Goal: Task Accomplishment & Management: Complete application form

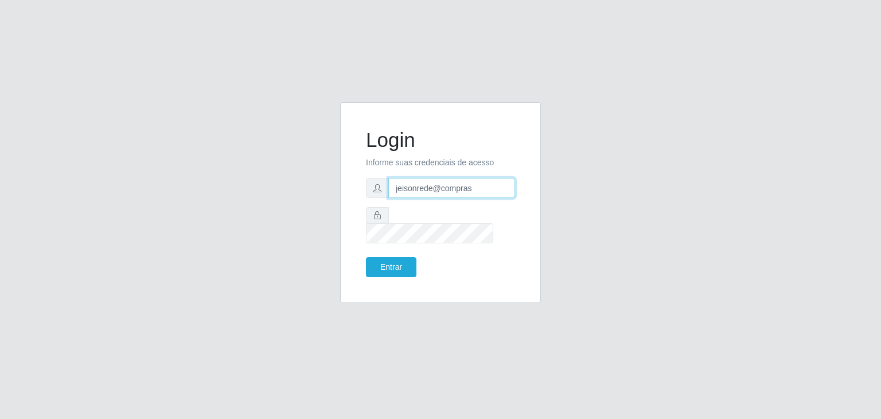
click at [459, 198] on input "jeisonrede@compras" at bounding box center [451, 188] width 127 height 20
type input "jeison.arruda@sougrc.com"
click at [405, 258] on button "Entrar" at bounding box center [391, 267] width 50 height 20
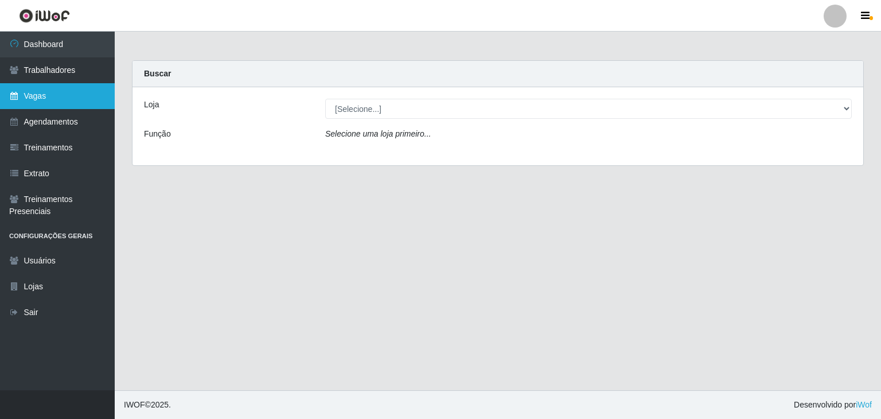
click at [64, 92] on link "Vagas" at bounding box center [57, 96] width 115 height 26
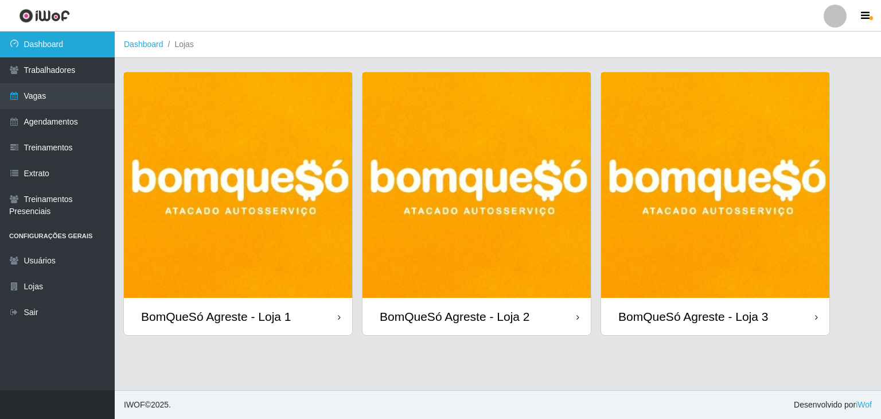
click at [55, 47] on link "Dashboard" at bounding box center [57, 45] width 115 height 26
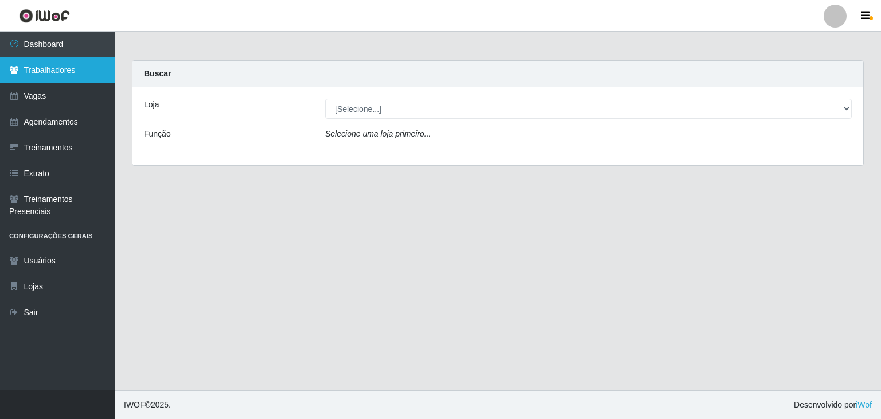
click at [72, 73] on link "Trabalhadores" at bounding box center [57, 70] width 115 height 26
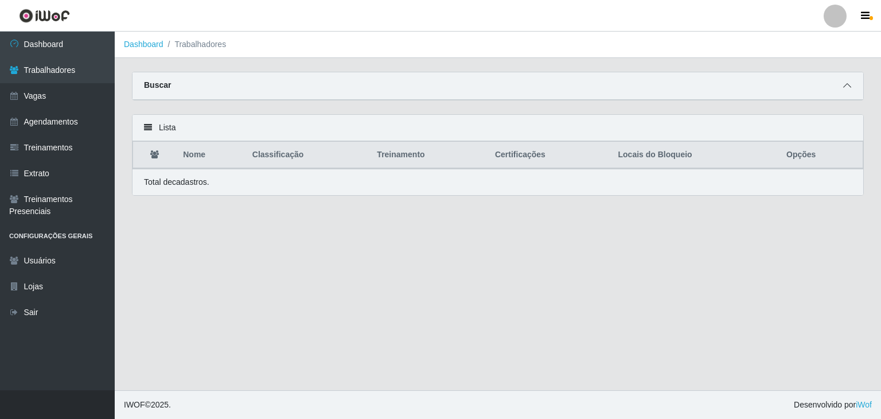
click at [852, 82] on span at bounding box center [848, 85] width 14 height 13
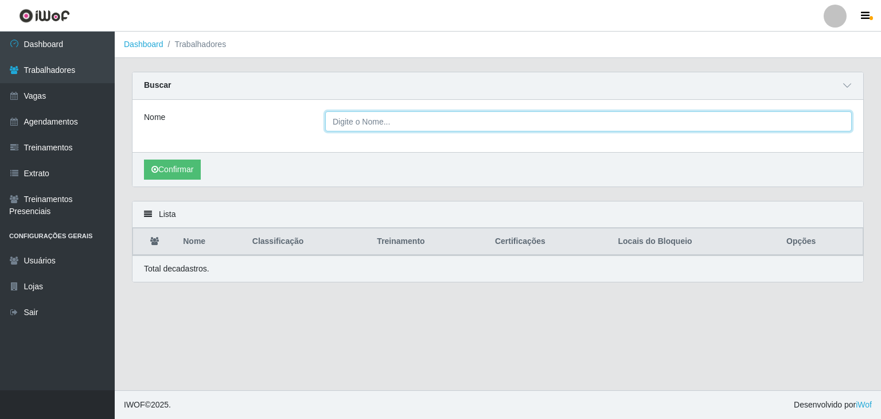
click at [363, 116] on input "Nome" at bounding box center [588, 121] width 527 height 20
type input "izabel"
click at [144, 160] on button "Confirmar" at bounding box center [172, 170] width 57 height 20
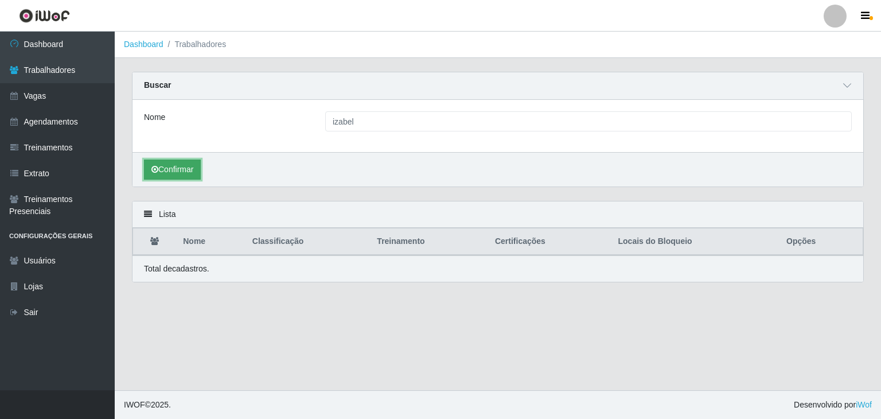
click at [178, 168] on button "Confirmar" at bounding box center [172, 170] width 57 height 20
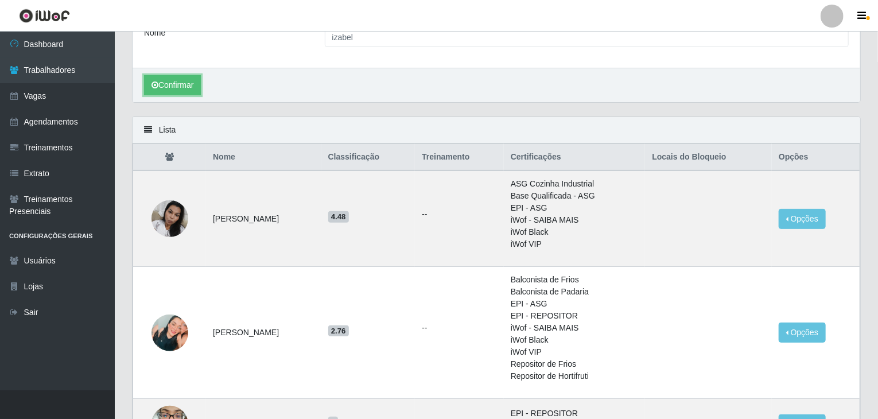
scroll to position [172, 0]
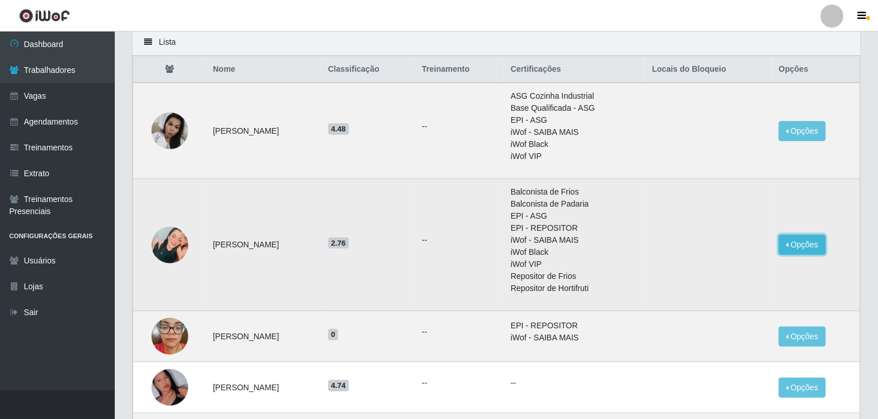
click at [816, 237] on button "Opções" at bounding box center [802, 245] width 47 height 20
click at [737, 270] on button "Bloquear - Loja" at bounding box center [731, 271] width 92 height 24
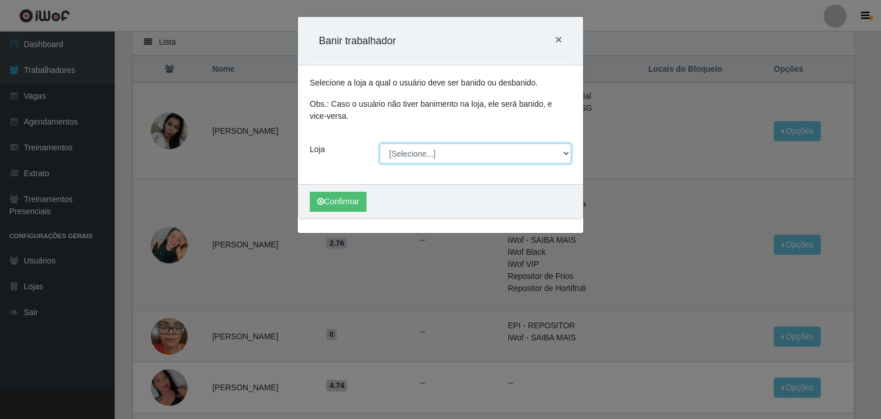
click at [406, 153] on select "[Selecione...] BomQueSó Agreste - Loja 1 BomQueSó Agreste - Loja 2 BomQueSó Agr…" at bounding box center [476, 153] width 192 height 20
select select "213"
click at [380, 143] on select "[Selecione...] BomQueSó Agreste - Loja 1 BomQueSó Agreste - Loja 2 BomQueSó Agr…" at bounding box center [476, 153] width 192 height 20
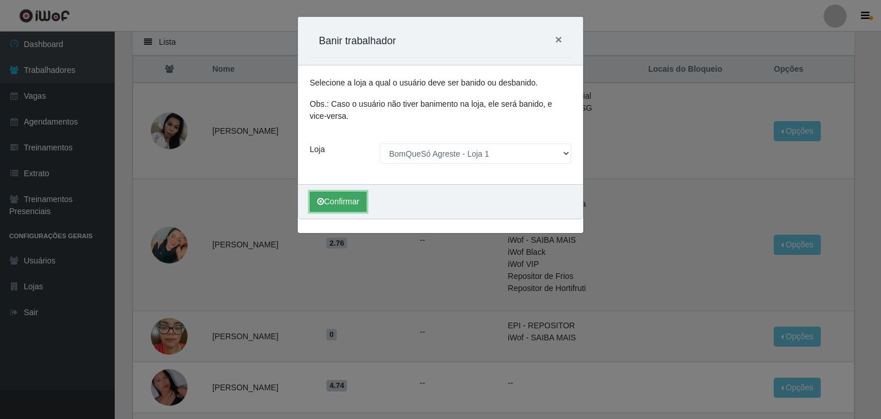
click at [353, 199] on button "Confirmar" at bounding box center [338, 202] width 57 height 20
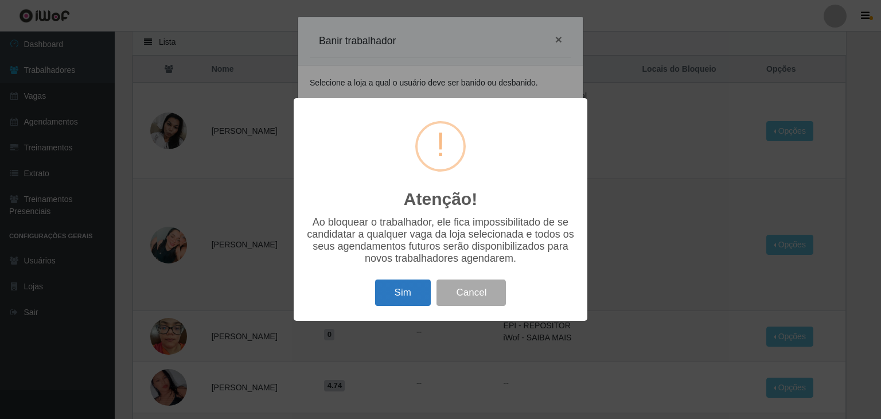
click at [409, 300] on button "Sim" at bounding box center [403, 292] width 56 height 27
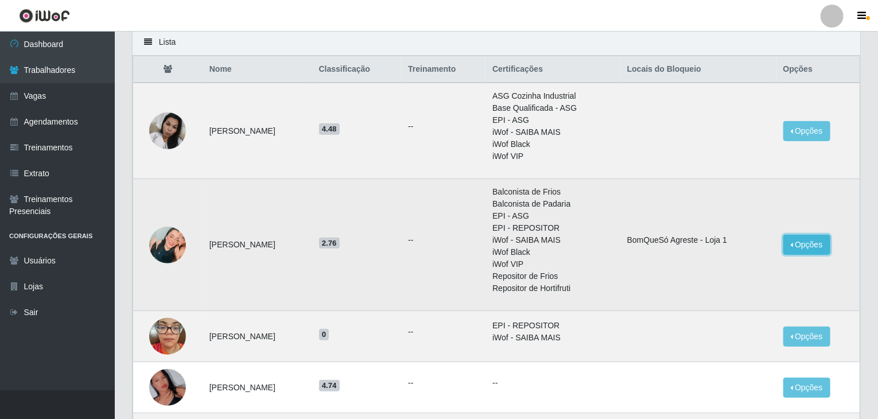
click at [819, 239] on button "Opções" at bounding box center [806, 245] width 47 height 20
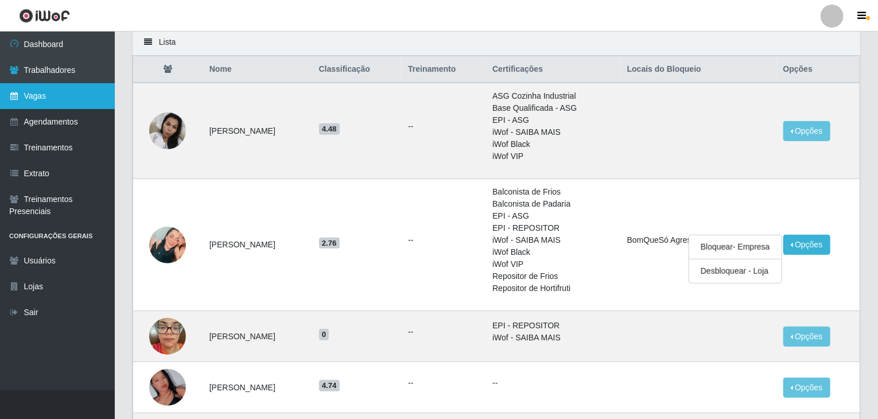
click at [78, 88] on link "Vagas" at bounding box center [57, 96] width 115 height 26
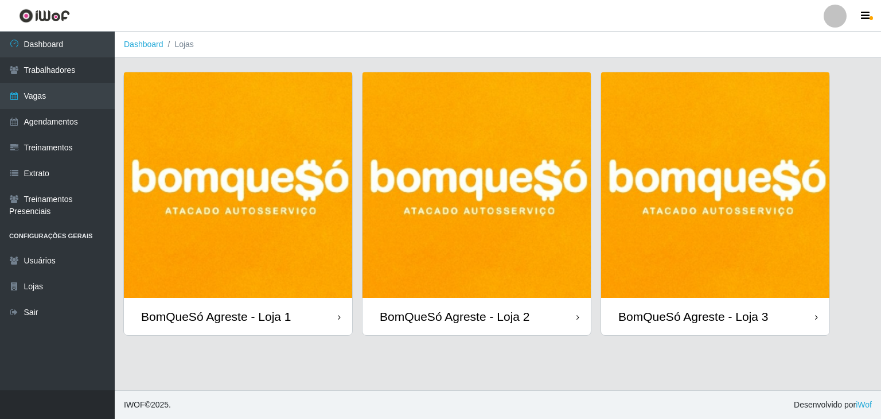
click at [842, 11] on div at bounding box center [835, 16] width 23 height 23
click at [806, 87] on button "Sair" at bounding box center [812, 89] width 103 height 24
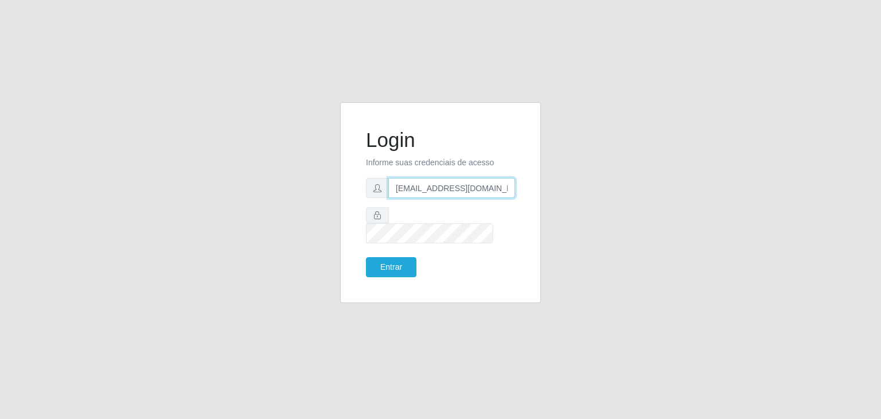
click at [457, 190] on input "jeison.arruda@sougrc.com" at bounding box center [451, 188] width 127 height 20
type input "jeisonrede@compras"
click at [406, 257] on button "Entrar" at bounding box center [391, 267] width 50 height 20
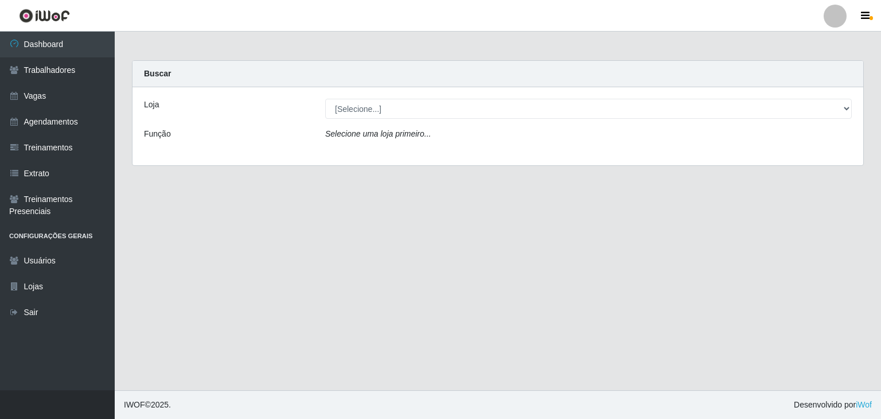
click at [838, 185] on main "Carregando... Buscar Loja [Selecione...] Rede Compras Supermercados - LOJA 1 Re…" at bounding box center [498, 211] width 767 height 359
click at [5, 98] on link "Vagas" at bounding box center [57, 96] width 115 height 26
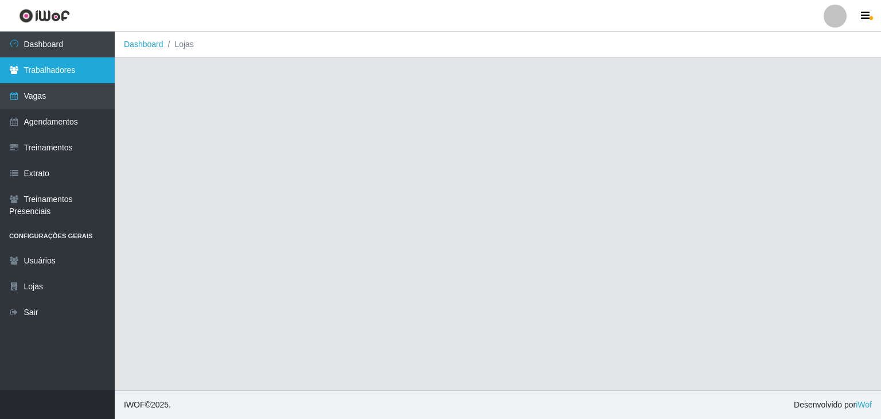
click at [32, 68] on link "Trabalhadores" at bounding box center [57, 70] width 115 height 26
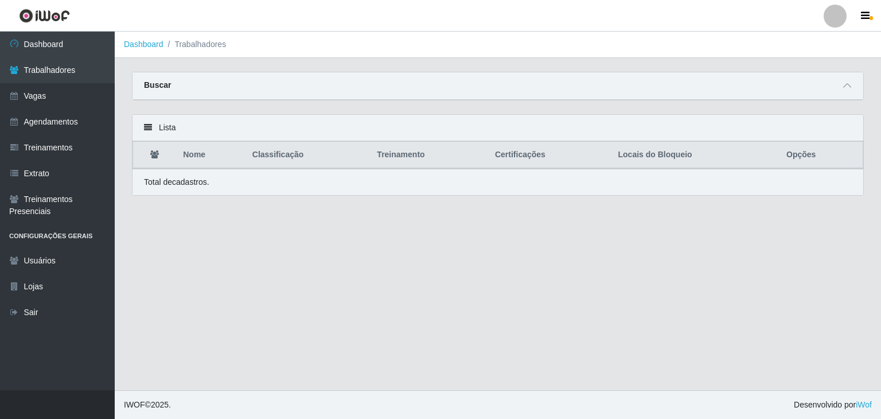
click at [846, 79] on div at bounding box center [848, 85] width 14 height 13
click at [853, 86] on span at bounding box center [848, 85] width 14 height 13
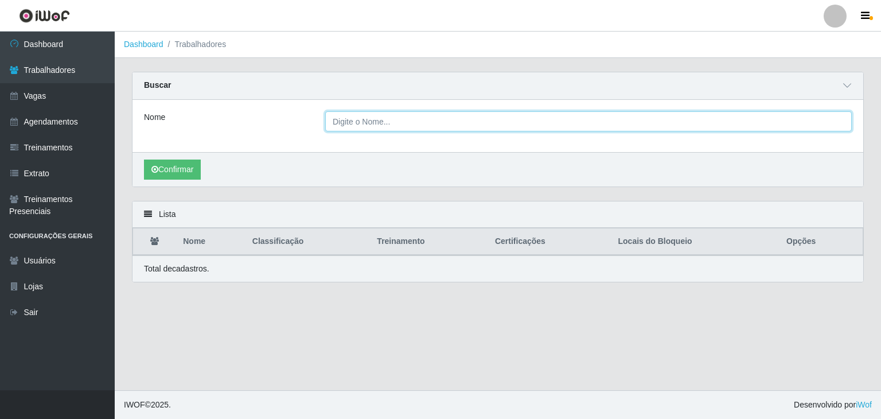
click at [427, 129] on input "Nome" at bounding box center [588, 121] width 527 height 20
type input "gerlan"
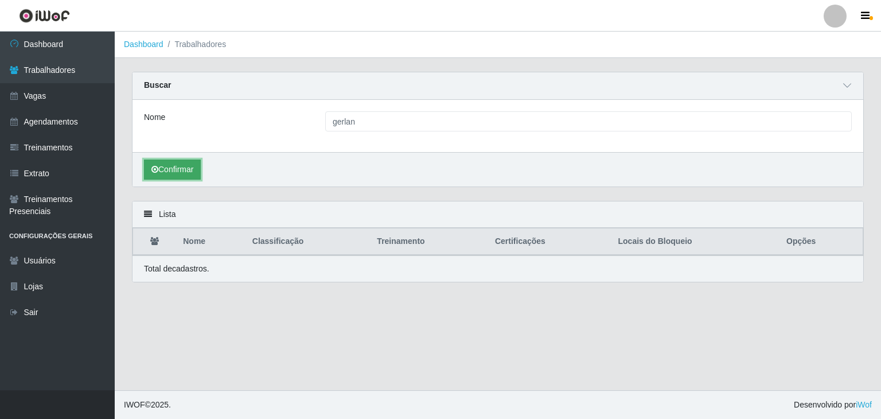
click at [169, 170] on button "Confirmar" at bounding box center [172, 170] width 57 height 20
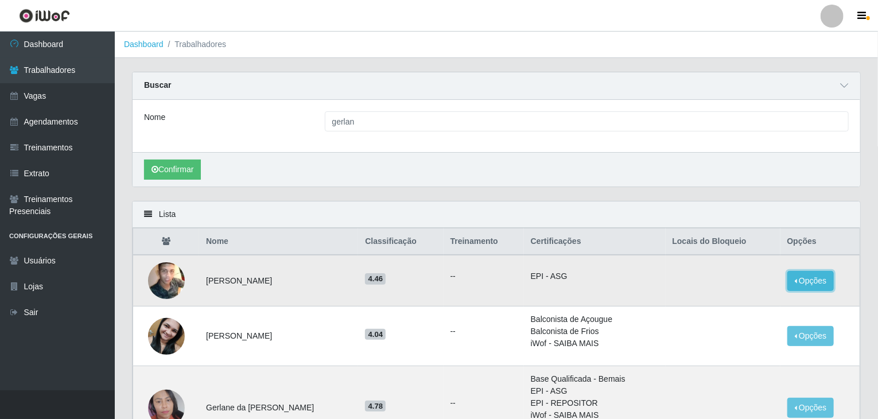
click at [822, 278] on button "Opções" at bounding box center [810, 281] width 47 height 20
click at [747, 301] on button "Bloquear - Loja" at bounding box center [739, 308] width 92 height 24
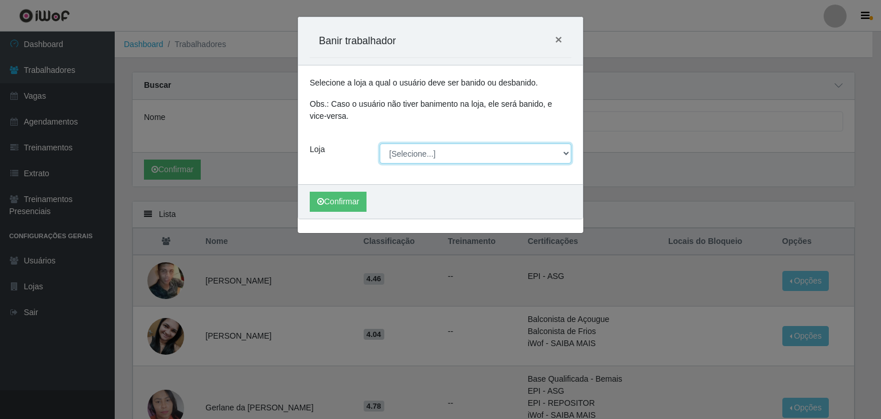
click at [442, 146] on select "[Selecione...] Rede Compras Supermercados - LOJA 1 Rede Compras Supermercados -…" at bounding box center [476, 153] width 192 height 20
select select "162"
click at [380, 143] on select "[Selecione...] Rede Compras Supermercados - LOJA 1 Rede Compras Supermercados -…" at bounding box center [476, 153] width 192 height 20
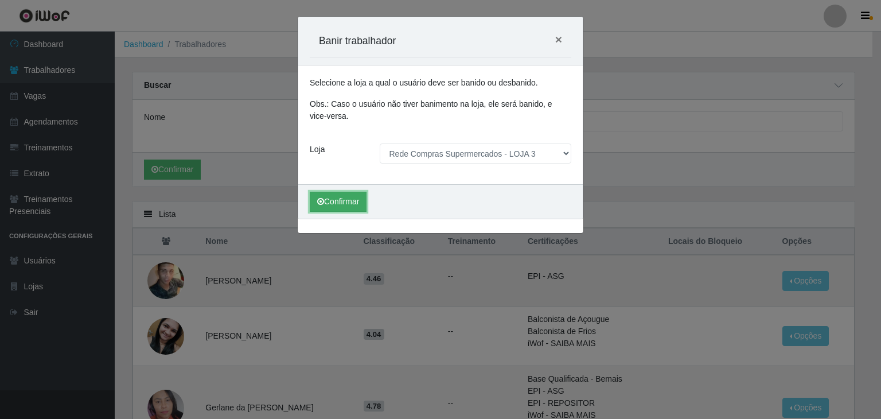
click at [344, 204] on button "Confirmar" at bounding box center [338, 202] width 57 height 20
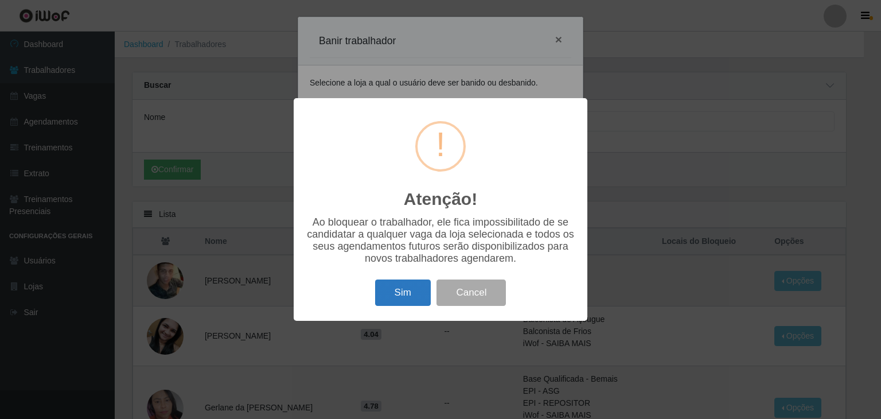
click at [390, 287] on button "Sim" at bounding box center [403, 292] width 56 height 27
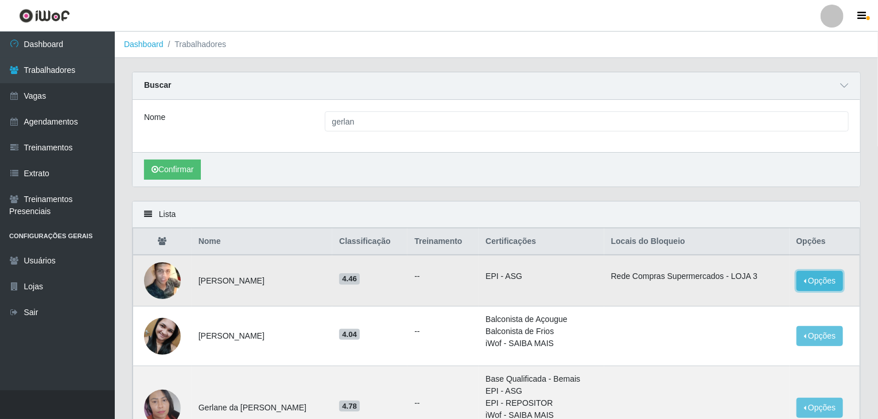
click at [804, 275] on button "Opções" at bounding box center [819, 281] width 47 height 20
click at [588, 162] on div "Confirmar" at bounding box center [497, 169] width 728 height 34
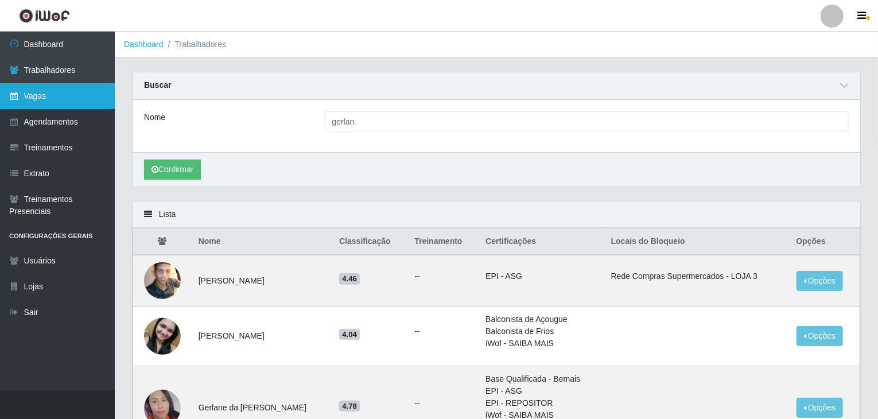
click at [88, 92] on link "Vagas" at bounding box center [57, 96] width 115 height 26
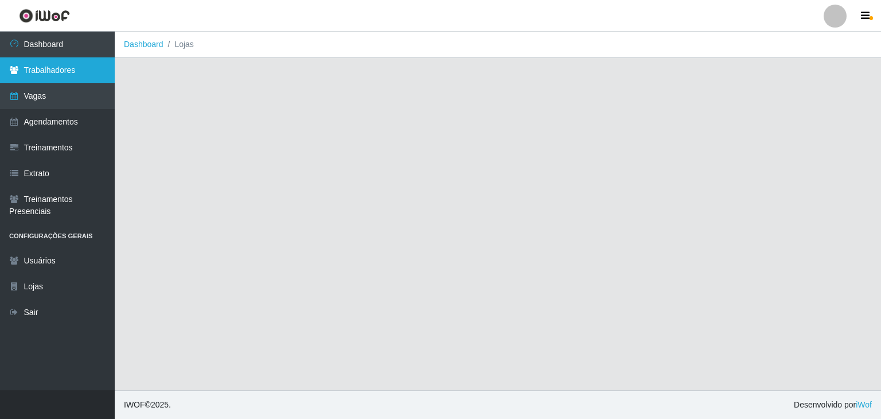
click at [61, 75] on link "Trabalhadores" at bounding box center [57, 70] width 115 height 26
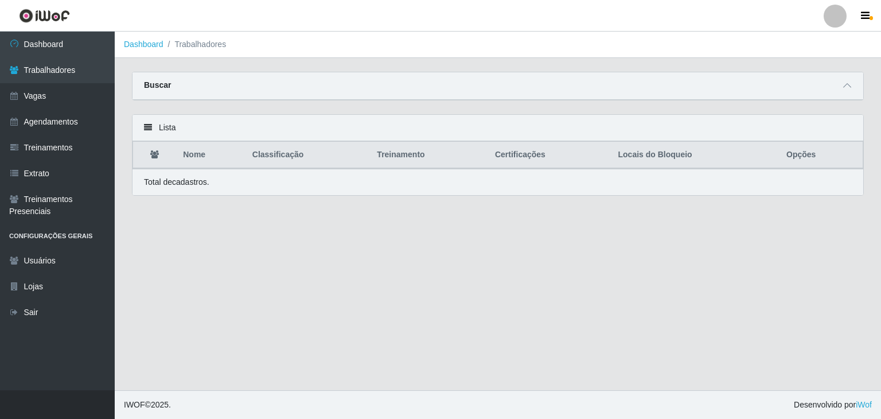
click at [849, 92] on div "Buscar" at bounding box center [498, 86] width 731 height 28
click at [849, 81] on icon at bounding box center [848, 85] width 8 height 8
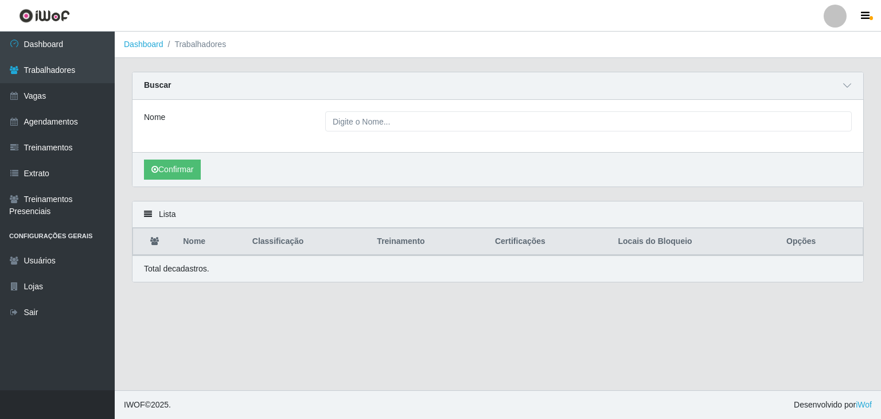
click at [483, 103] on div "Nome" at bounding box center [498, 126] width 731 height 52
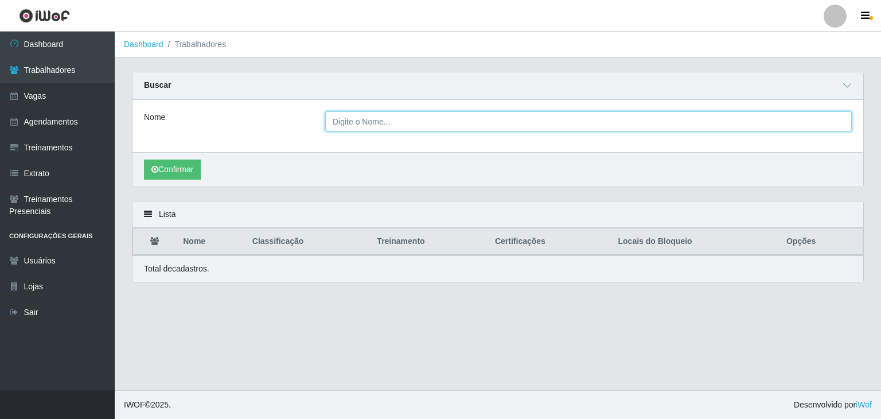
click at [477, 124] on input "Nome" at bounding box center [588, 121] width 527 height 20
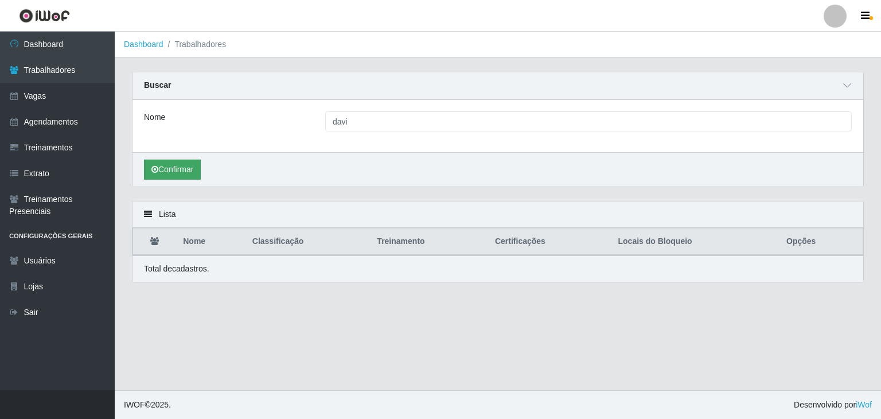
drag, startPoint x: 135, startPoint y: 169, endPoint x: 147, endPoint y: 167, distance: 11.7
click at [142, 168] on div "Confirmar" at bounding box center [498, 169] width 731 height 34
click at [149, 165] on button "Confirmar" at bounding box center [172, 170] width 57 height 20
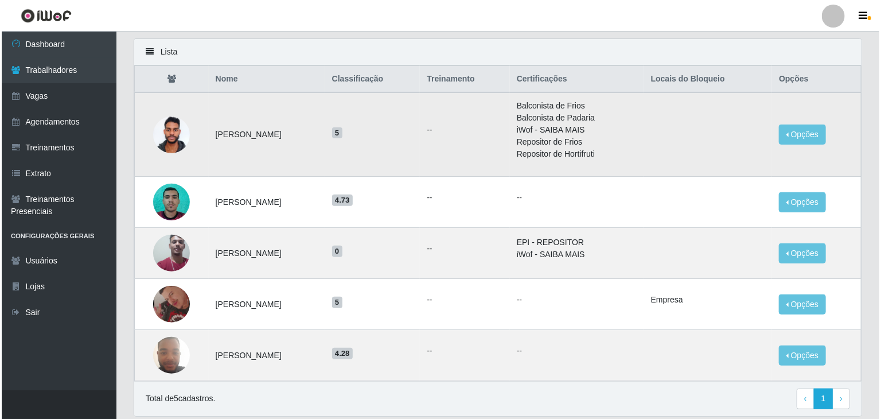
scroll to position [200, 0]
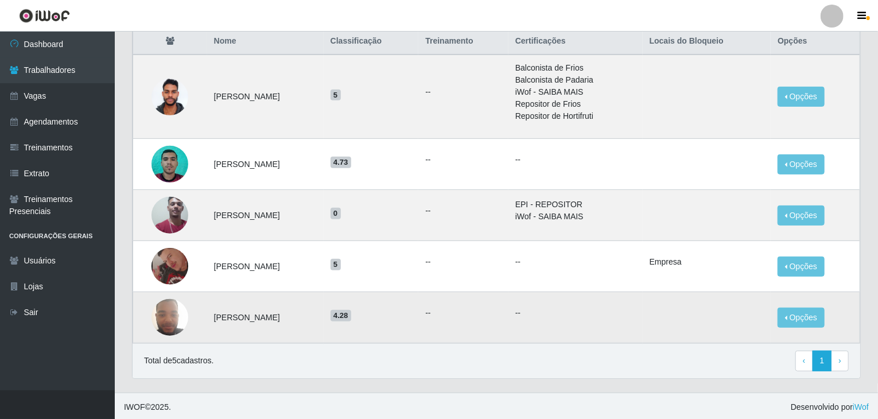
click at [158, 311] on img at bounding box center [169, 317] width 37 height 49
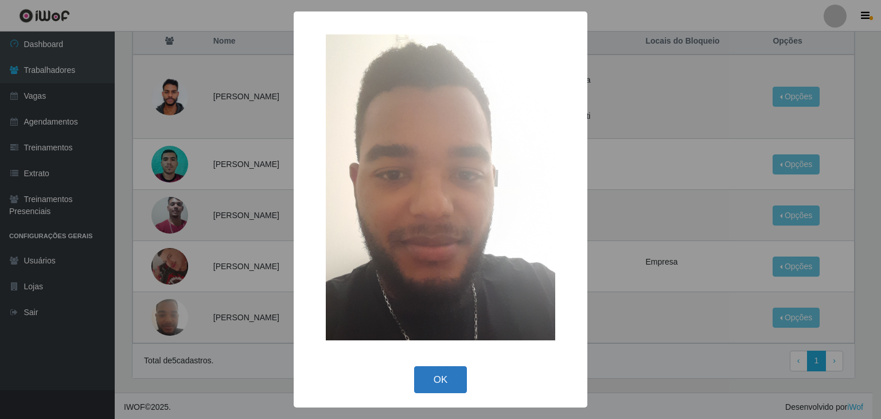
click at [455, 374] on button "OK" at bounding box center [440, 379] width 53 height 27
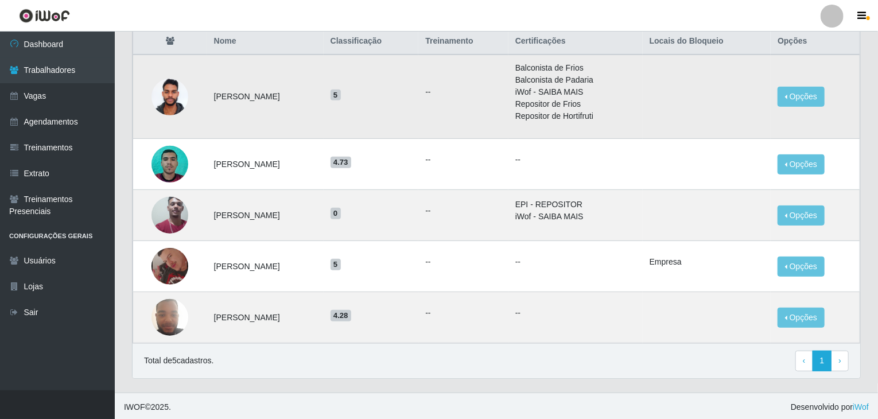
click at [169, 102] on img at bounding box center [169, 96] width 37 height 49
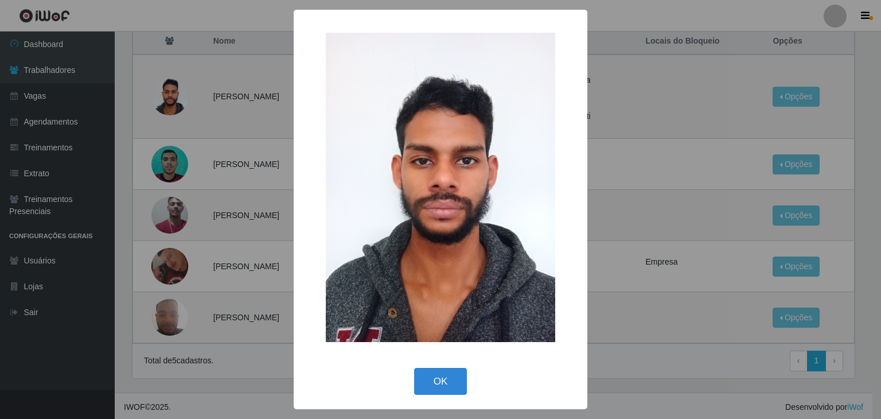
drag, startPoint x: 441, startPoint y: 382, endPoint x: 127, endPoint y: 281, distance: 330.5
click at [435, 378] on button "OK" at bounding box center [440, 381] width 53 height 27
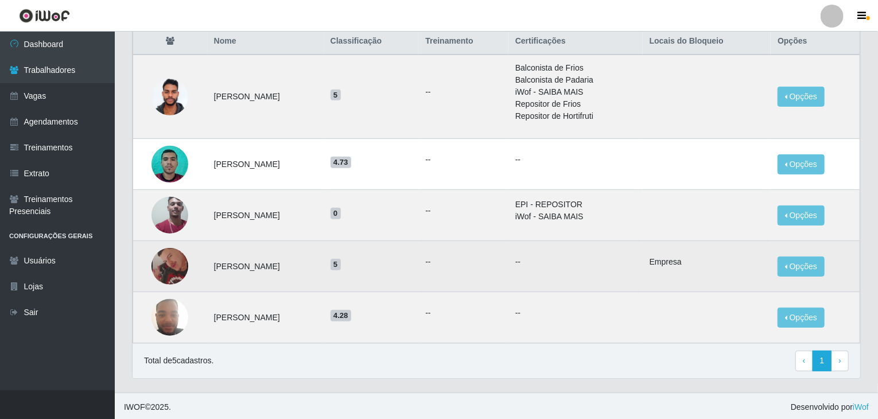
click at [160, 259] on img at bounding box center [169, 266] width 37 height 37
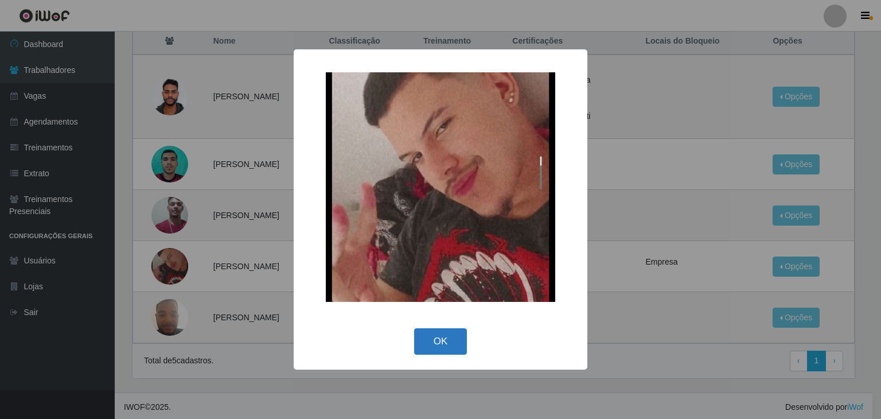
click at [442, 333] on button "OK" at bounding box center [440, 341] width 53 height 27
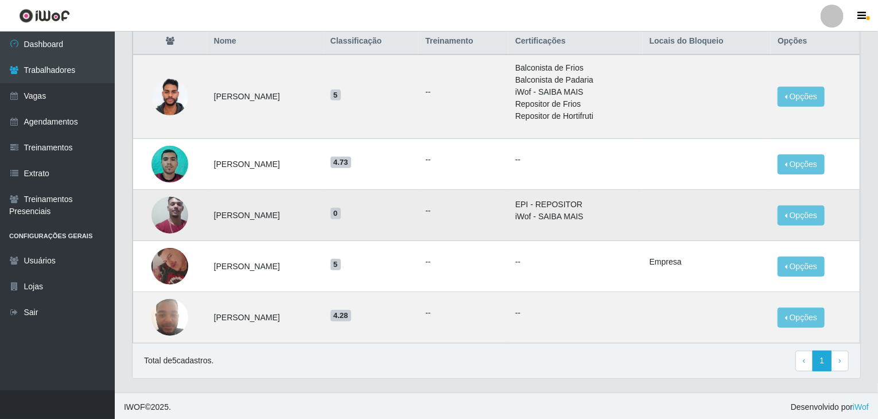
click at [162, 209] on img at bounding box center [169, 216] width 37 height 72
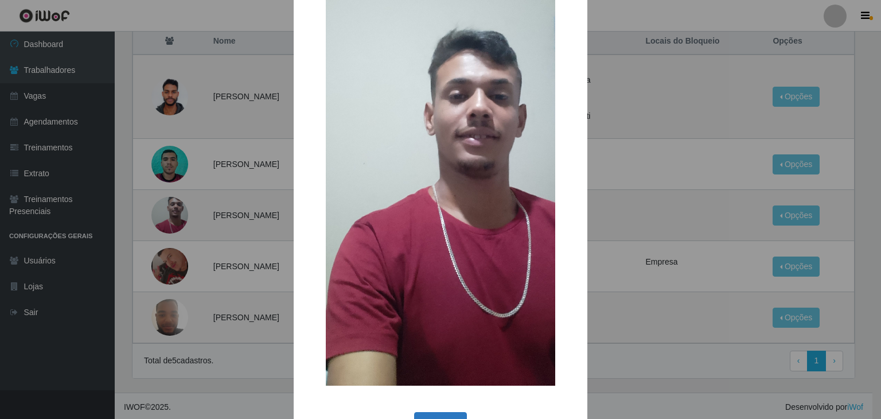
scroll to position [129, 0]
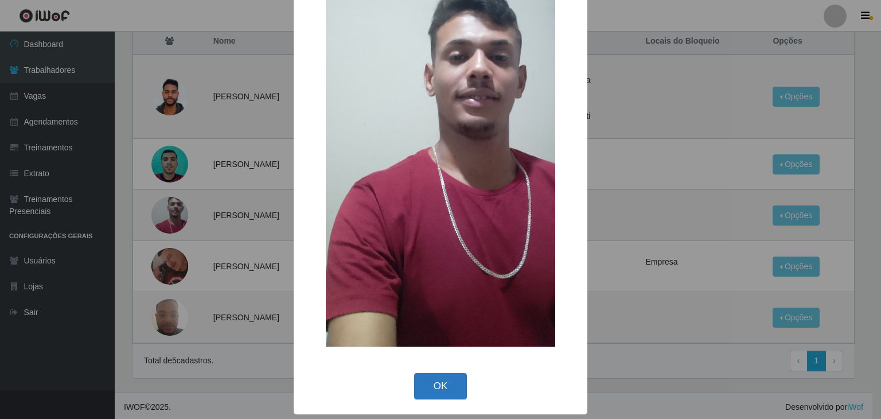
click at [453, 380] on button "OK" at bounding box center [440, 386] width 53 height 27
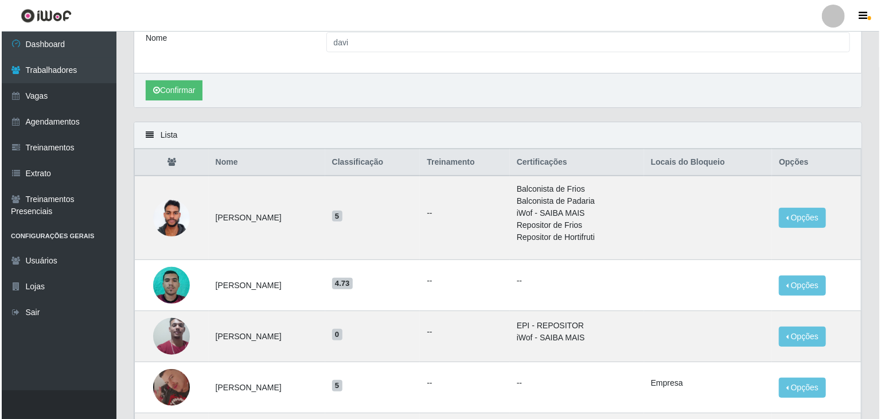
scroll to position [0, 0]
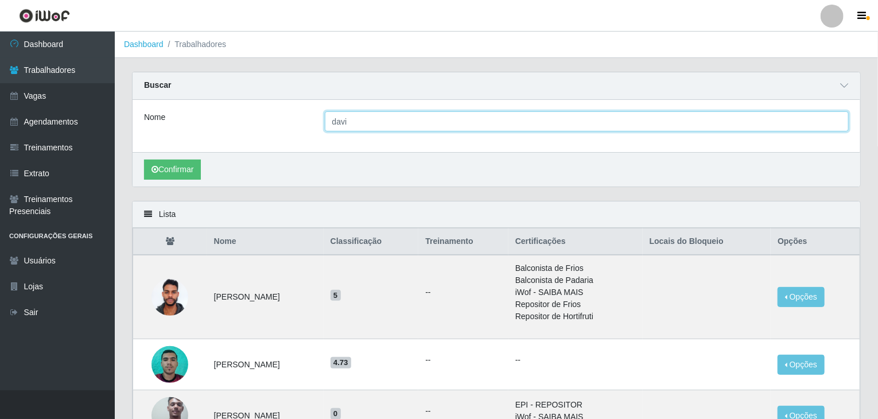
drag, startPoint x: 386, startPoint y: 129, endPoint x: 317, endPoint y: 90, distance: 79.1
click at [317, 91] on div "Buscar Nome davi Confirmar" at bounding box center [496, 129] width 729 height 115
type input "cauan"
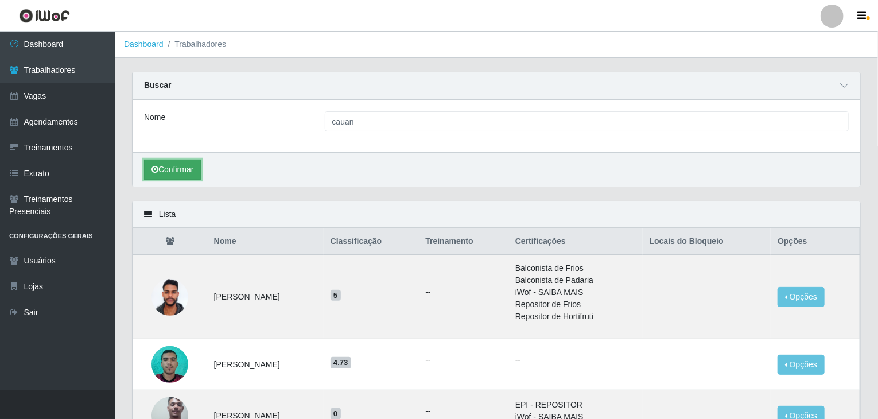
click at [188, 177] on button "Confirmar" at bounding box center [172, 170] width 57 height 20
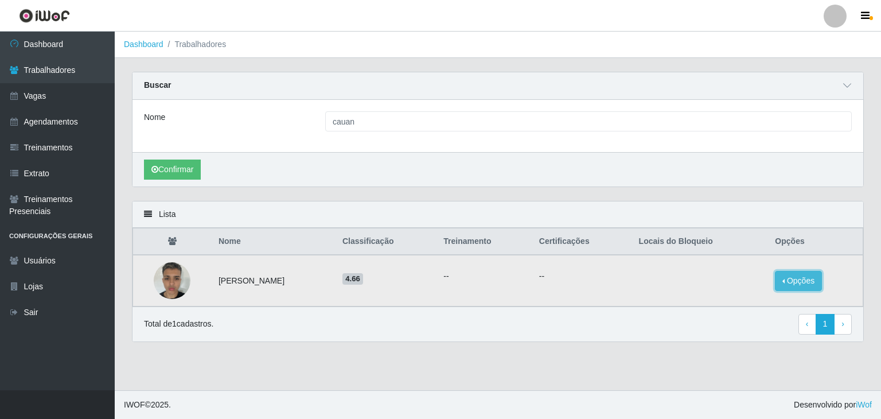
click at [810, 281] on button "Opções" at bounding box center [798, 281] width 47 height 20
click at [407, 184] on div "Confirmar" at bounding box center [498, 169] width 731 height 34
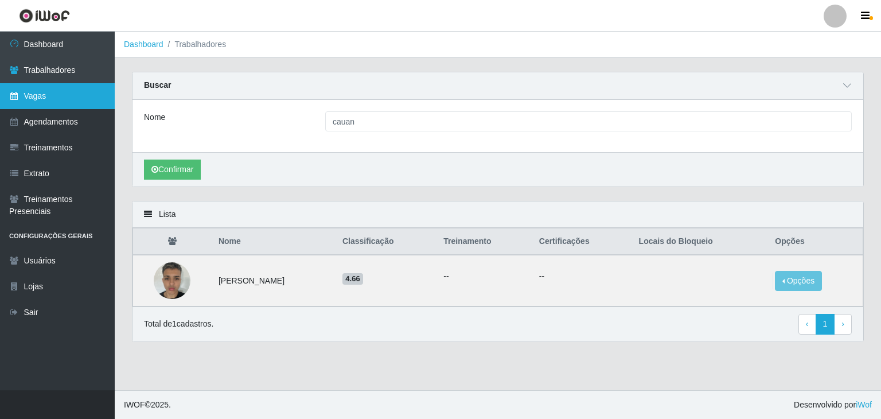
click at [18, 94] on icon at bounding box center [14, 96] width 10 height 8
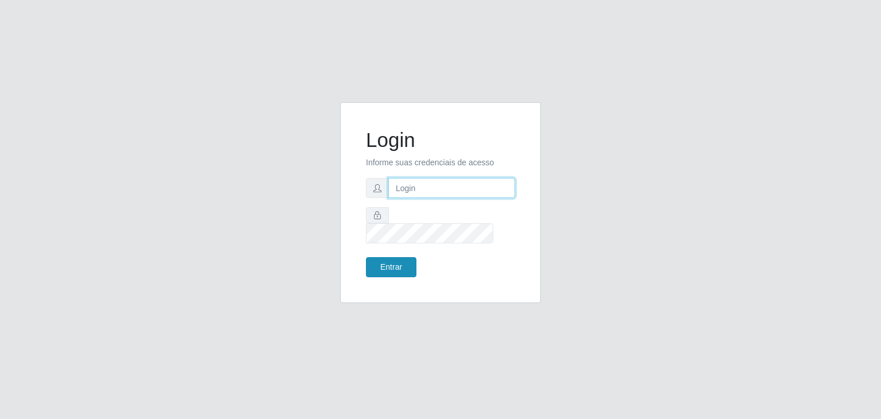
type input "jeisonrede@compras"
click at [402, 257] on button "Entrar" at bounding box center [391, 267] width 50 height 20
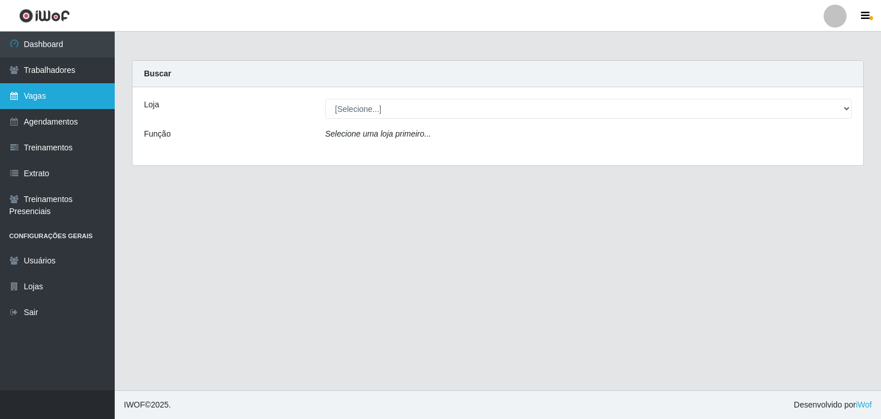
click at [55, 96] on link "Vagas" at bounding box center [57, 96] width 115 height 26
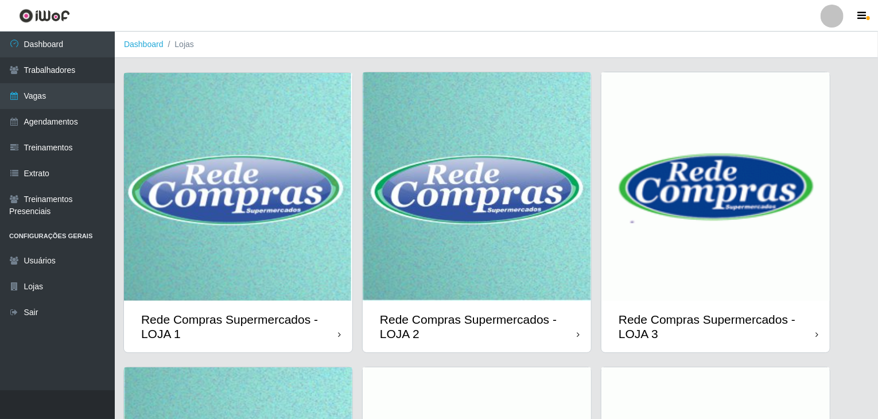
click at [670, 278] on img at bounding box center [715, 186] width 228 height 228
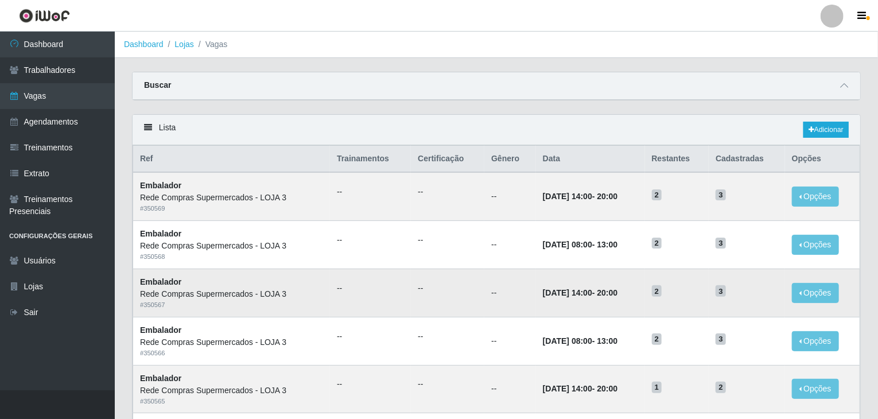
drag, startPoint x: 507, startPoint y: 286, endPoint x: 516, endPoint y: 276, distance: 13.4
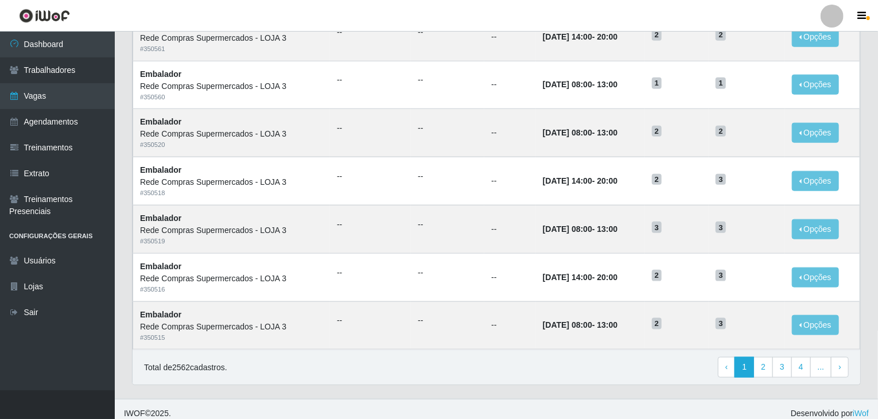
scroll to position [550, 0]
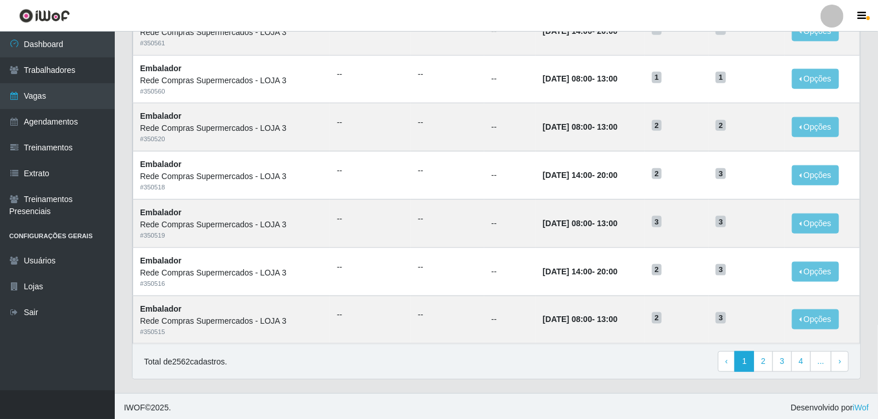
drag, startPoint x: 516, startPoint y: 276, endPoint x: 658, endPoint y: 401, distance: 189.5
click at [658, 401] on footer "IWOF © 2025 . Desenvolvido por iWof" at bounding box center [496, 407] width 763 height 29
click at [764, 354] on link "2" at bounding box center [763, 361] width 20 height 21
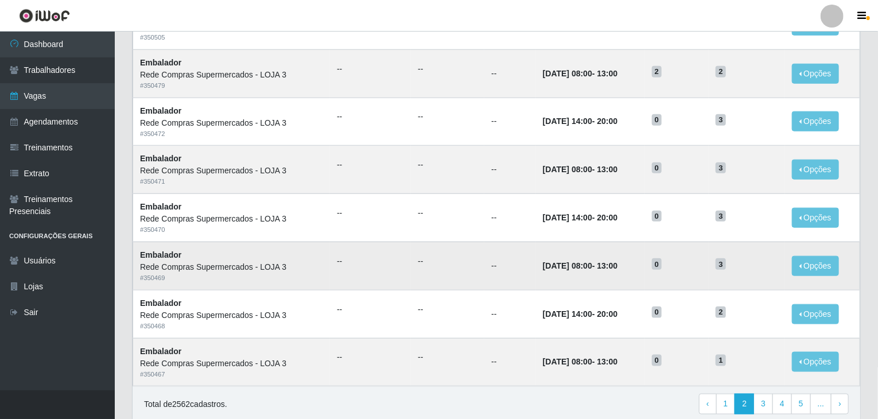
scroll to position [550, 0]
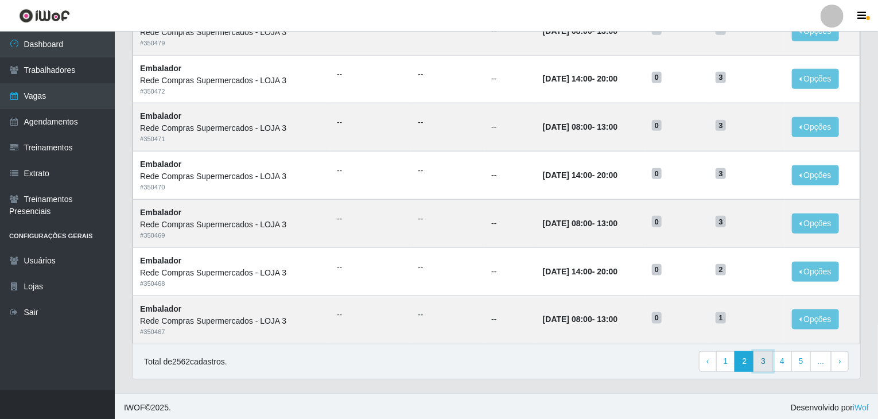
click at [769, 363] on link "3" at bounding box center [763, 361] width 20 height 21
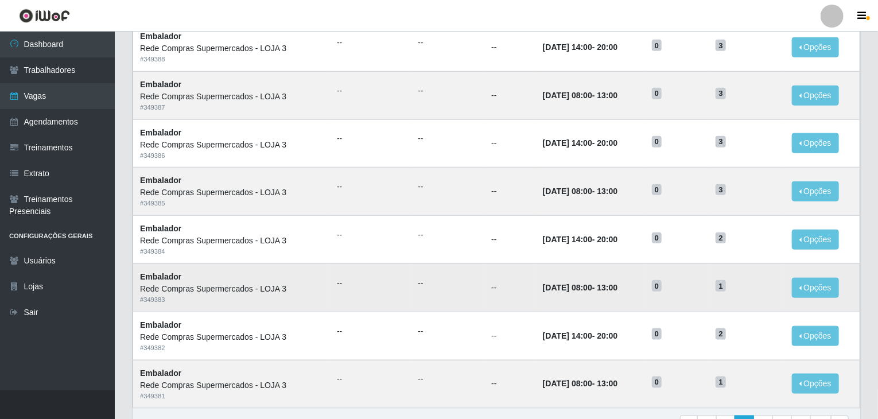
scroll to position [550, 0]
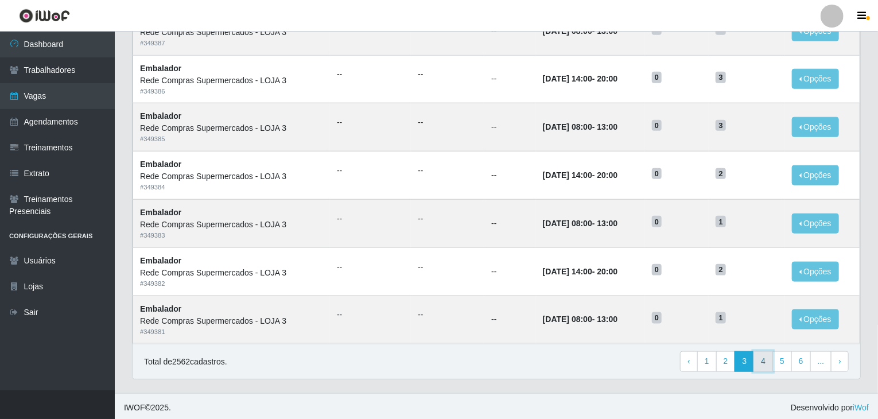
click at [766, 365] on link "4" at bounding box center [763, 361] width 20 height 21
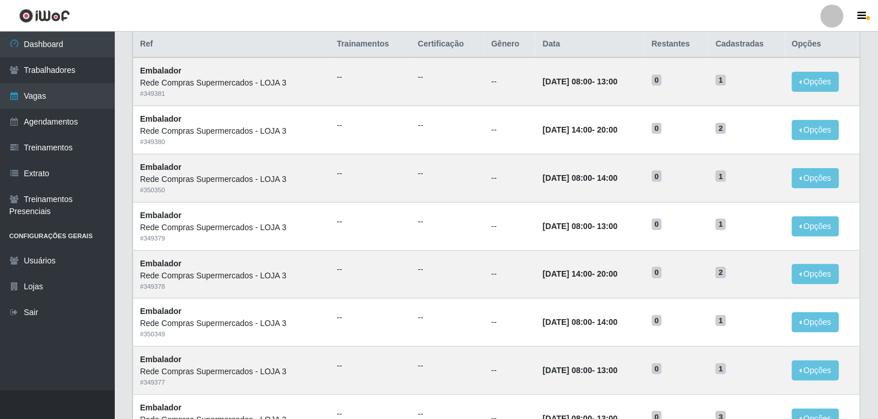
scroll to position [550, 0]
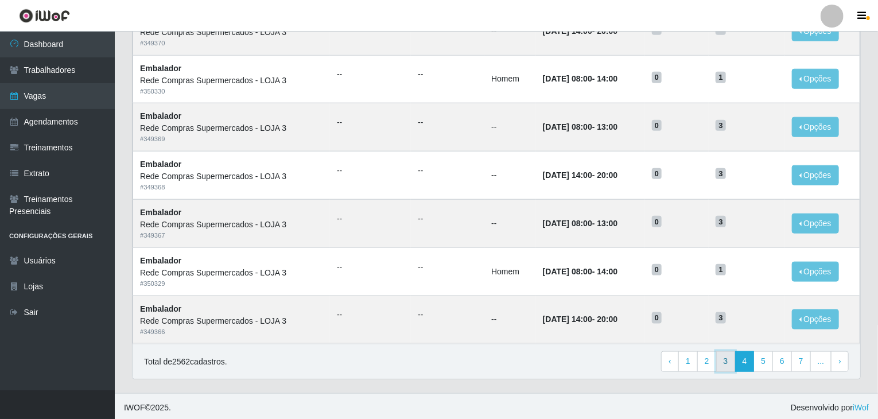
click at [730, 360] on link "3" at bounding box center [726, 361] width 20 height 21
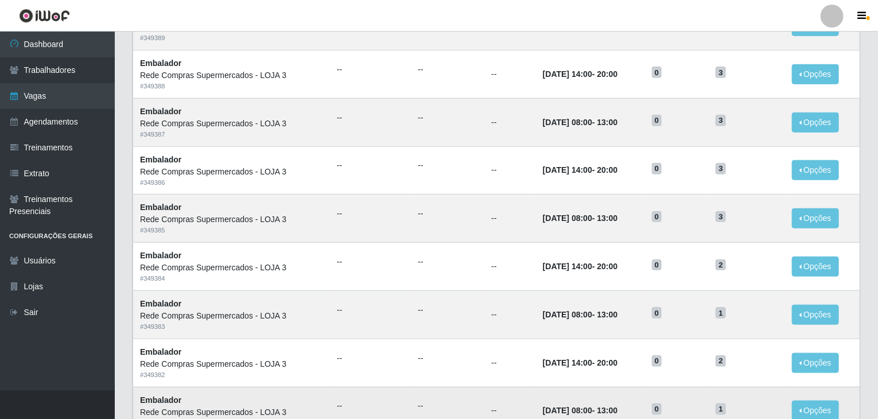
scroll to position [459, 0]
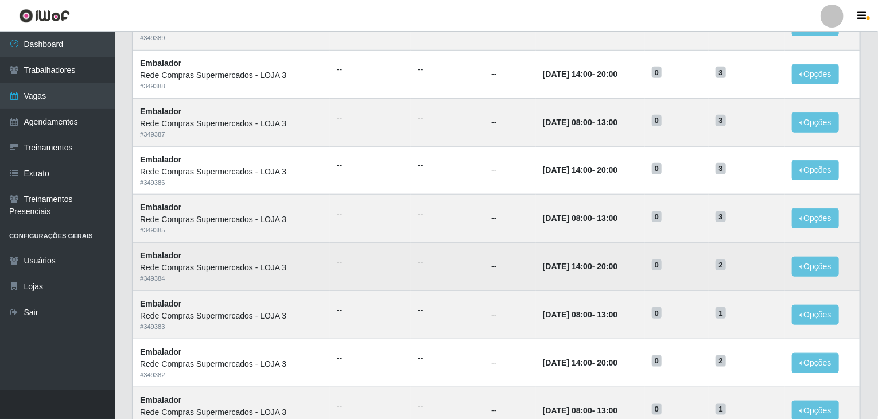
click at [489, 274] on td "--" at bounding box center [510, 267] width 52 height 48
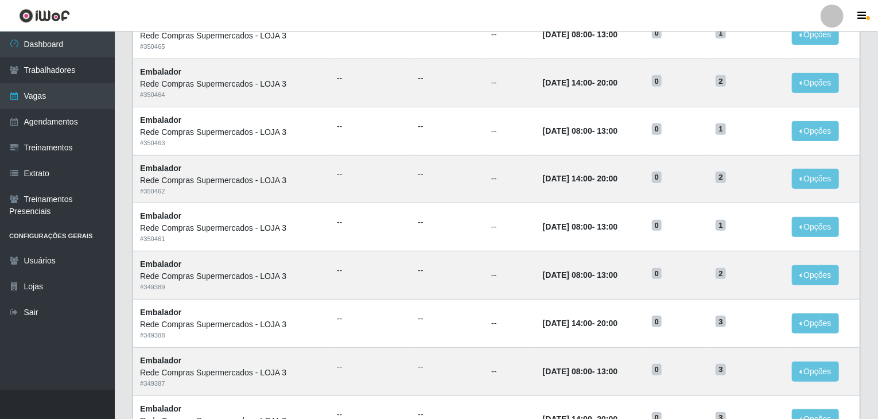
scroll to position [34, 0]
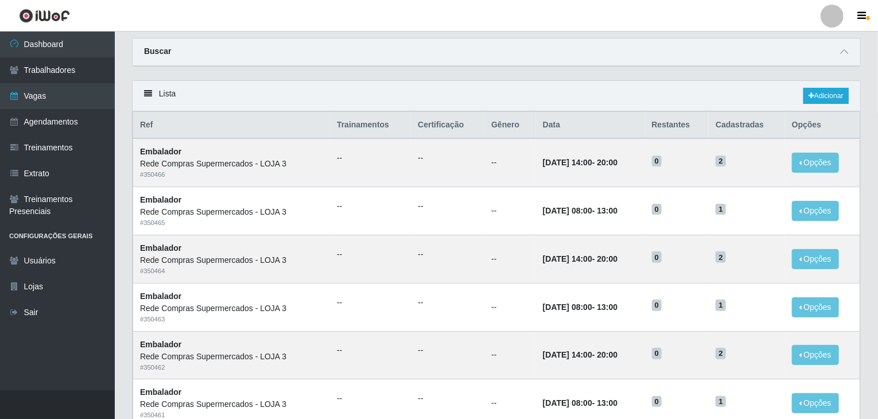
drag, startPoint x: 819, startPoint y: 118, endPoint x: 823, endPoint y: 106, distance: 12.4
click at [819, 118] on th "Opções" at bounding box center [822, 125] width 75 height 27
click at [823, 105] on div "Lista Adicionar" at bounding box center [497, 96] width 728 height 30
click at [822, 96] on link "Adicionar" at bounding box center [825, 96] width 45 height 16
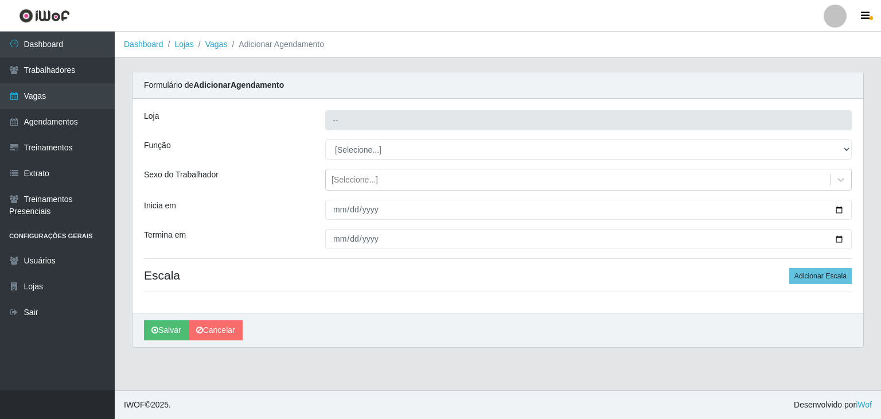
type input "Rede Compras Supermercados - LOJA 3"
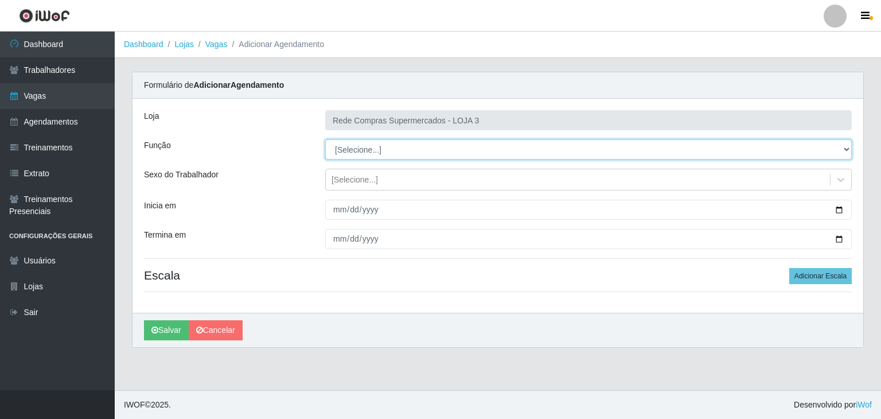
click at [383, 158] on select "[Selecione...] ASG ASG + ASG ++ Balconista Balconista + Balconista ++ Embalador…" at bounding box center [588, 149] width 527 height 20
select select "1"
click at [325, 139] on select "[Selecione...] ASG ASG + ASG ++ Balconista Balconista + Balconista ++ Embalador…" at bounding box center [588, 149] width 527 height 20
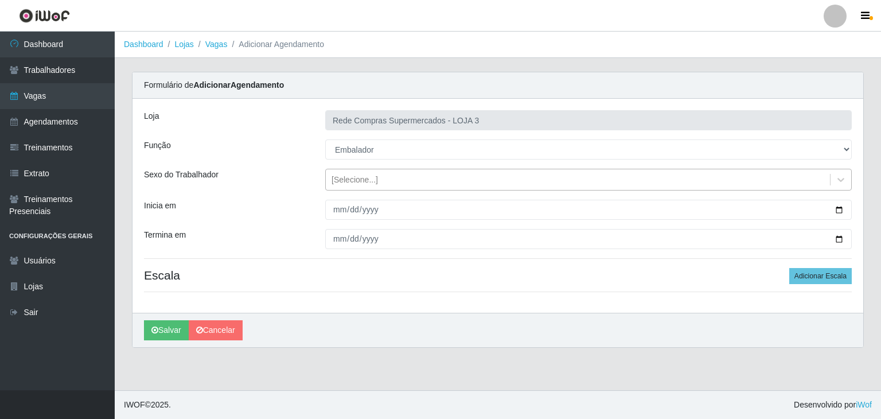
drag, startPoint x: 769, startPoint y: 184, endPoint x: 760, endPoint y: 188, distance: 9.5
click at [769, 183] on div "[Selecione...]" at bounding box center [578, 179] width 504 height 19
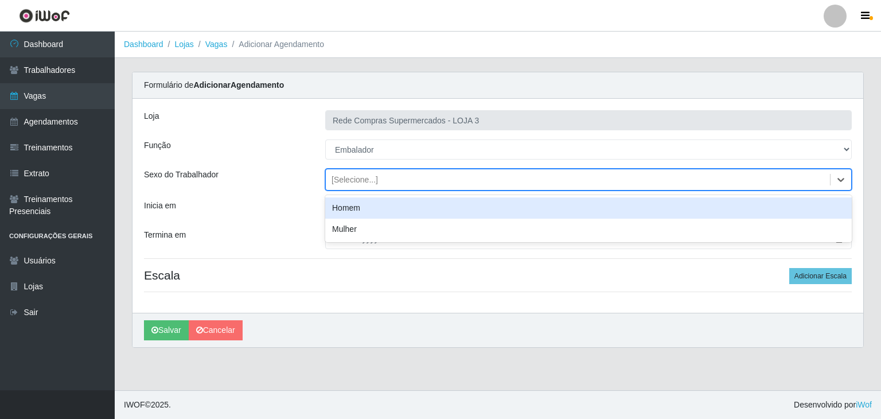
click at [519, 206] on div "Homem" at bounding box center [588, 207] width 527 height 21
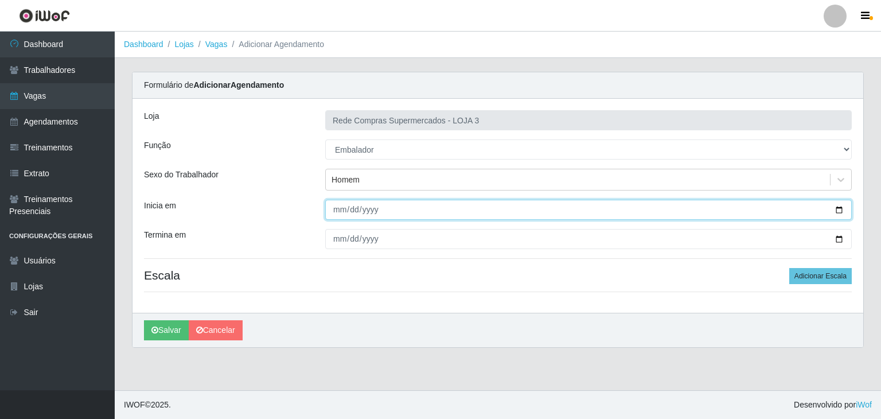
click at [841, 208] on input "Inicia em" at bounding box center [588, 210] width 527 height 20
type input "2025-10-09"
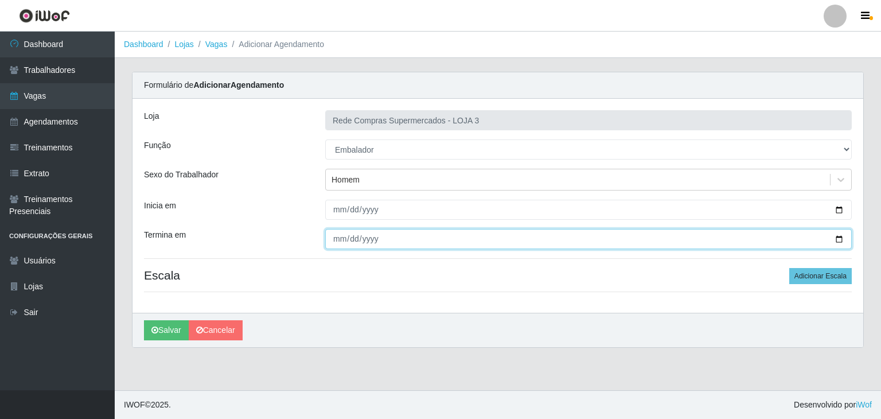
click at [839, 235] on input "Termina em" at bounding box center [588, 239] width 527 height 20
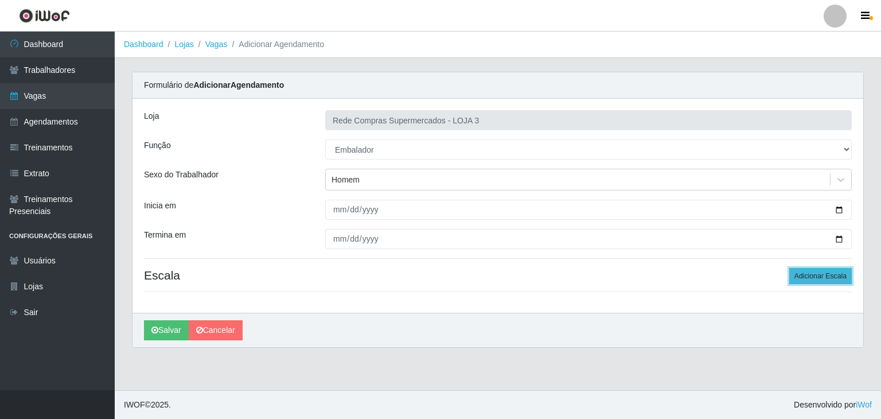
click at [835, 275] on button "Adicionar Escala" at bounding box center [821, 276] width 63 height 16
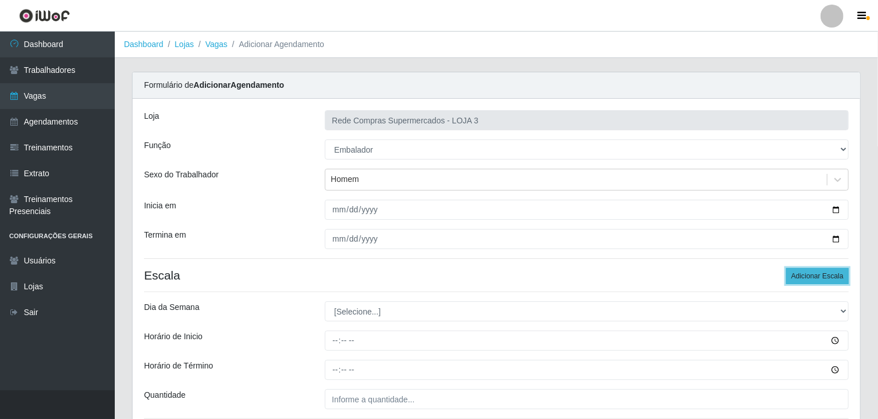
click at [834, 276] on button "Adicionar Escala" at bounding box center [817, 276] width 63 height 16
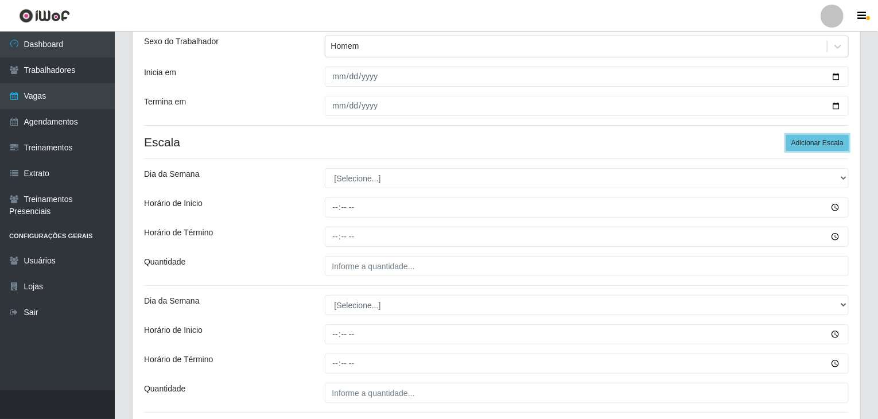
scroll to position [115, 0]
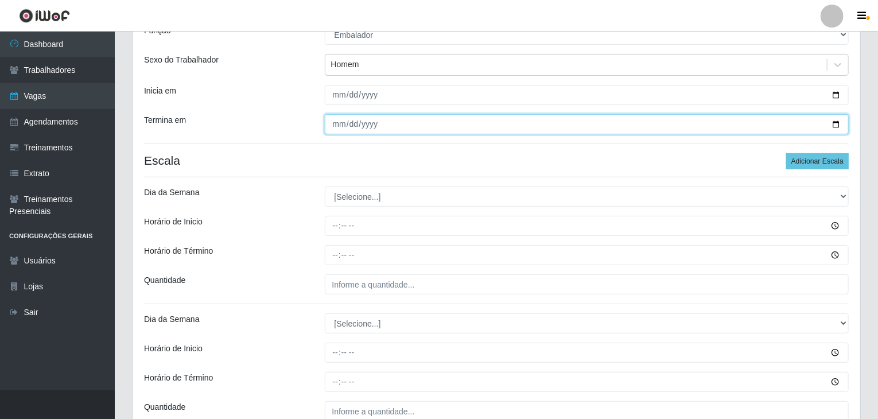
click at [838, 122] on input "2025-10-11" at bounding box center [587, 124] width 524 height 20
type input "2025-10-10"
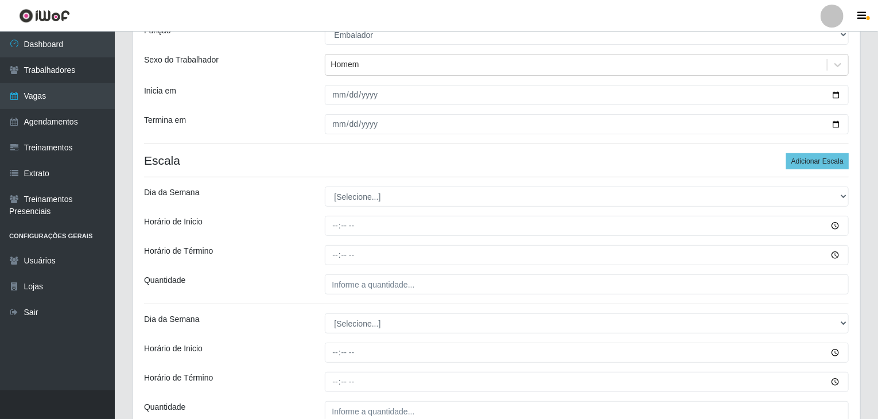
click at [337, 158] on h4 "Escala Adicionar Escala" at bounding box center [496, 160] width 705 height 14
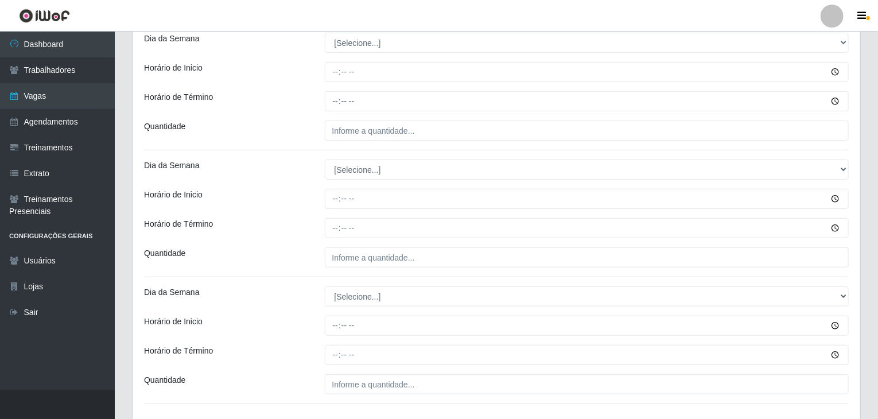
scroll to position [351, 0]
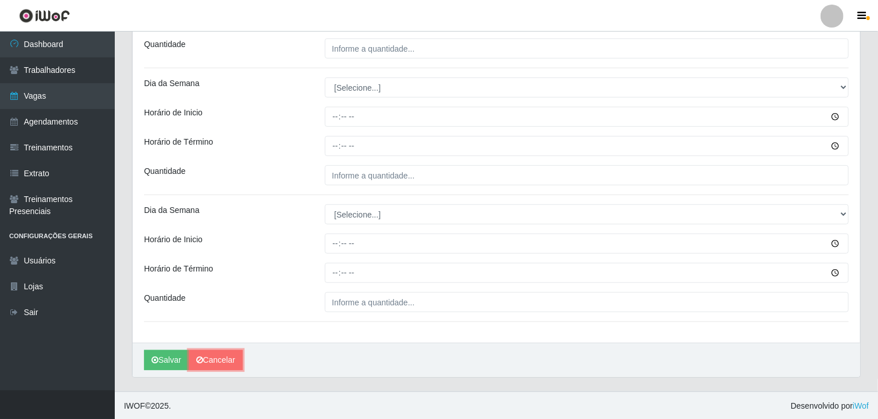
click at [217, 365] on link "Cancelar" at bounding box center [216, 360] width 54 height 20
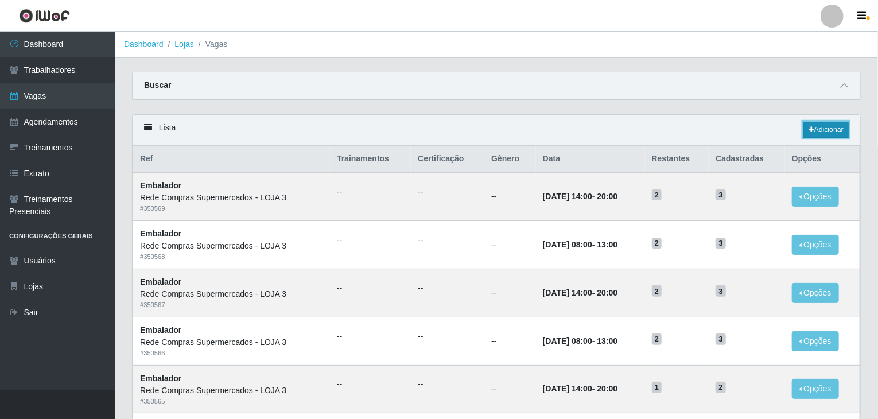
click at [822, 126] on link "Adicionar" at bounding box center [825, 130] width 45 height 16
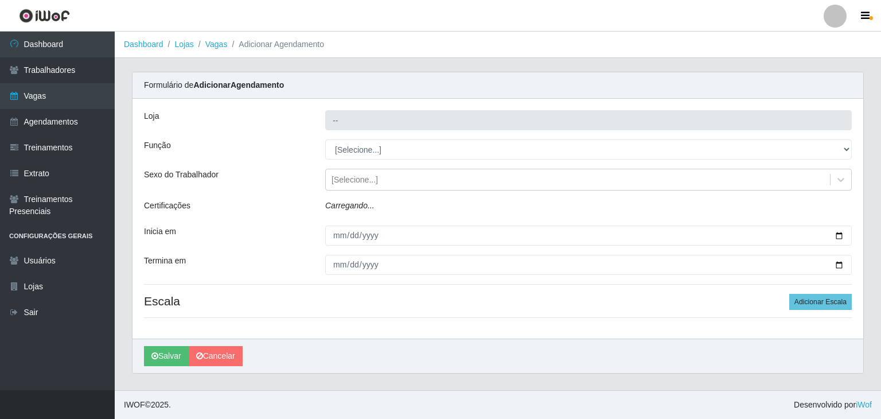
type input "Rede Compras Supermercados - LOJA 3"
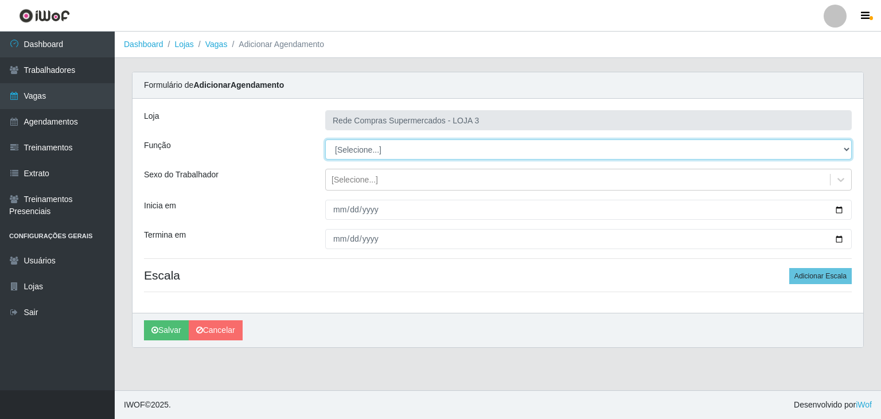
click at [422, 150] on select "[Selecione...] ASG ASG + ASG ++ Balconista Balconista + Balconista ++ Embalador…" at bounding box center [588, 149] width 527 height 20
select select "1"
click at [325, 139] on select "[Selecione...] ASG ASG + ASG ++ Balconista Balconista + Balconista ++ Embalador…" at bounding box center [588, 149] width 527 height 20
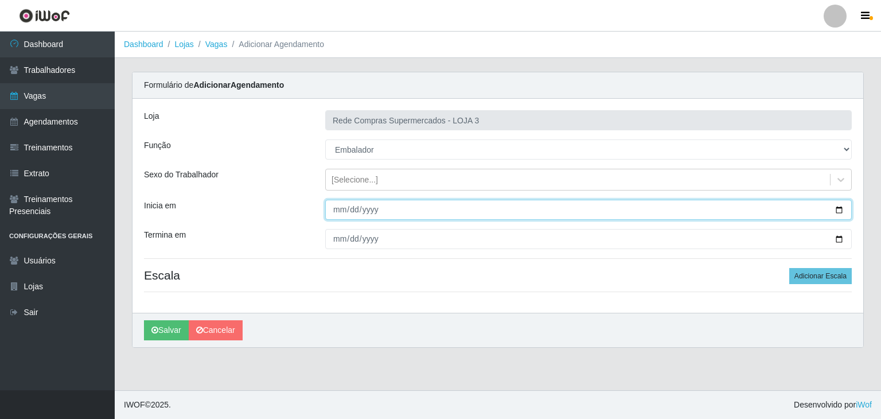
click at [841, 212] on input "Inicia em" at bounding box center [588, 210] width 527 height 20
type input "2025-10-09"
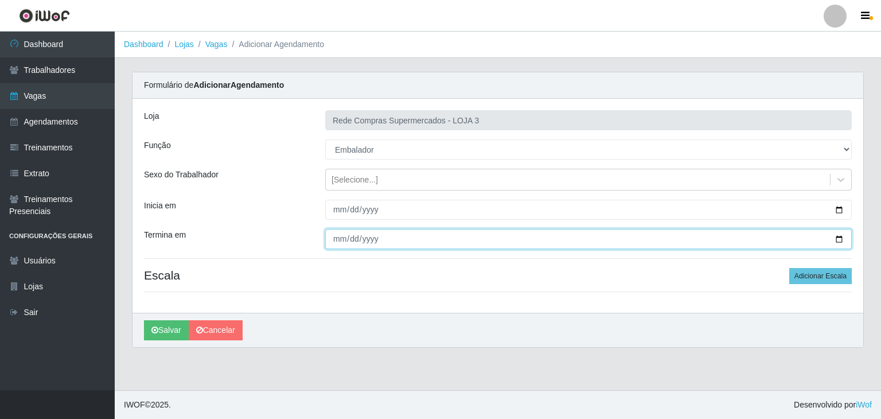
drag, startPoint x: 839, startPoint y: 239, endPoint x: 815, endPoint y: 240, distance: 24.1
click at [839, 238] on input "Termina em" at bounding box center [588, 239] width 527 height 20
type input "2025-10-10"
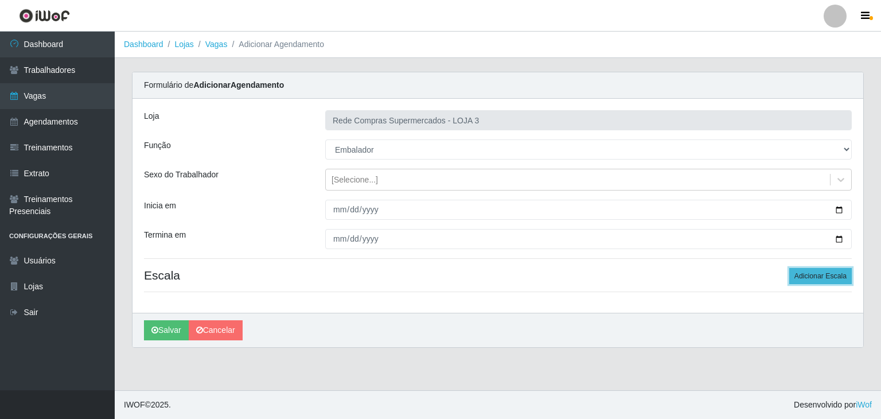
click at [810, 271] on button "Adicionar Escala" at bounding box center [821, 276] width 63 height 16
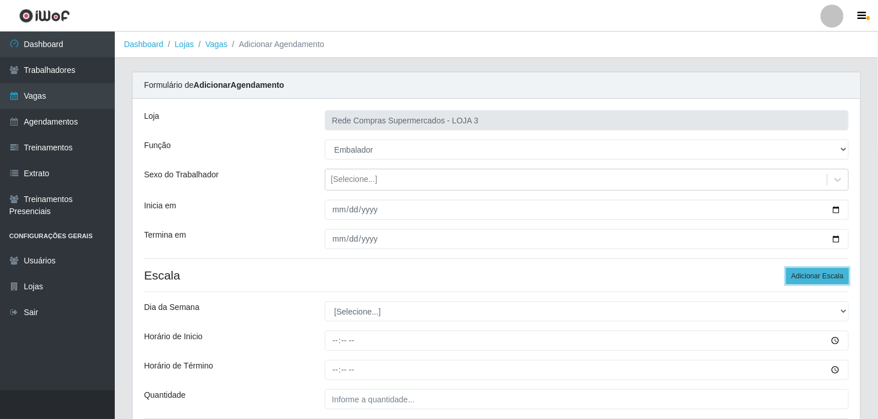
click at [810, 271] on button "Adicionar Escala" at bounding box center [817, 276] width 63 height 16
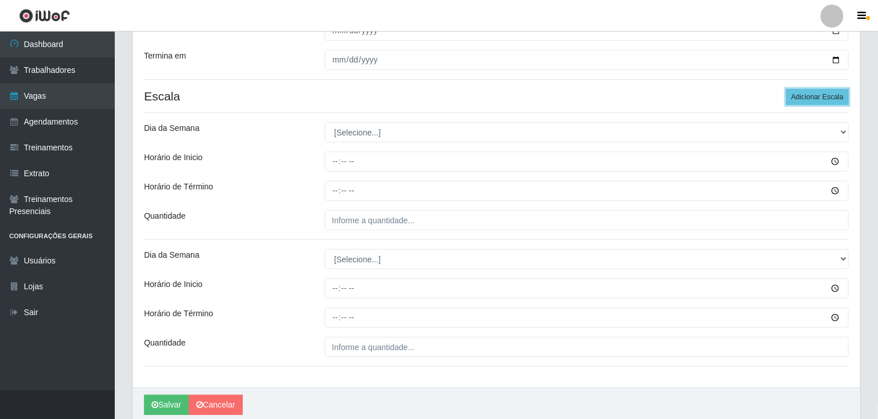
scroll to position [224, 0]
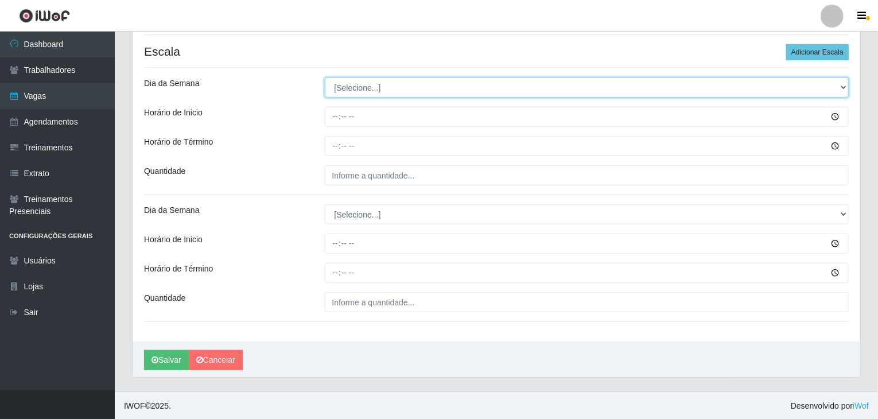
click at [365, 88] on select "[Selecione...] Segunda Terça Quarta Quinta Sexta Sábado Domingo" at bounding box center [587, 87] width 524 height 20
click at [366, 87] on select "[Selecione...] Segunda Terça Quarta Quinta Sexta Sábado Domingo" at bounding box center [587, 87] width 524 height 20
select select "4"
click at [325, 77] on select "[Selecione...] Segunda Terça Quarta Quinta Sexta Sábado Domingo" at bounding box center [587, 87] width 524 height 20
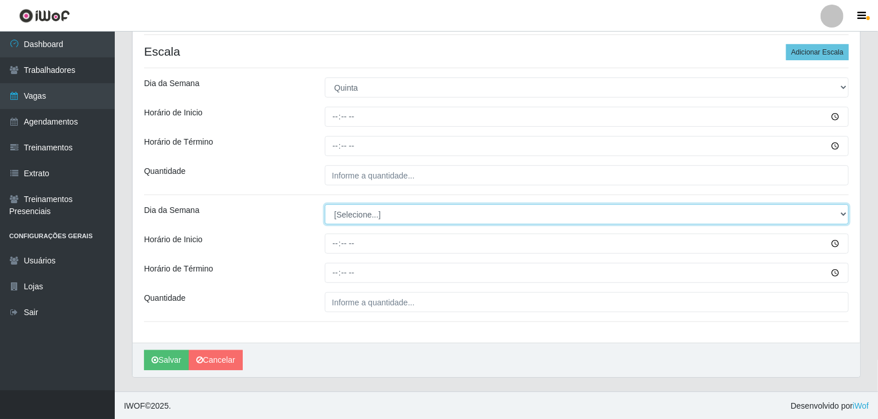
click at [384, 213] on select "[Selecione...] Segunda Terça Quarta Quinta Sexta Sábado Domingo" at bounding box center [587, 214] width 524 height 20
select select "5"
click at [325, 204] on select "[Selecione...] Segunda Terça Quarta Quinta Sexta Sábado Domingo" at bounding box center [587, 214] width 524 height 20
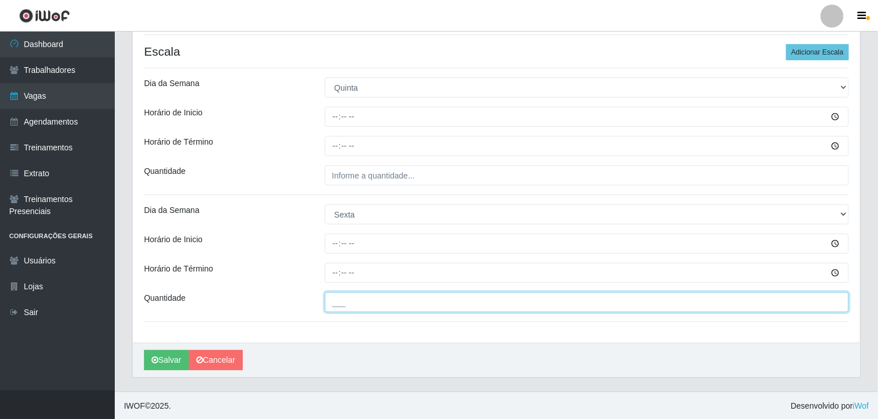
click at [419, 307] on input "___" at bounding box center [587, 302] width 524 height 20
type input "1__"
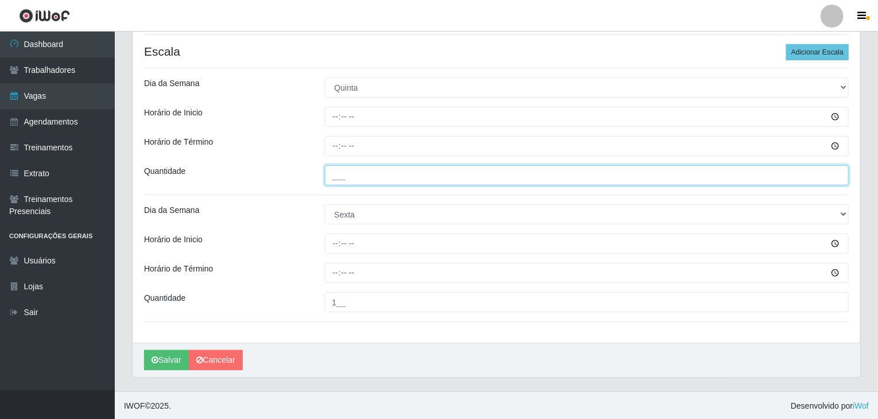
click at [349, 176] on input "___" at bounding box center [587, 175] width 524 height 20
type input "1__"
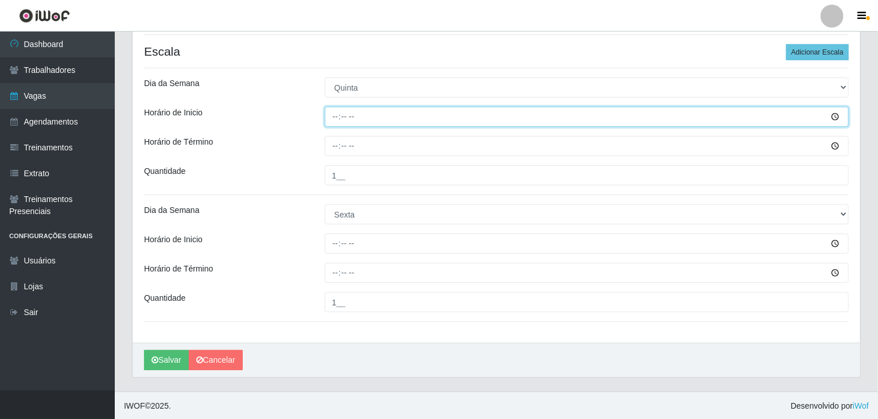
click at [336, 115] on input "Horário de Inicio" at bounding box center [587, 117] width 524 height 20
type input "07:00"
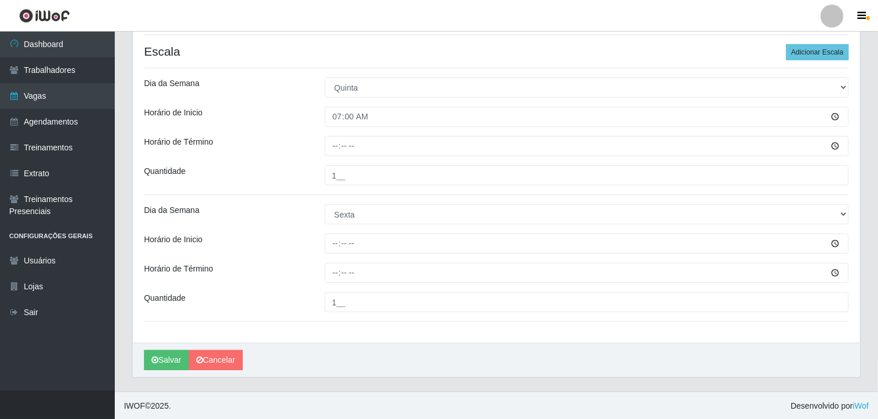
click at [322, 145] on div at bounding box center [587, 146] width 542 height 20
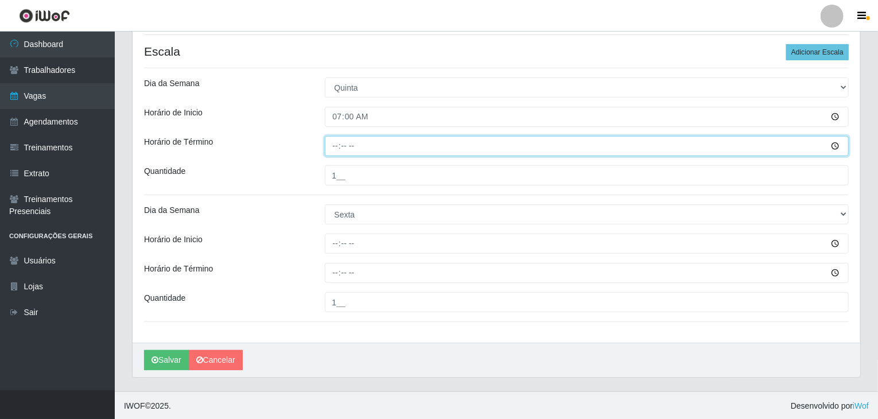
click at [335, 143] on input "Horário de Término" at bounding box center [587, 146] width 524 height 20
type input "13:00"
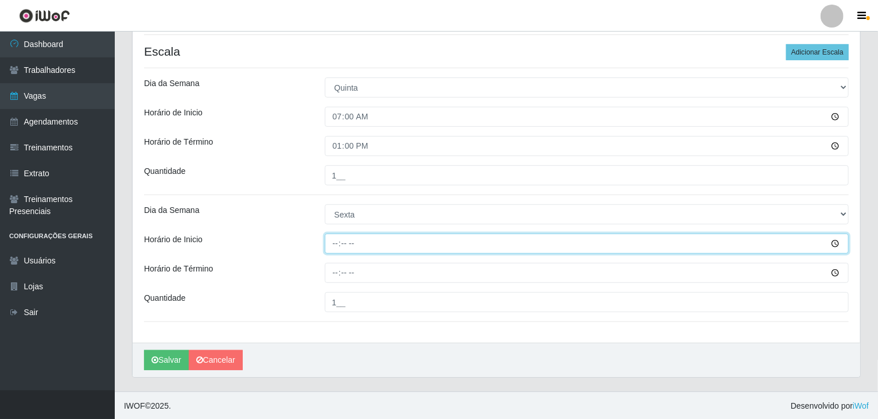
click at [331, 243] on input "Horário de Inicio" at bounding box center [587, 244] width 524 height 20
type input "07:00"
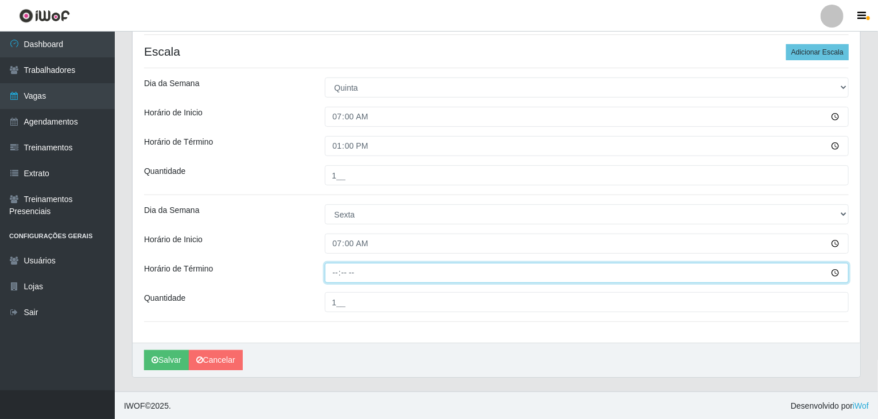
click at [335, 270] on input "Horário de Término" at bounding box center [587, 273] width 524 height 20
click at [335, 271] on input "13:00" at bounding box center [587, 273] width 524 height 20
type input "12:00"
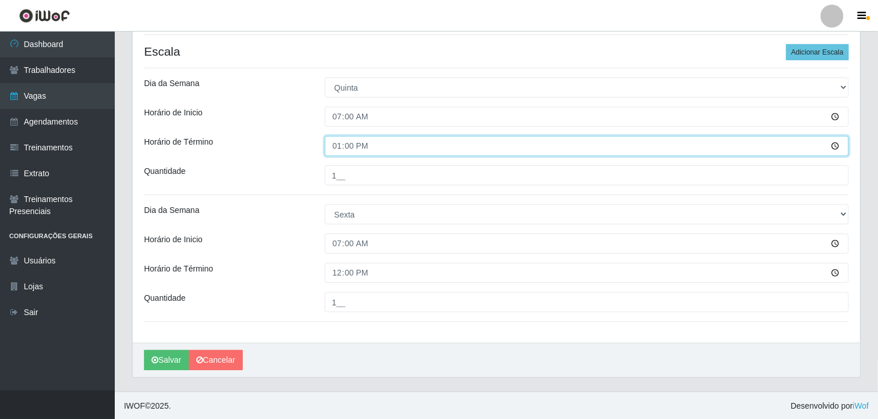
click at [340, 145] on input "13:00" at bounding box center [587, 146] width 524 height 20
type input "12:00"
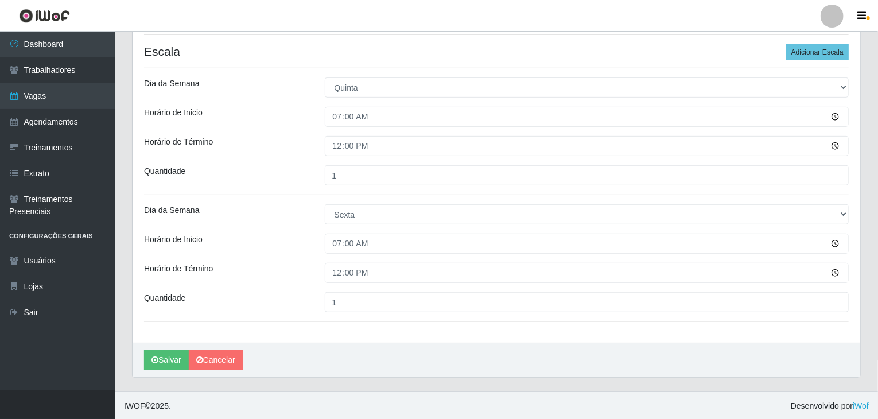
click at [253, 107] on div "Horário de Inicio" at bounding box center [225, 117] width 181 height 20
click at [157, 366] on button "Salvar" at bounding box center [166, 360] width 45 height 20
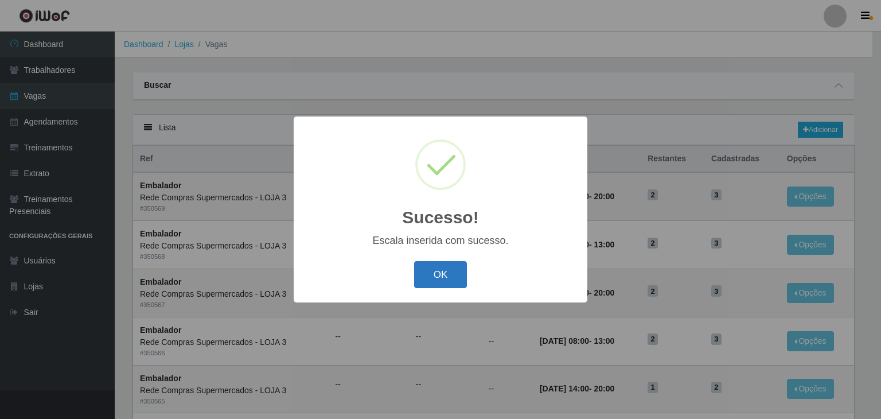
click at [442, 266] on button "OK" at bounding box center [440, 274] width 53 height 27
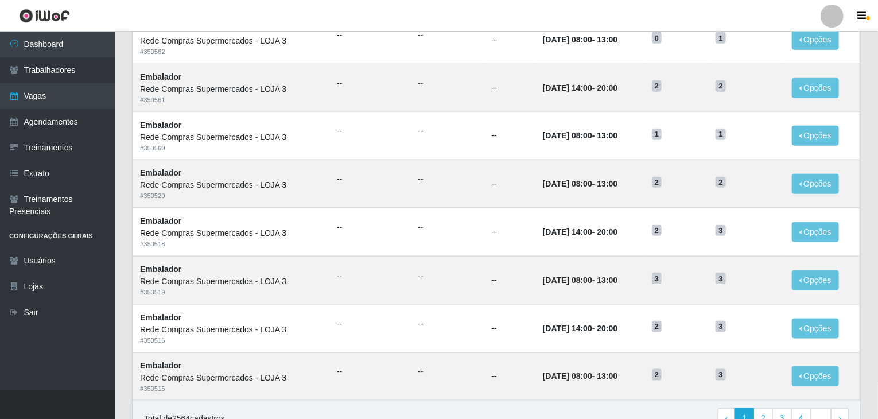
scroll to position [550, 0]
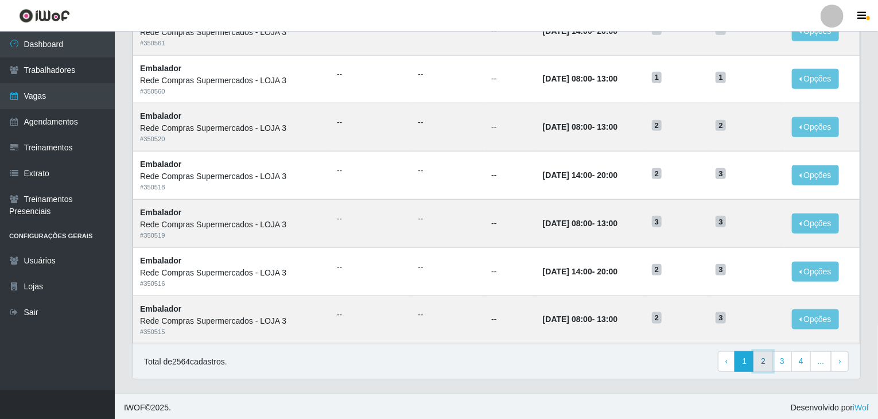
click at [764, 360] on link "2" at bounding box center [763, 361] width 20 height 21
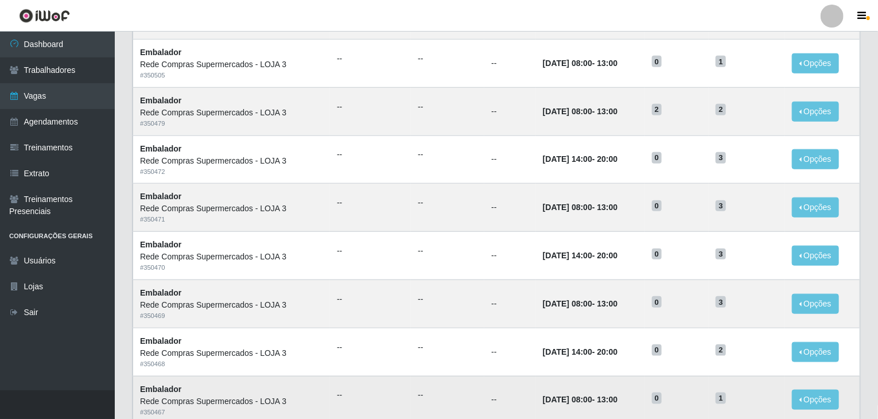
scroll to position [550, 0]
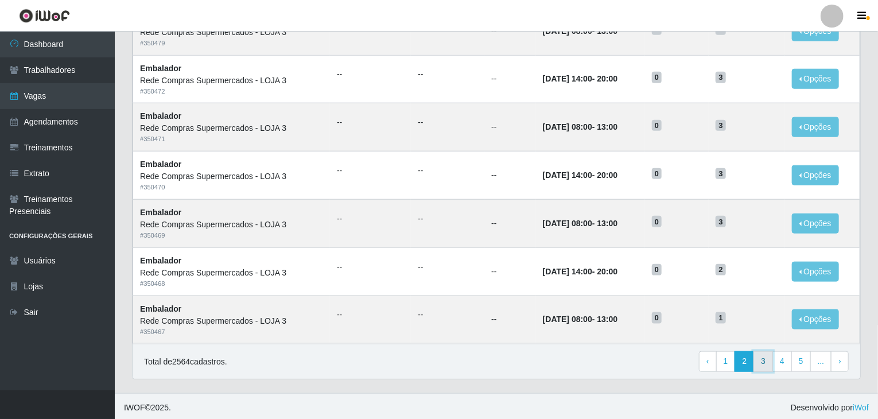
click at [770, 363] on link "3" at bounding box center [763, 361] width 20 height 21
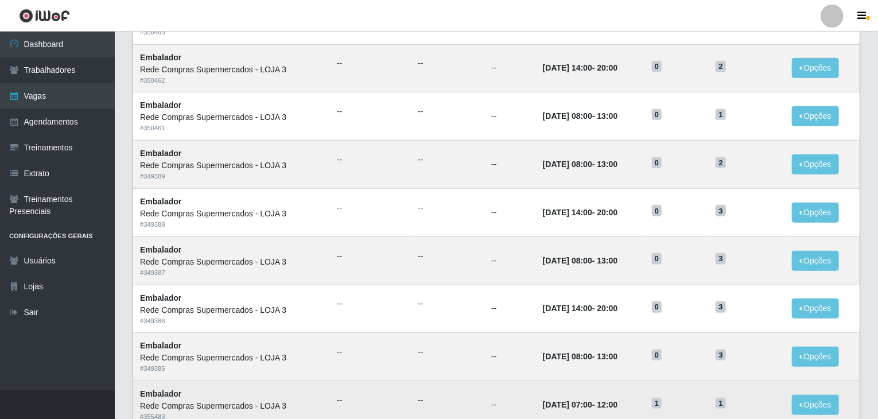
scroll to position [206, 0]
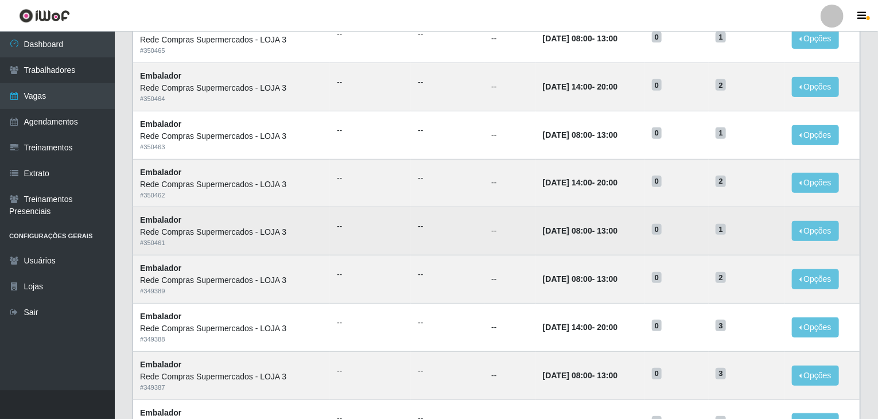
click at [484, 229] on td "--" at bounding box center [510, 231] width 52 height 48
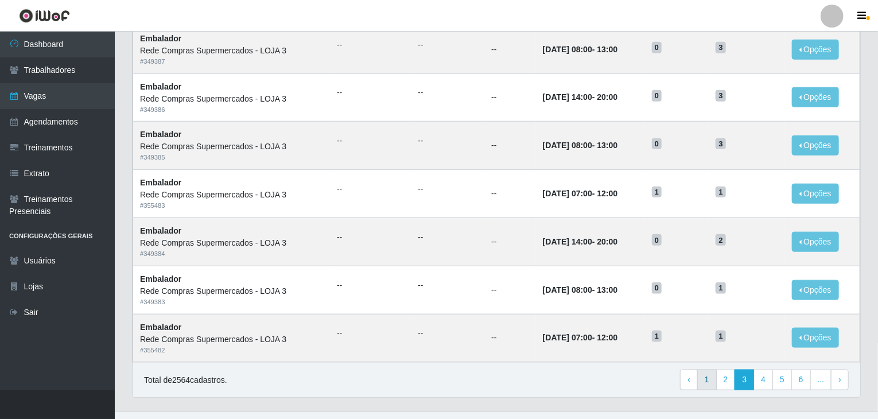
scroll to position [550, 0]
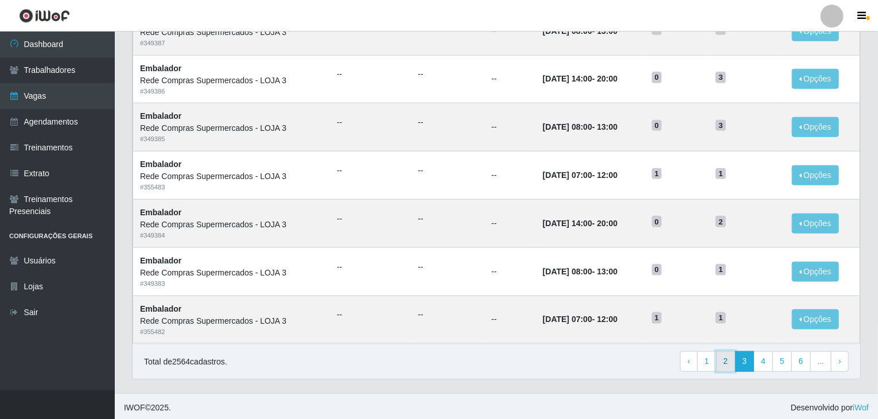
click at [735, 364] on link "2" at bounding box center [726, 361] width 20 height 21
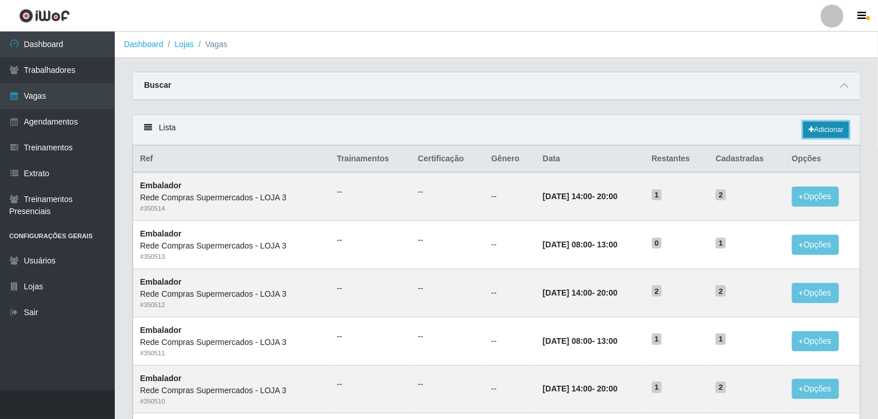
click at [828, 132] on link "Adicionar" at bounding box center [825, 130] width 45 height 16
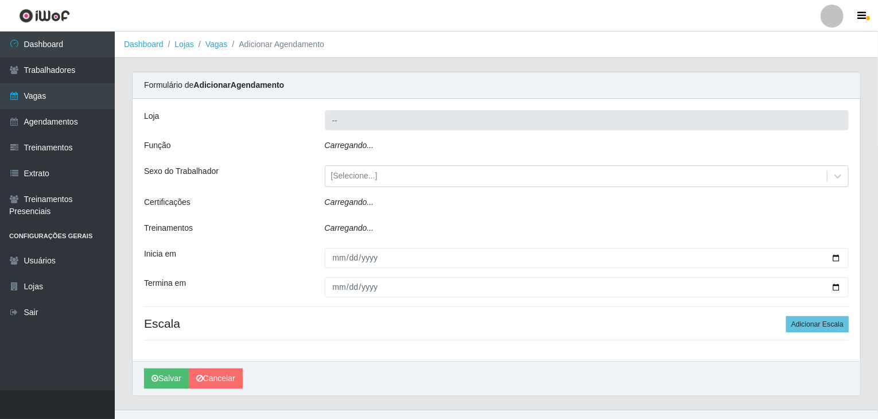
type input "Rede Compras Supermercados - LOJA 3"
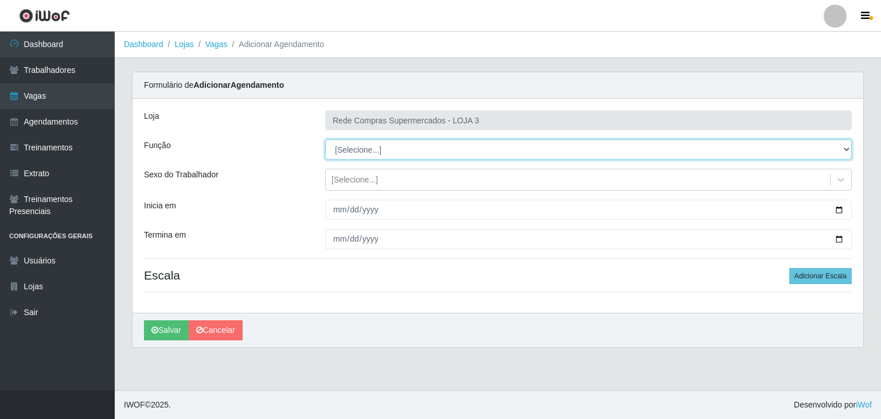
click at [363, 150] on select "[Selecione...] ASG ASG + ASG ++ Balconista Balconista + Balconista ++ Embalador…" at bounding box center [588, 149] width 527 height 20
select select "1"
click at [325, 139] on select "[Selecione...] ASG ASG + ASG ++ Balconista Balconista + Balconista ++ Embalador…" at bounding box center [588, 149] width 527 height 20
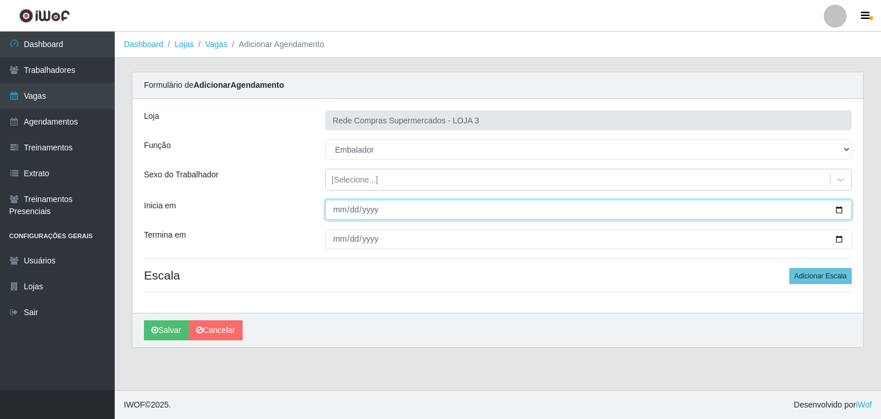
click at [841, 205] on input "Inicia em" at bounding box center [588, 210] width 527 height 20
type input "2025-10-13"
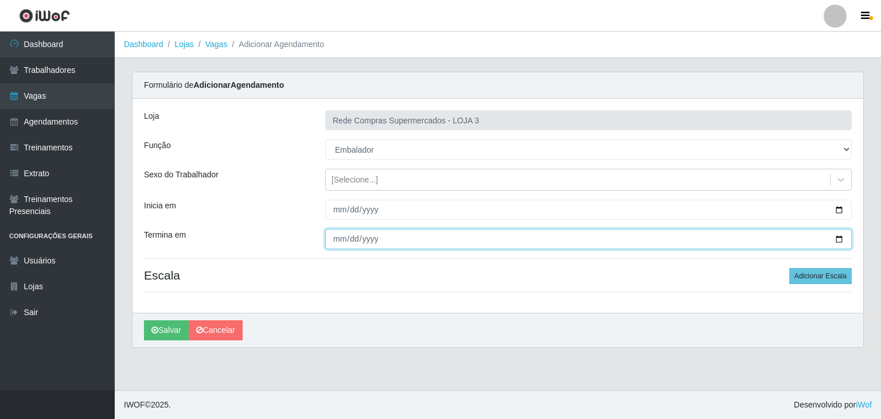
click at [837, 240] on input "Termina em" at bounding box center [588, 239] width 527 height 20
type input "2025-10-16"
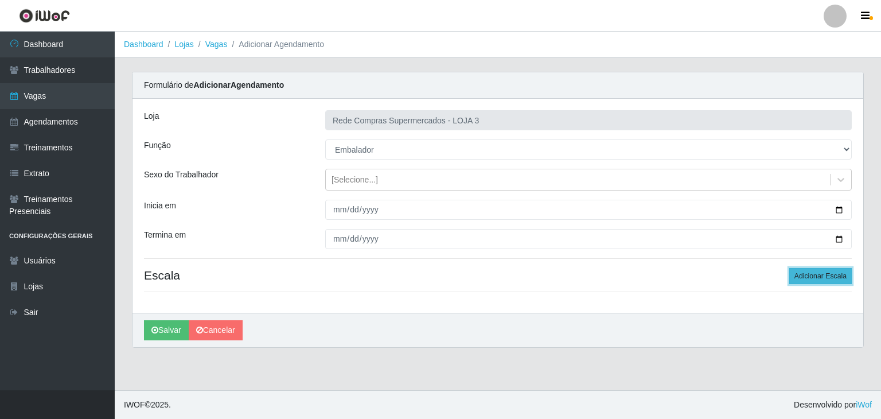
click at [799, 278] on button "Adicionar Escala" at bounding box center [821, 276] width 63 height 16
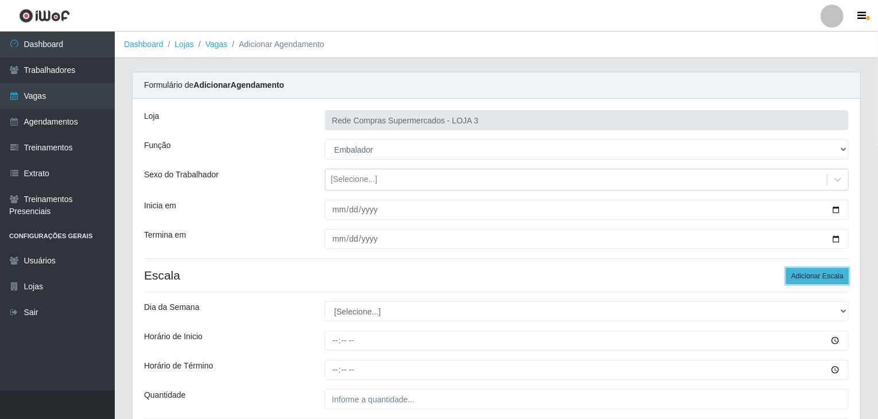
click at [799, 278] on button "Adicionar Escala" at bounding box center [817, 276] width 63 height 16
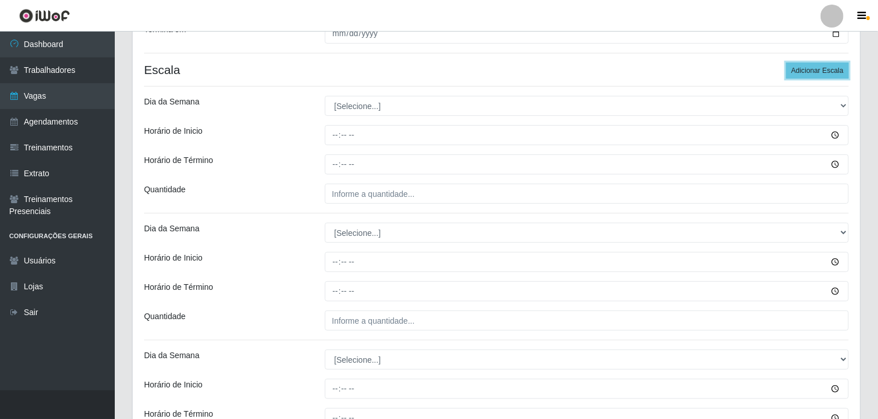
scroll to position [230, 0]
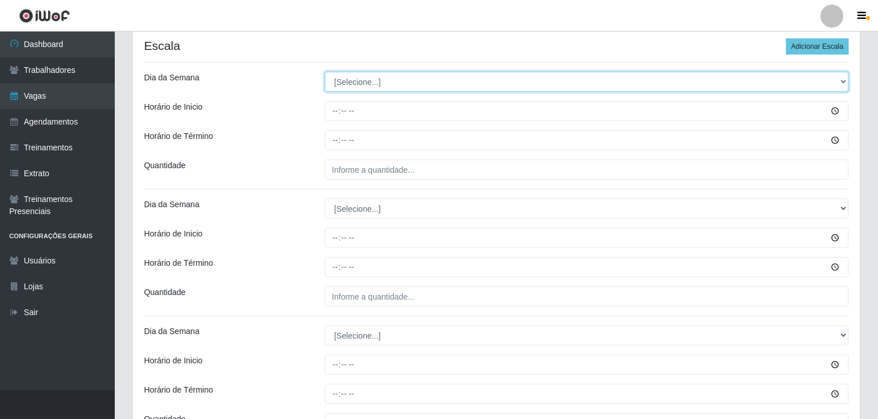
click at [380, 81] on select "[Selecione...] Segunda Terça Quarta Quinta Sexta Sábado Domingo" at bounding box center [587, 82] width 524 height 20
select select "1"
click at [325, 72] on select "[Selecione...] Segunda Terça Quarta Quinta Sexta Sábado Domingo" at bounding box center [587, 82] width 524 height 20
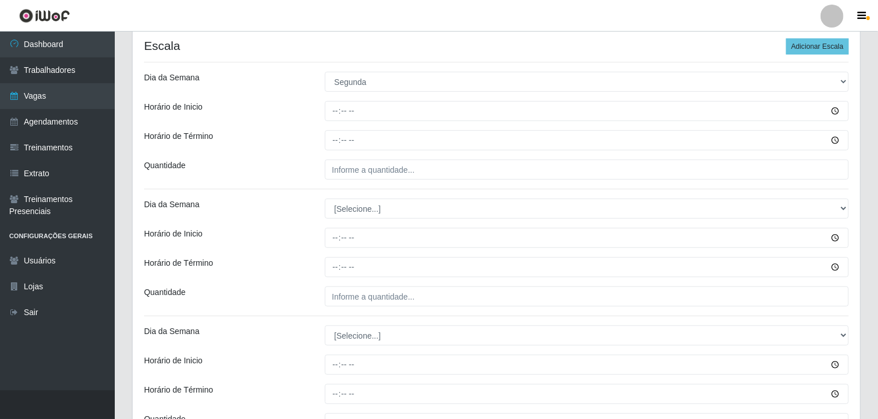
click at [394, 181] on div "Loja Rede Compras Supermercados - LOJA 3 Função [Selecione...] ASG ASG + ASG ++…" at bounding box center [497, 229] width 728 height 721
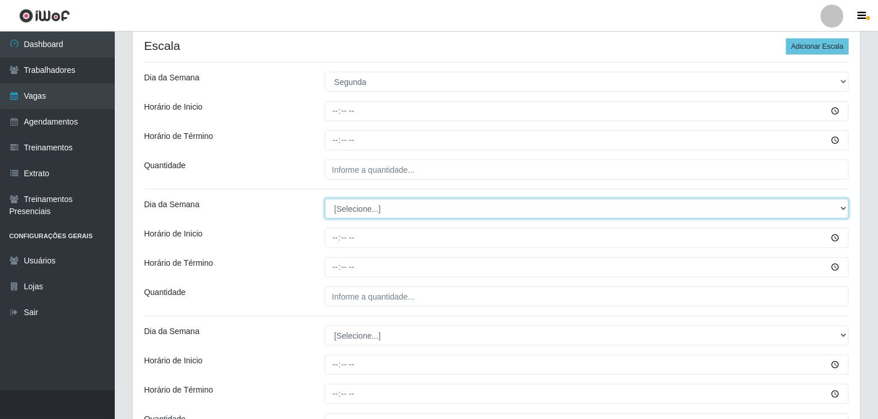
click at [397, 212] on select "[Selecione...] Segunda Terça Quarta Quinta Sexta Sábado Domingo" at bounding box center [587, 209] width 524 height 20
select select "2"
click at [325, 199] on select "[Selecione...] Segunda Terça Quarta Quinta Sexta Sábado Domingo" at bounding box center [587, 209] width 524 height 20
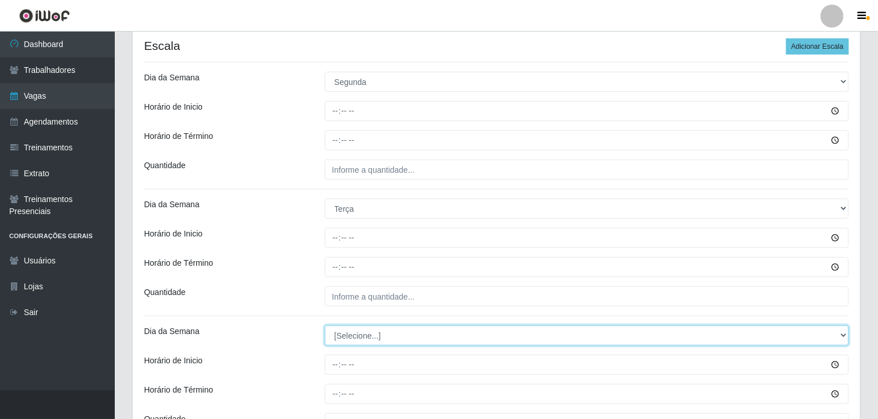
click at [386, 331] on select "[Selecione...] Segunda Terça Quarta Quinta Sexta Sábado Domingo" at bounding box center [587, 335] width 524 height 20
select select "3"
click at [325, 325] on select "[Selecione...] Segunda Terça Quarta Quinta Sexta Sábado Domingo" at bounding box center [587, 335] width 524 height 20
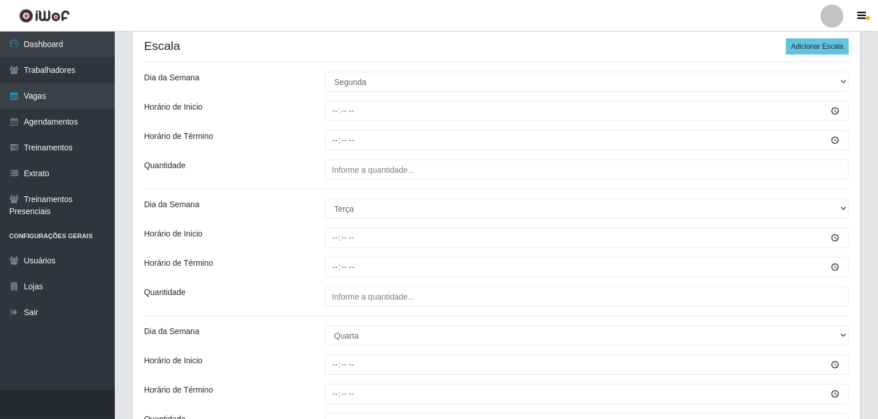
click at [264, 213] on div "Dia da Semana" at bounding box center [225, 209] width 181 height 20
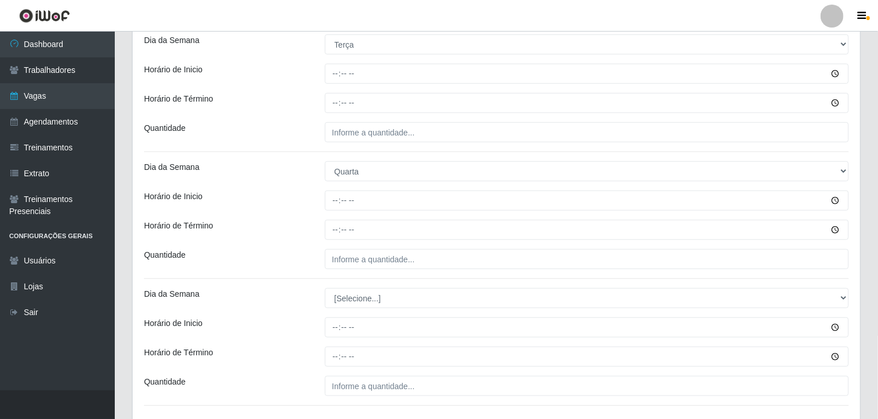
scroll to position [477, 0]
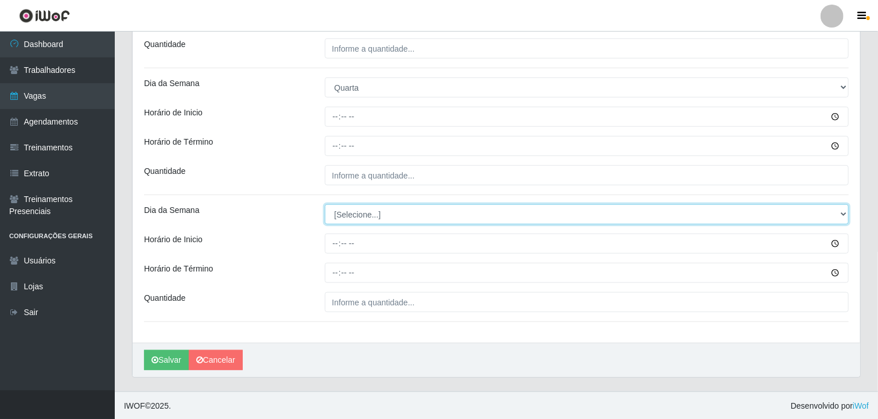
click at [357, 213] on select "[Selecione...] Segunda Terça Quarta Quinta Sexta Sábado Domingo" at bounding box center [587, 214] width 524 height 20
select select "3"
click at [325, 204] on select "[Selecione...] Segunda Terça Quarta Quinta Sexta Sábado Domingo" at bounding box center [587, 214] width 524 height 20
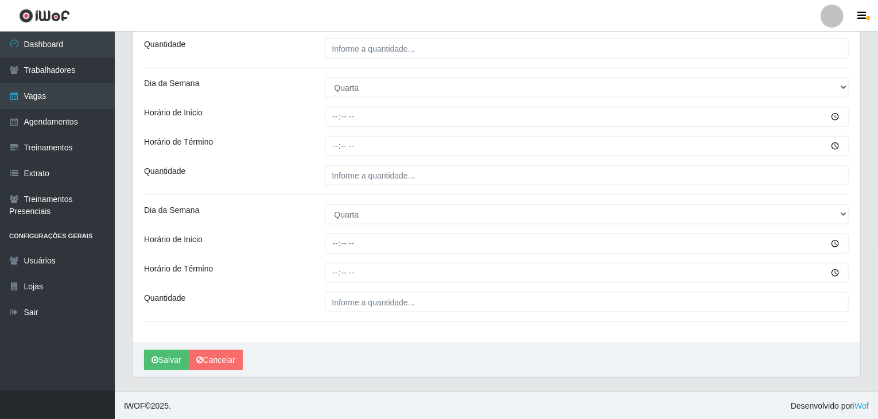
drag, startPoint x: 266, startPoint y: 242, endPoint x: 277, endPoint y: 243, distance: 11.0
click at [269, 242] on div "Horário de Inicio" at bounding box center [225, 244] width 181 height 20
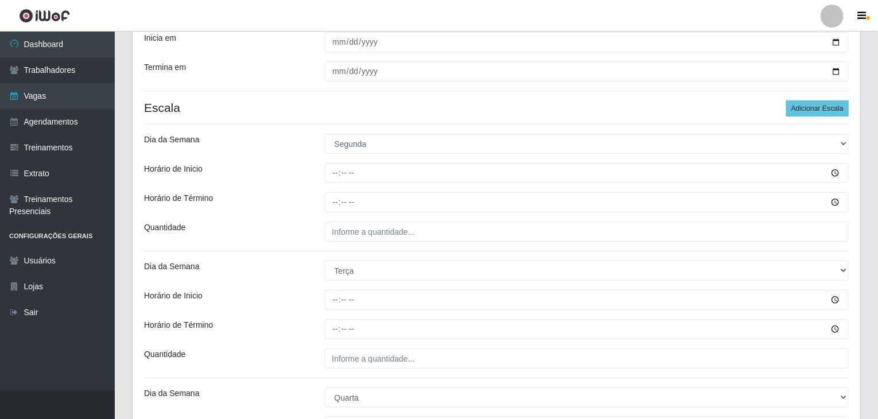
scroll to position [76, 0]
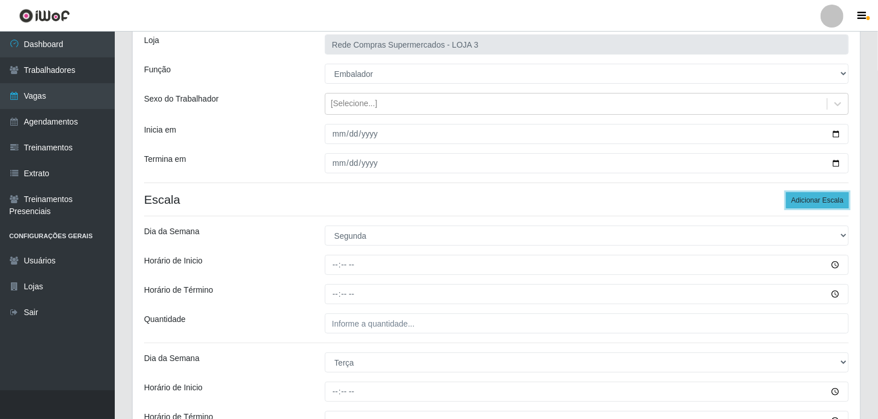
click at [840, 203] on button "Adicionar Escala" at bounding box center [817, 200] width 63 height 16
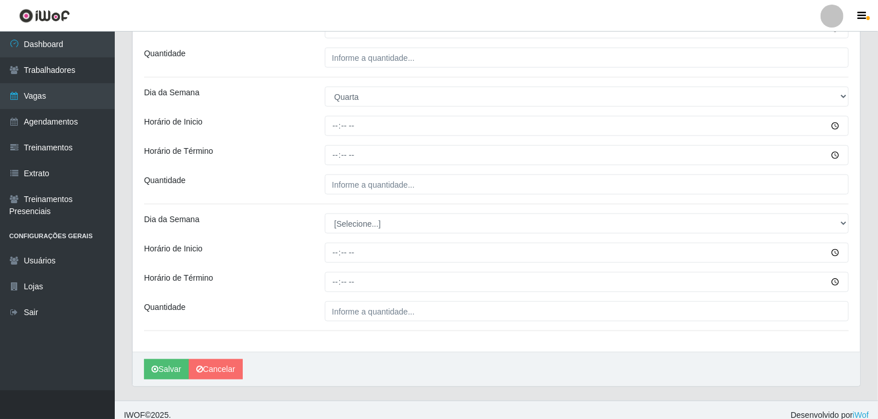
scroll to position [604, 0]
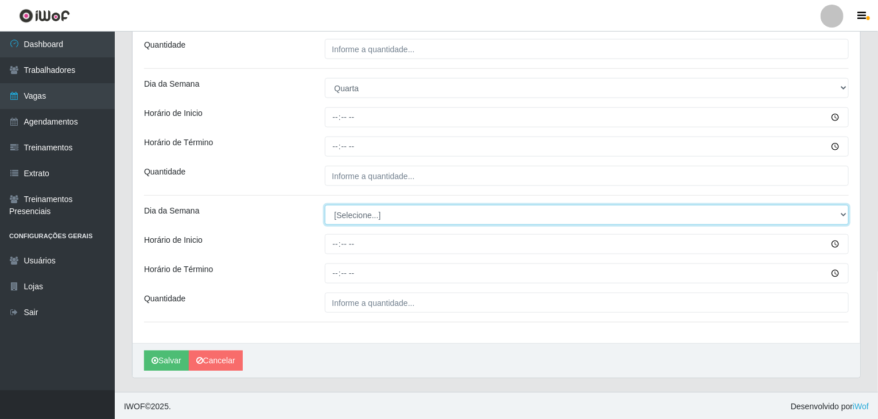
click at [363, 212] on select "[Selecione...] Segunda Terça Quarta Quinta Sexta Sábado Domingo" at bounding box center [587, 215] width 524 height 20
select select "5"
click at [325, 205] on select "[Selecione...] Segunda Terça Quarta Quinta Sexta Sábado Domingo" at bounding box center [587, 215] width 524 height 20
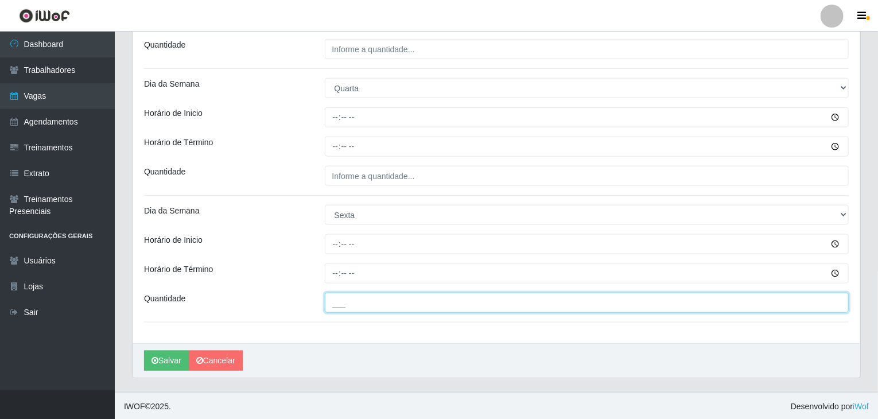
drag, startPoint x: 383, startPoint y: 294, endPoint x: 383, endPoint y: 286, distance: 8.0
type input "___"
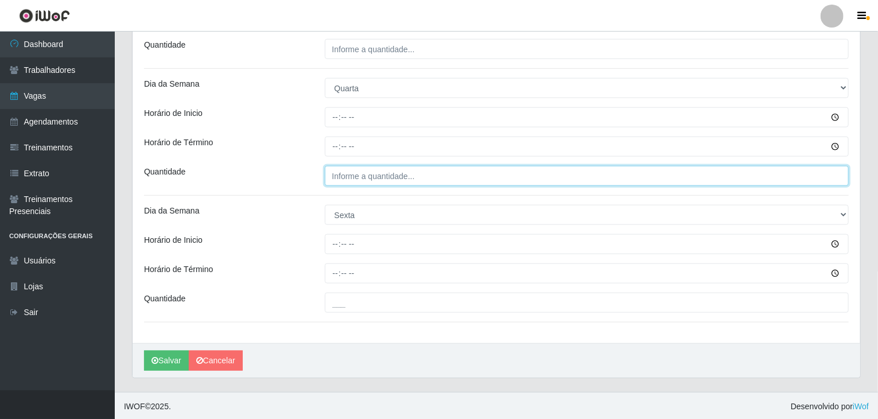
type input "___"
click at [352, 167] on input "___" at bounding box center [587, 176] width 524 height 20
type input "1__"
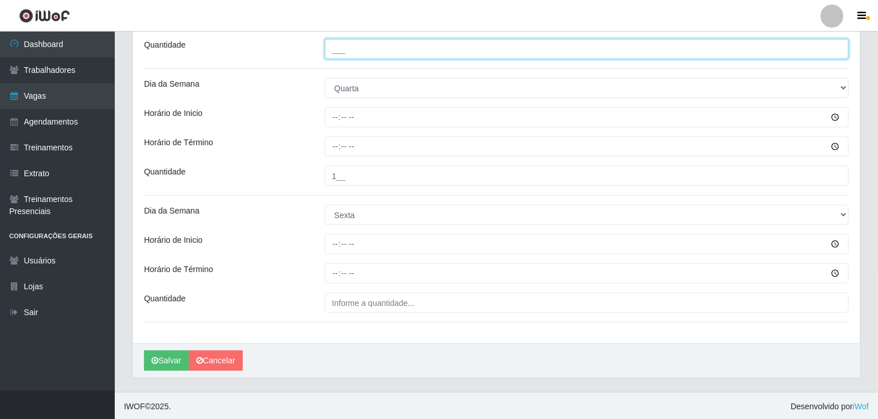
click at [382, 44] on input "___" at bounding box center [587, 49] width 524 height 20
type input "1__"
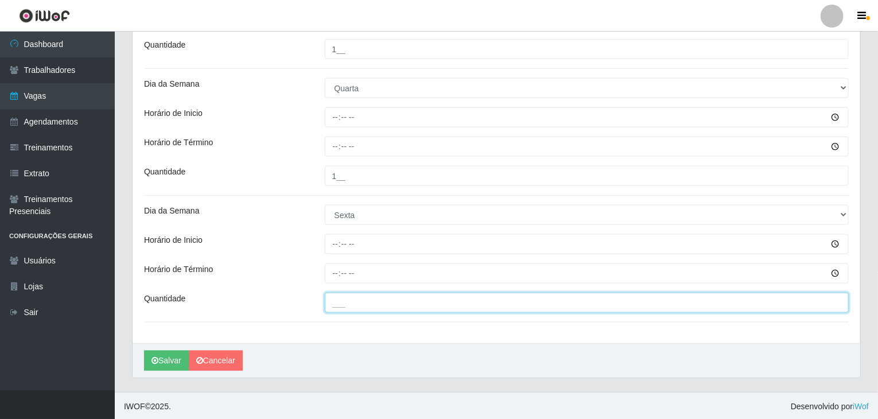
click at [370, 300] on input "___" at bounding box center [587, 303] width 524 height 20
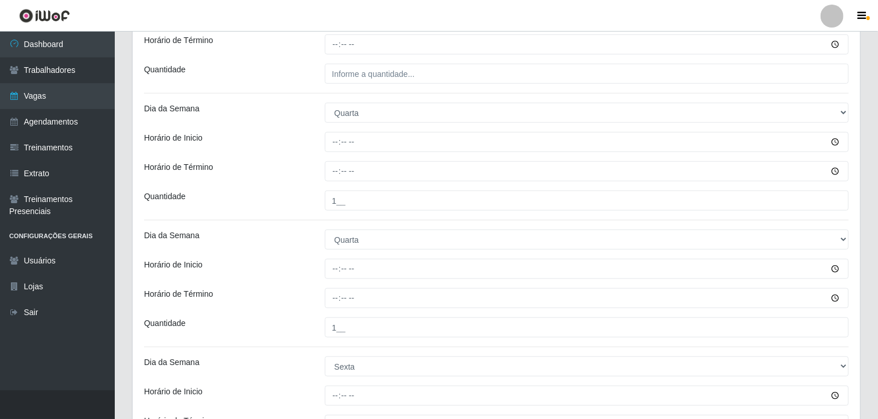
scroll to position [374, 0]
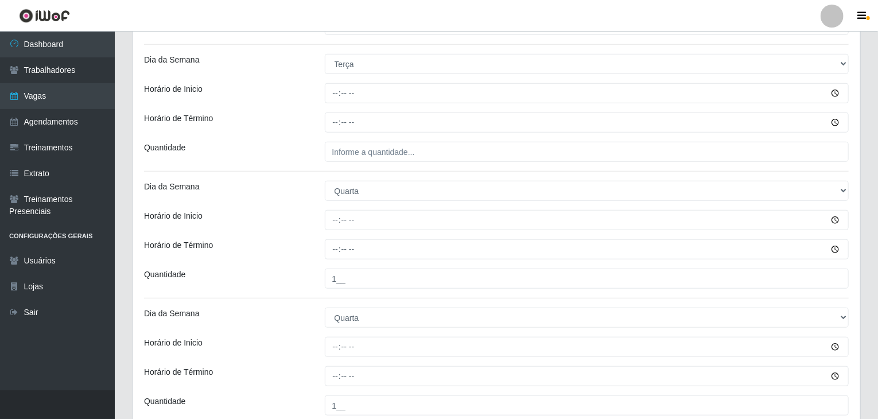
type input "1__"
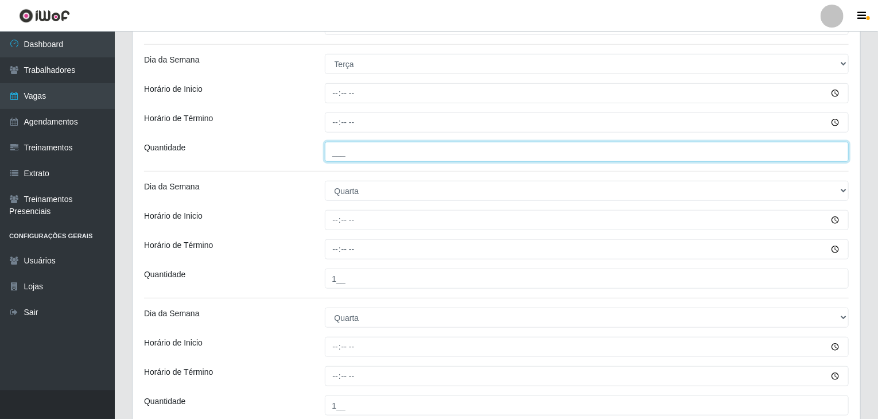
drag, startPoint x: 384, startPoint y: 157, endPoint x: 391, endPoint y: 161, distance: 7.5
click at [384, 157] on input "___" at bounding box center [587, 152] width 524 height 20
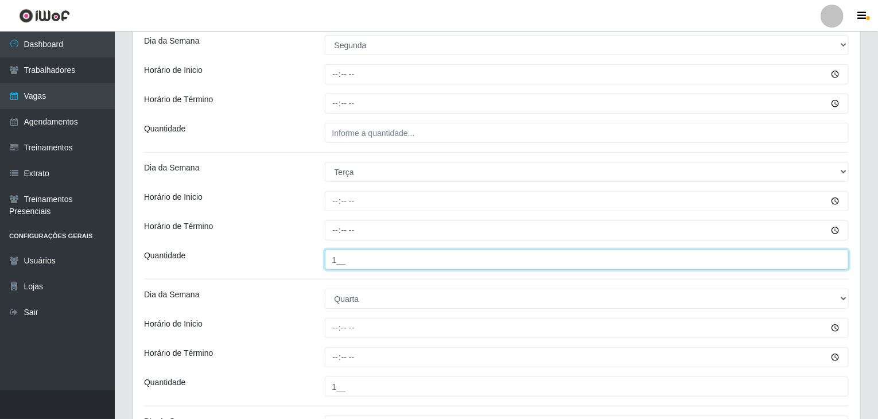
scroll to position [259, 0]
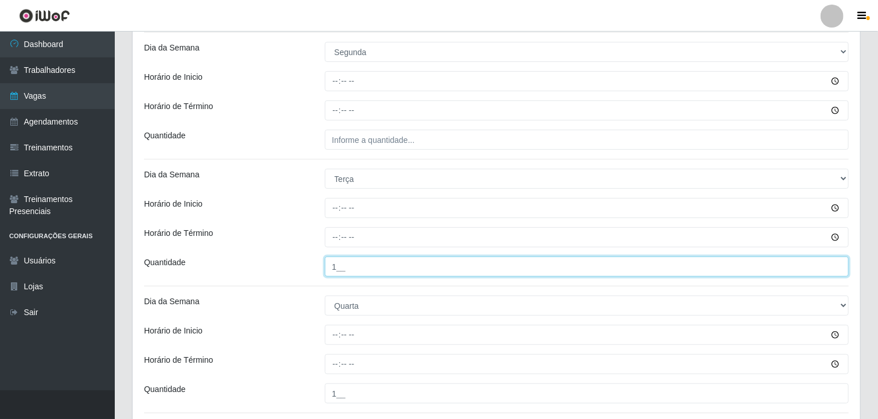
type input "1__"
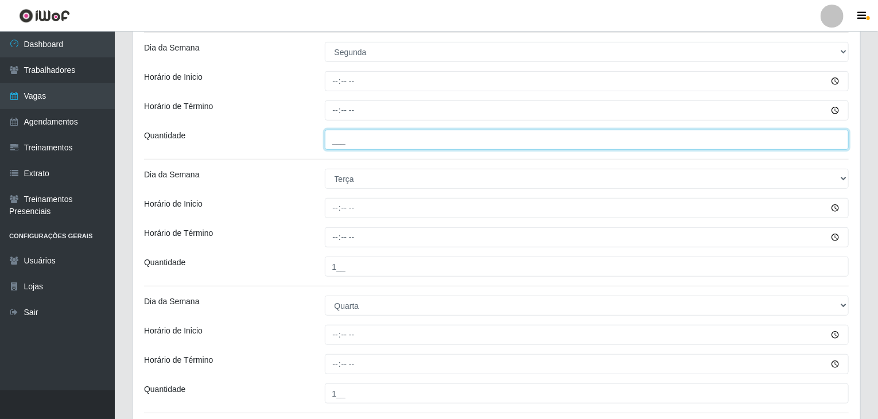
click at [381, 140] on input "___" at bounding box center [587, 140] width 524 height 20
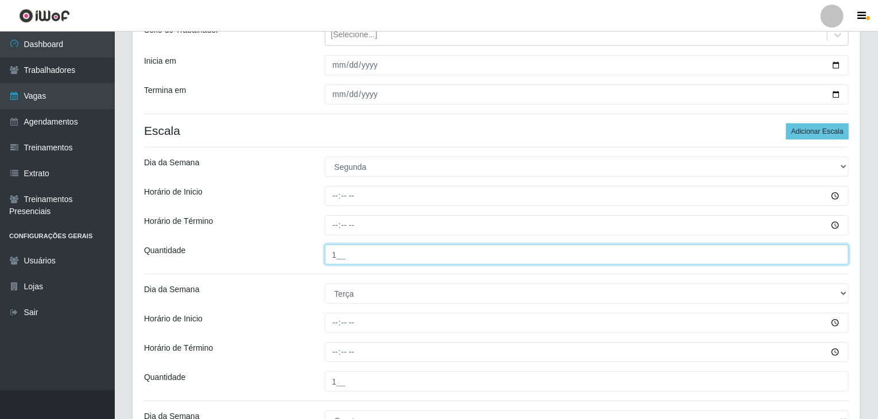
type input "1__"
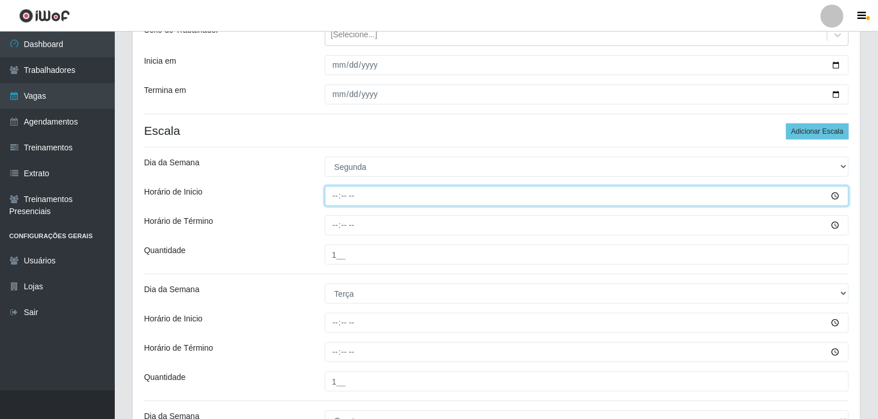
click at [338, 194] on input "Horário de Inicio" at bounding box center [587, 196] width 524 height 20
type input "07:00"
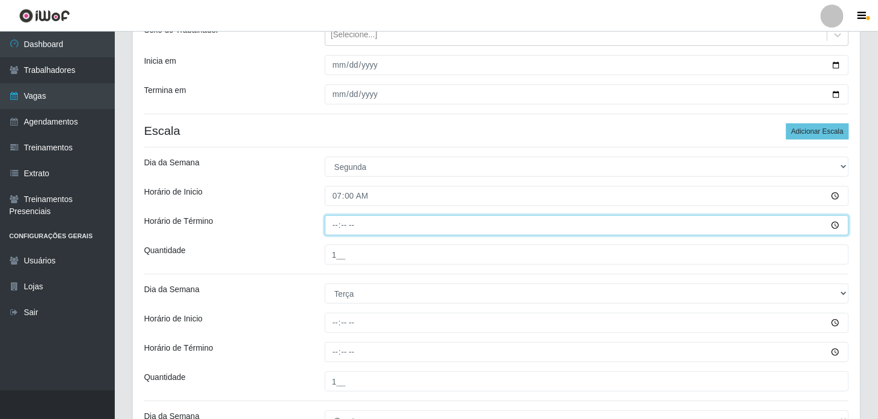
click at [331, 221] on input "Horário de Término" at bounding box center [587, 225] width 524 height 20
type input "12:00"
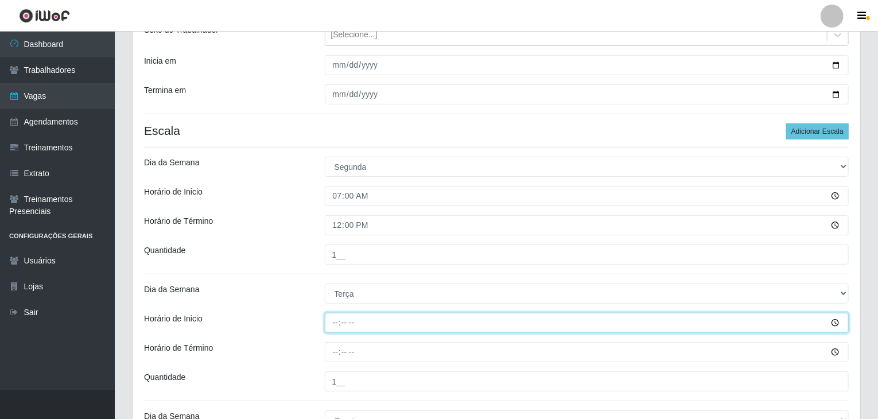
click at [337, 313] on input "Horário de Inicio" at bounding box center [587, 323] width 524 height 20
type input "07:00"
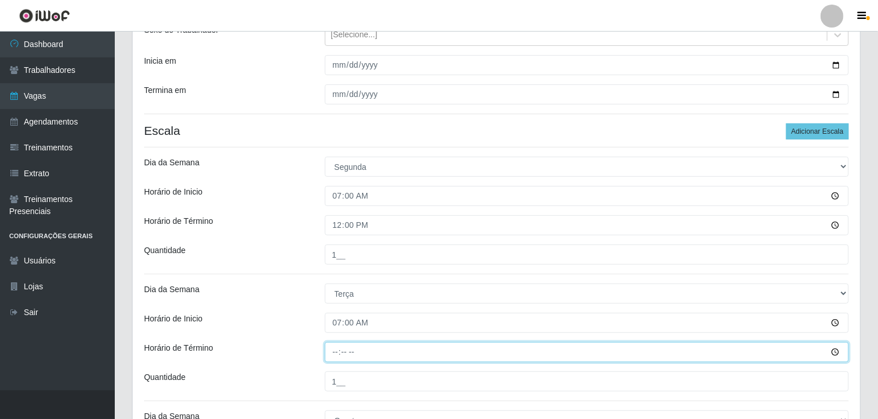
click at [331, 356] on input "Horário de Término" at bounding box center [587, 352] width 524 height 20
type input "12:00"
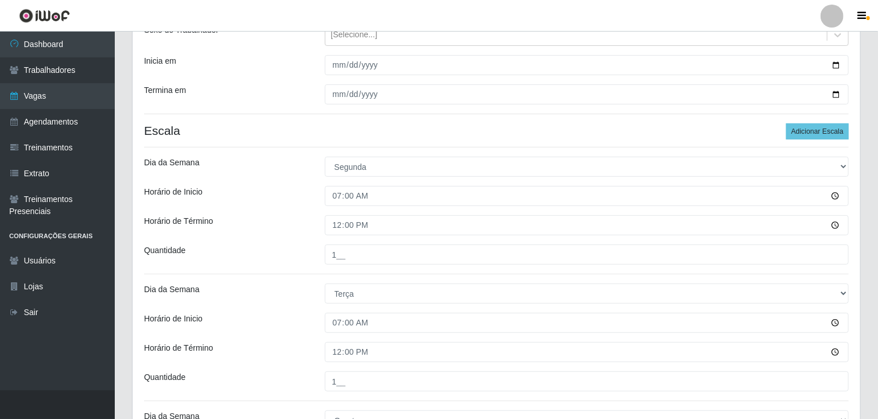
click at [302, 328] on div "Horário de Inicio" at bounding box center [225, 323] width 181 height 20
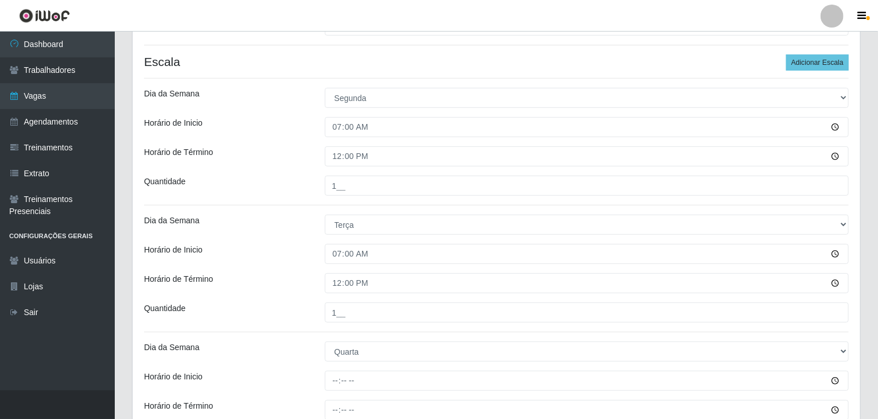
scroll to position [374, 0]
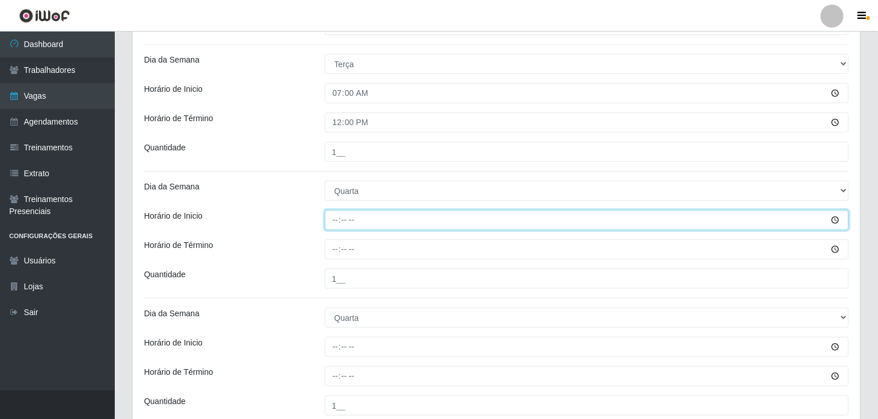
click at [337, 219] on input "Horário de Inicio" at bounding box center [587, 220] width 524 height 20
type input "07:00"
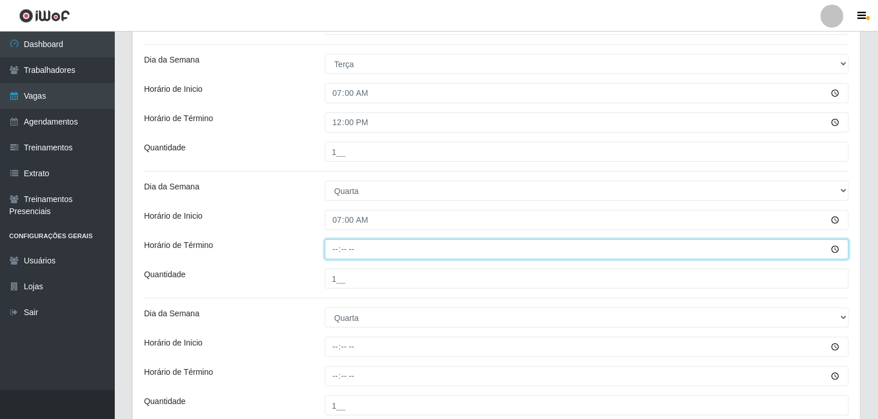
click at [338, 244] on input "Horário de Término" at bounding box center [587, 249] width 524 height 20
type input "12:00"
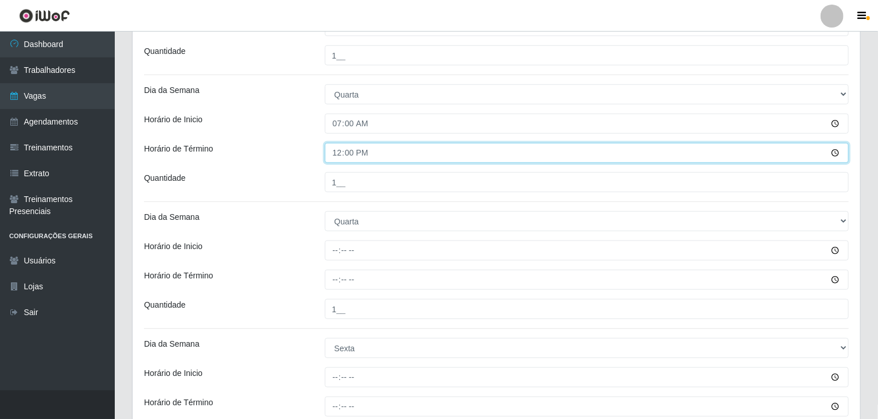
scroll to position [489, 0]
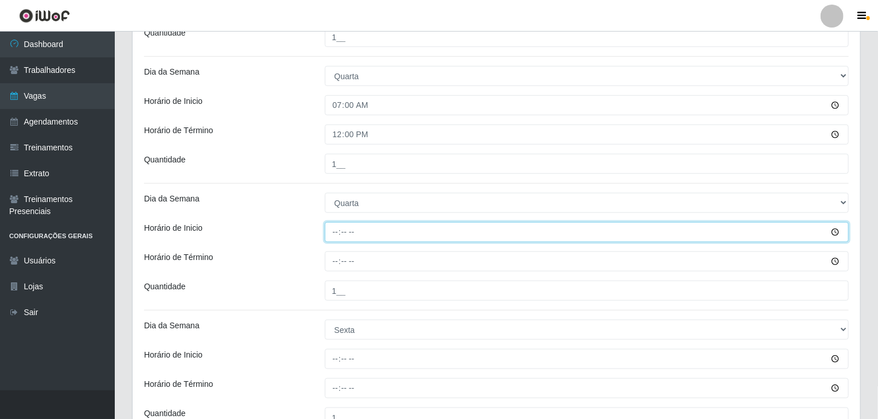
click at [336, 227] on input "Horário de Inicio" at bounding box center [587, 232] width 524 height 20
type input "07:00"
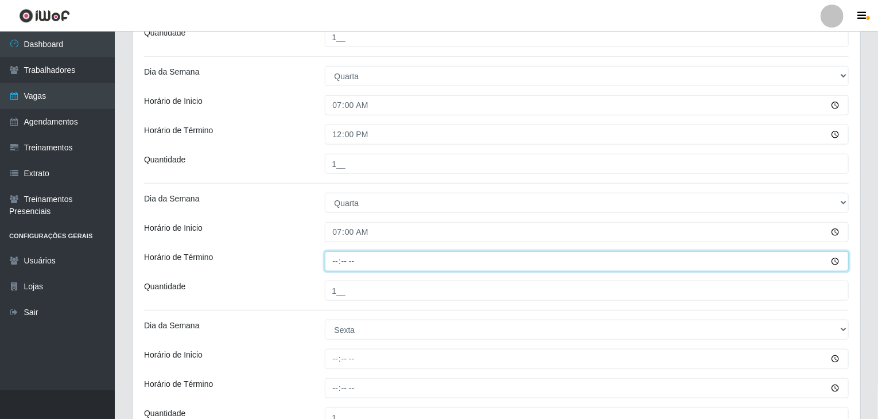
click at [337, 262] on input "Horário de Término" at bounding box center [587, 261] width 524 height 20
type input "12:00"
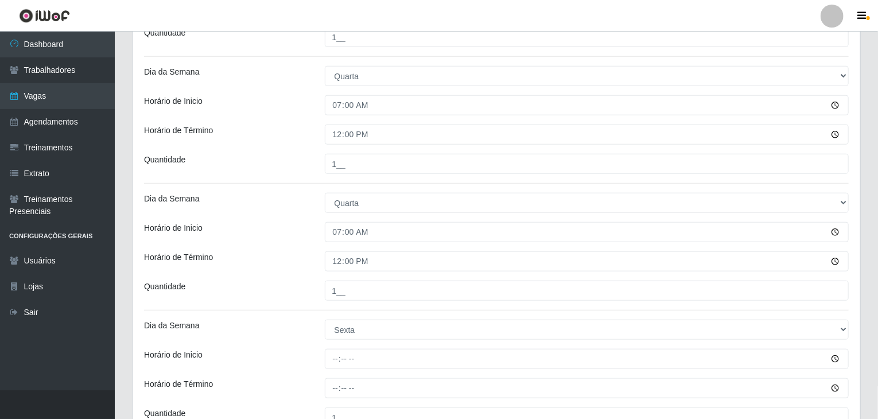
click at [287, 220] on div "Loja Rede Compras Supermercados - LOJA 3 Função [Selecione...] ASG ASG + ASG ++…" at bounding box center [497, 34] width 728 height 848
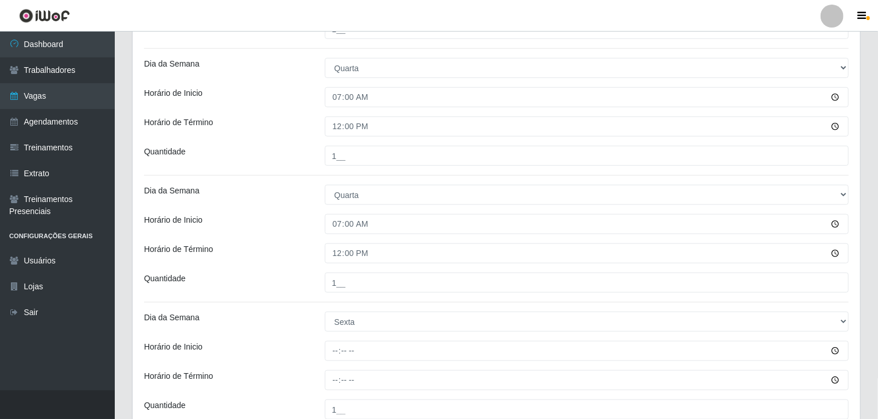
scroll to position [604, 0]
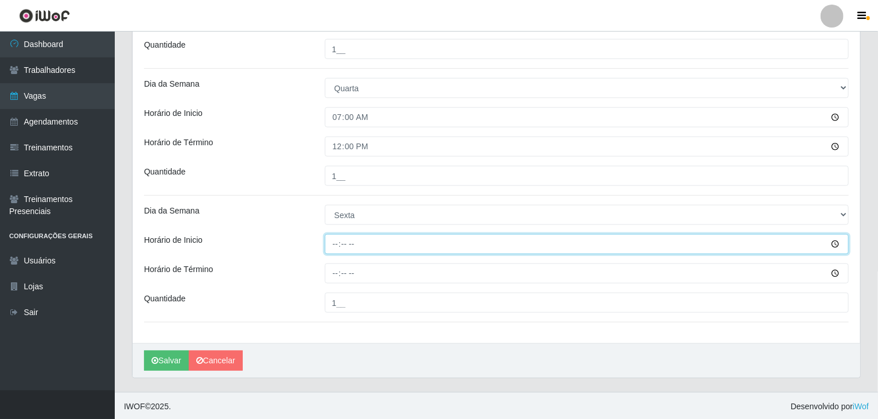
click at [329, 238] on input "Horário de Inicio" at bounding box center [587, 244] width 524 height 20
type input "07:00"
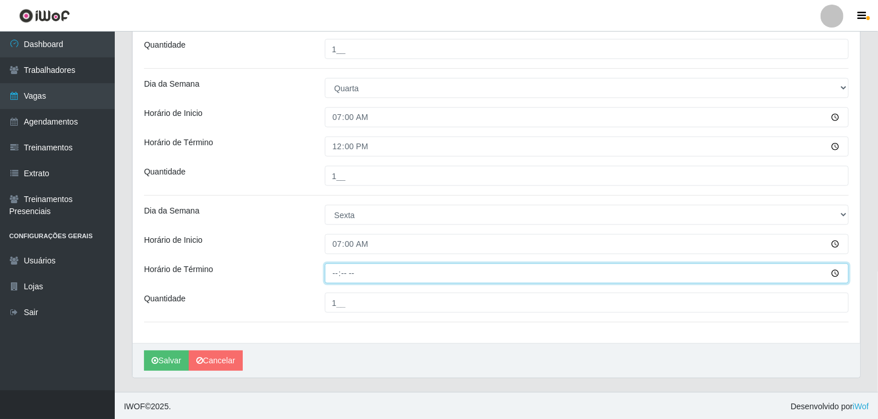
click at [339, 276] on input "Horário de Término" at bounding box center [587, 273] width 524 height 20
type input "12:00"
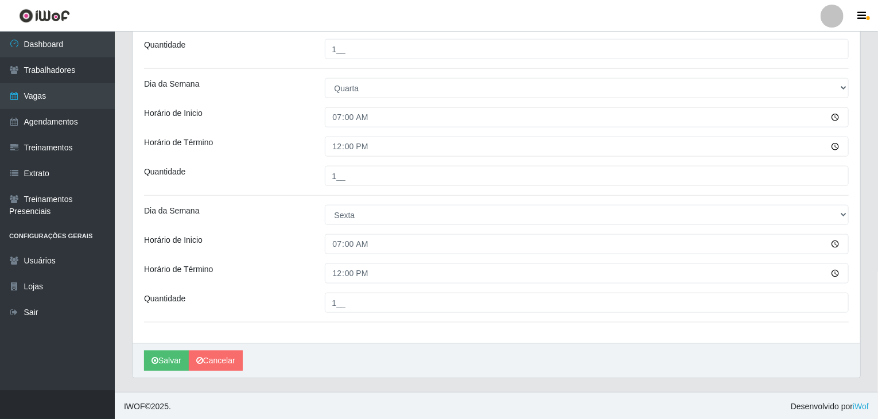
click at [174, 353] on button "Salvar" at bounding box center [166, 361] width 45 height 20
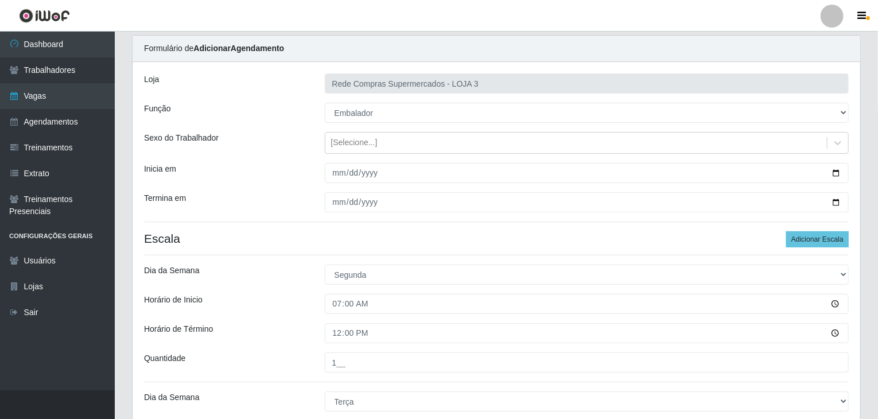
scroll to position [0, 0]
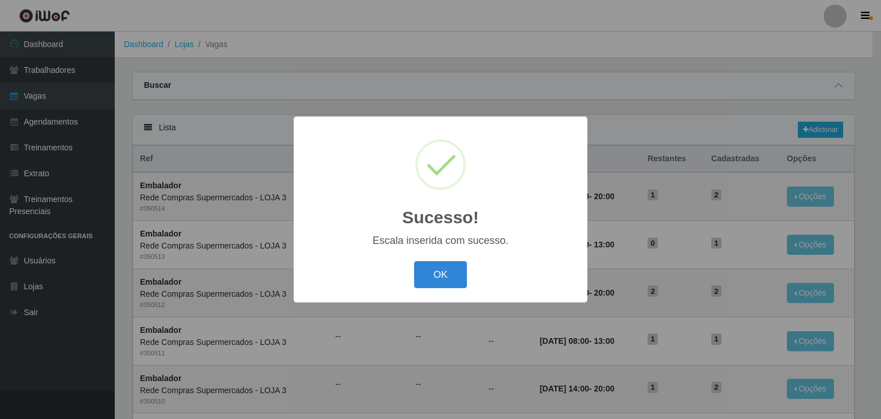
click at [395, 292] on div "Sucesso! × Escala inserida com sucesso. OK Cancel" at bounding box center [441, 209] width 294 height 186
click at [422, 283] on button "OK" at bounding box center [440, 274] width 53 height 27
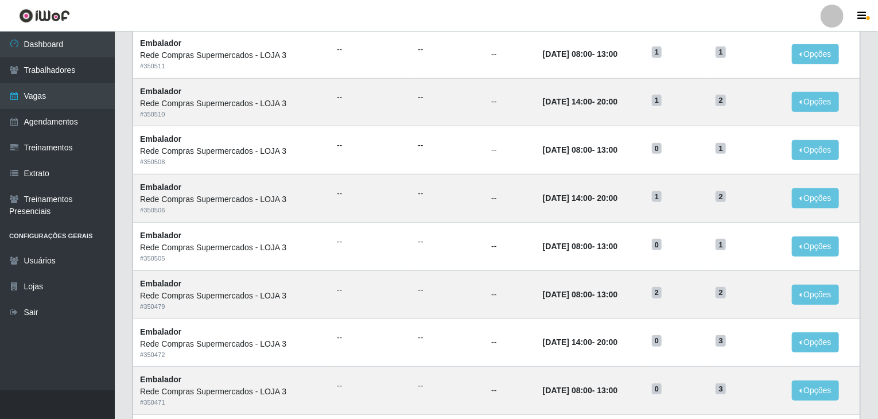
scroll to position [550, 0]
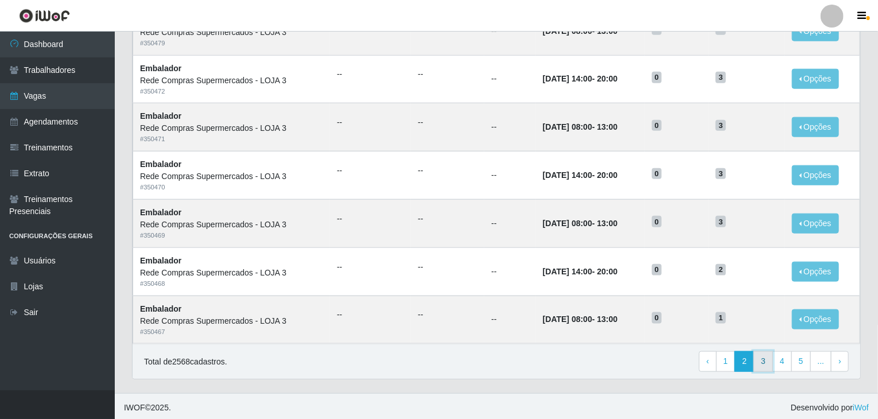
click at [773, 358] on link "3" at bounding box center [763, 361] width 20 height 21
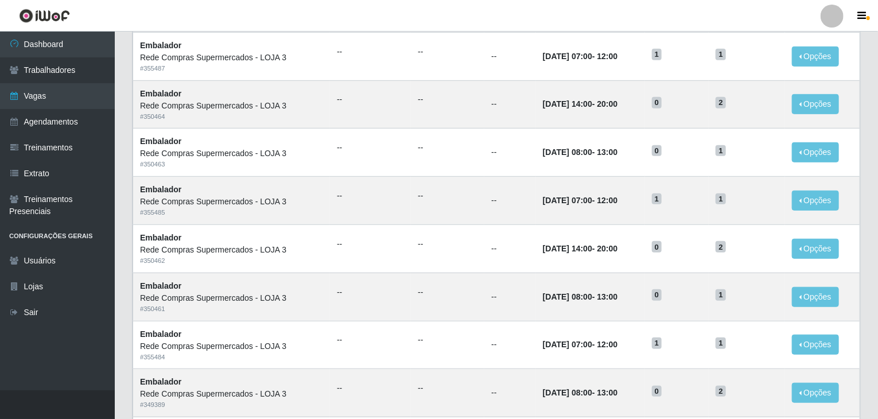
scroll to position [287, 0]
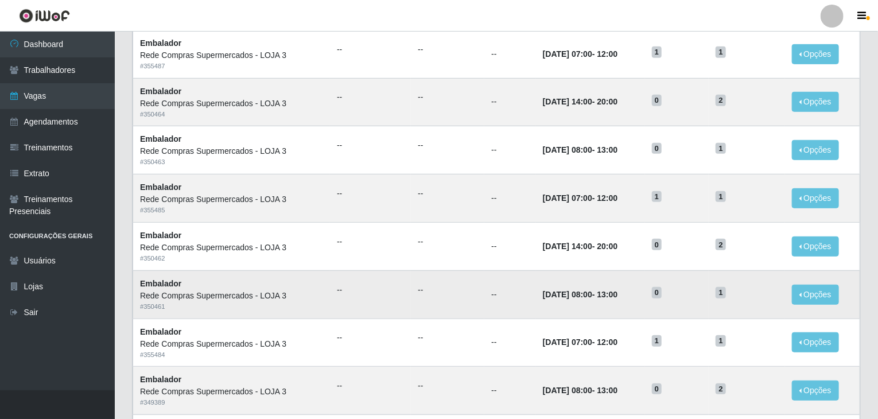
click at [498, 285] on td "--" at bounding box center [510, 294] width 52 height 48
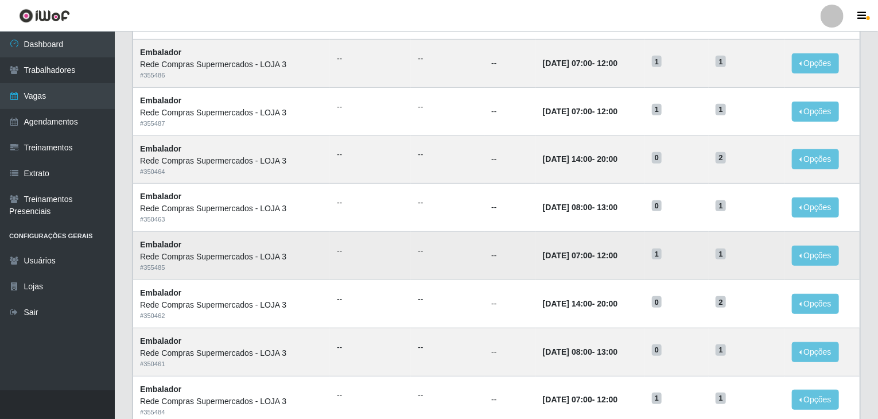
scroll to position [115, 0]
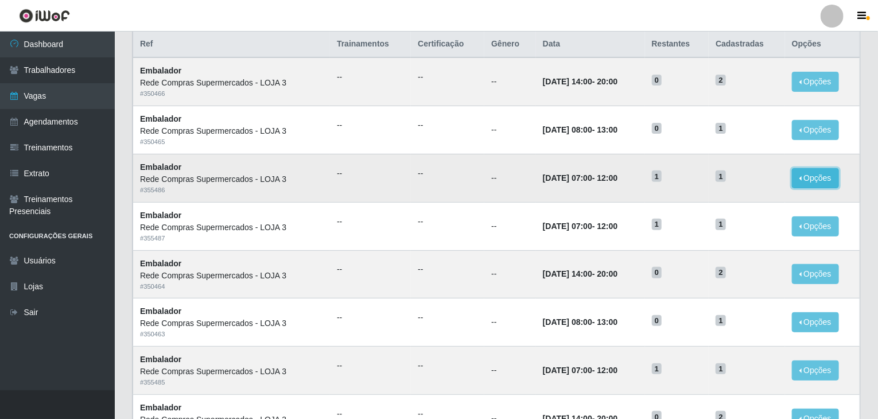
click at [809, 175] on button "Opções" at bounding box center [815, 178] width 47 height 20
click at [737, 203] on div "Deletar" at bounding box center [745, 205] width 68 height 12
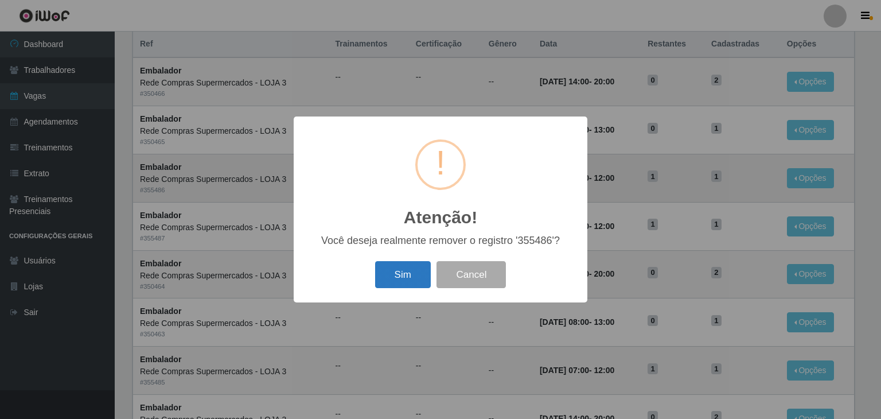
click at [411, 269] on button "Sim" at bounding box center [403, 274] width 56 height 27
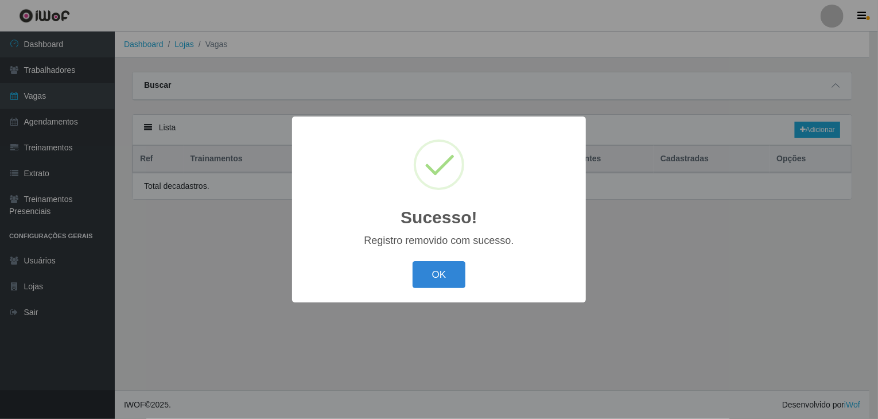
scroll to position [0, 0]
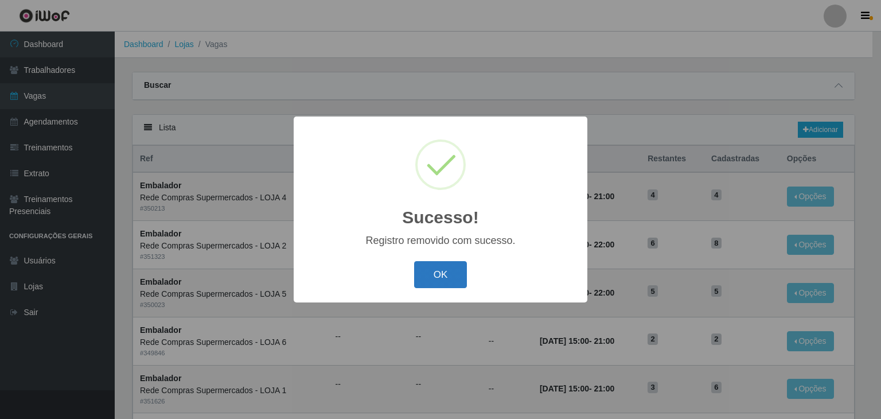
click at [436, 267] on button "OK" at bounding box center [440, 274] width 53 height 27
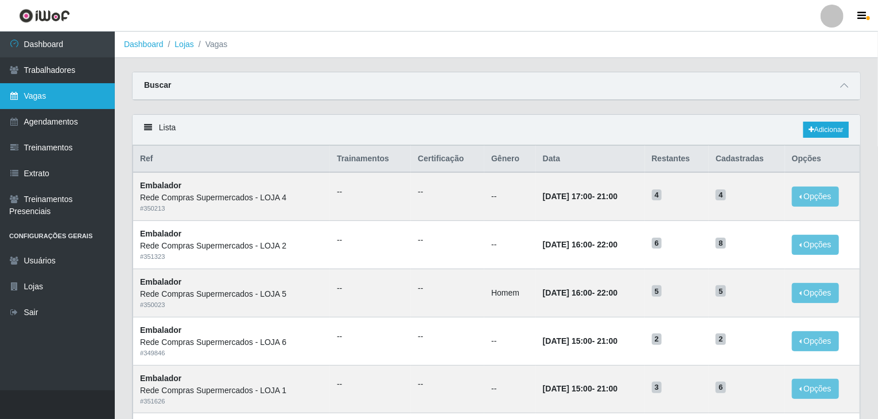
click at [48, 108] on link "Vagas" at bounding box center [57, 96] width 115 height 26
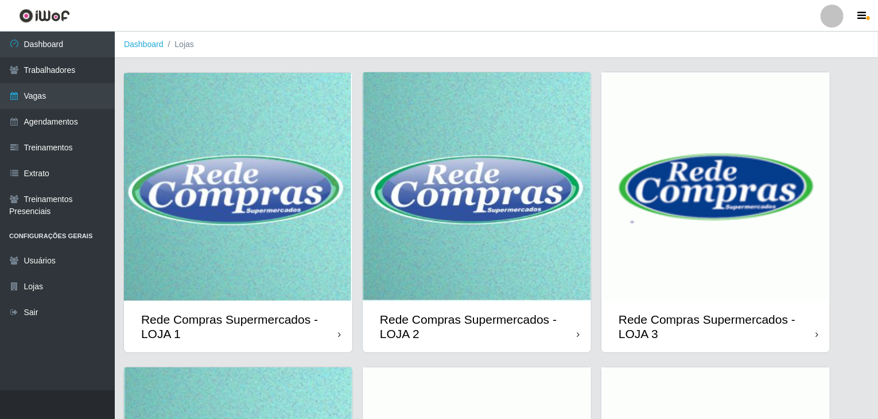
click at [693, 230] on img at bounding box center [715, 186] width 228 height 228
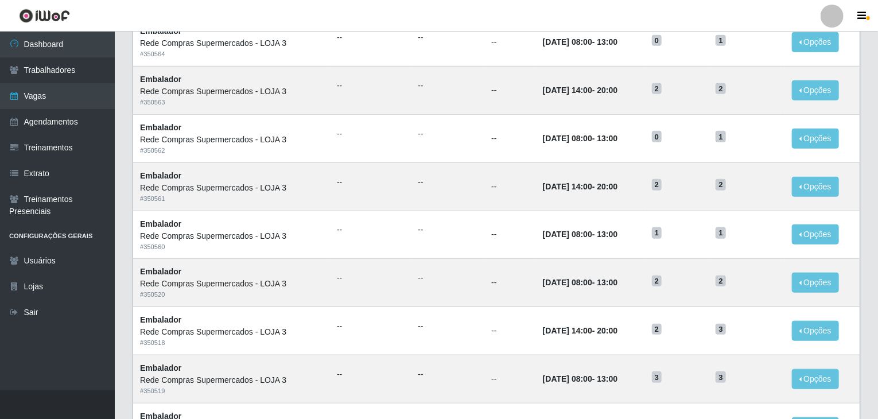
scroll to position [550, 0]
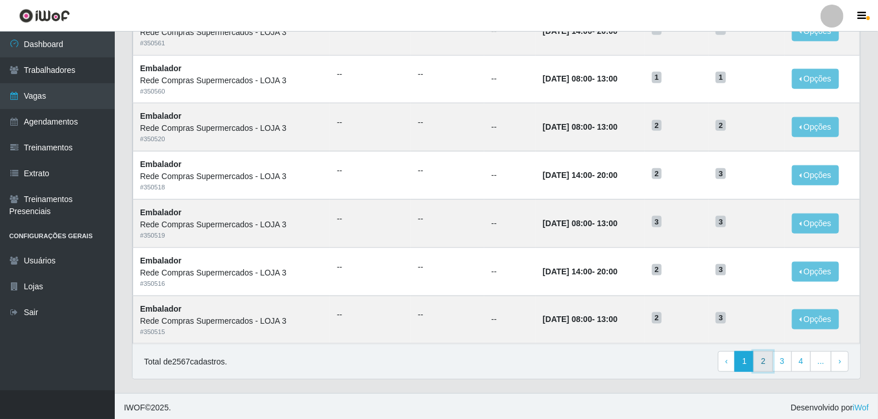
click at [763, 351] on link "2" at bounding box center [763, 361] width 20 height 21
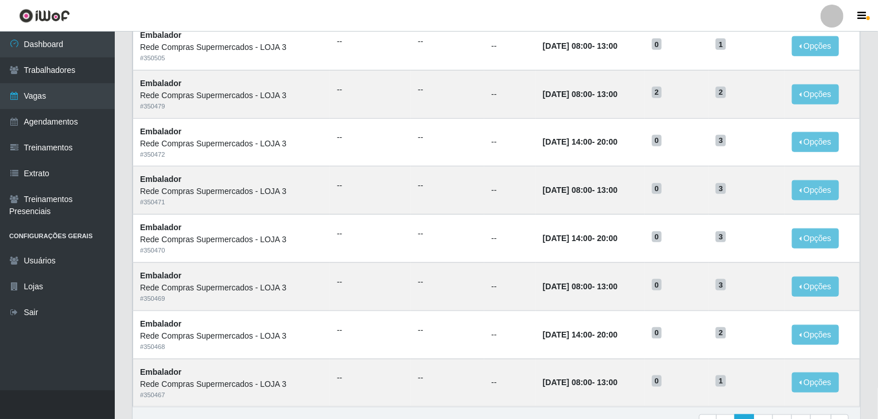
scroll to position [550, 0]
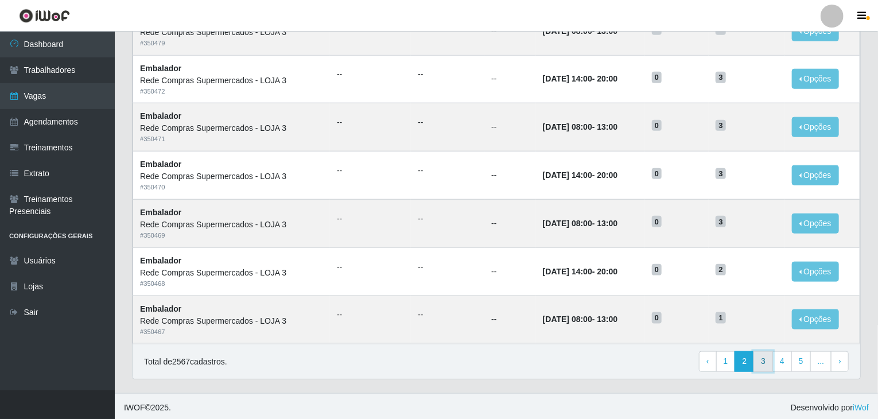
click at [771, 359] on link "3" at bounding box center [763, 361] width 20 height 21
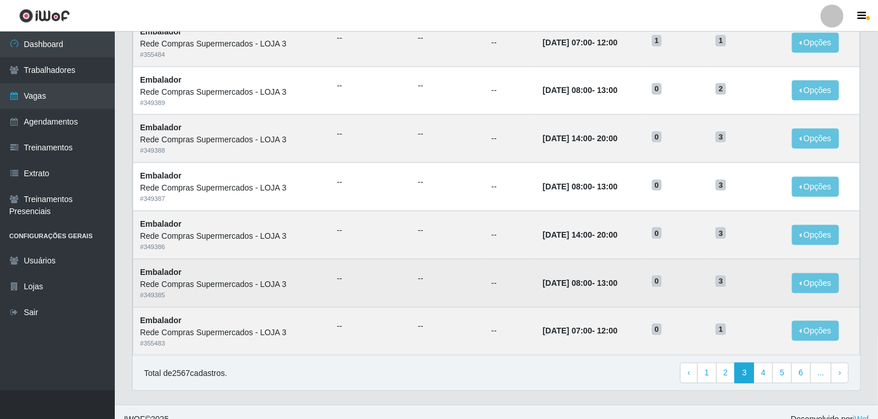
scroll to position [550, 0]
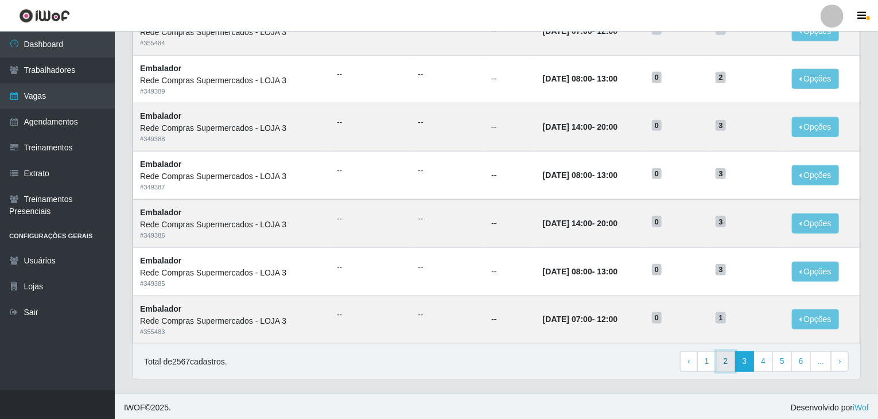
click at [722, 363] on link "2" at bounding box center [726, 361] width 20 height 21
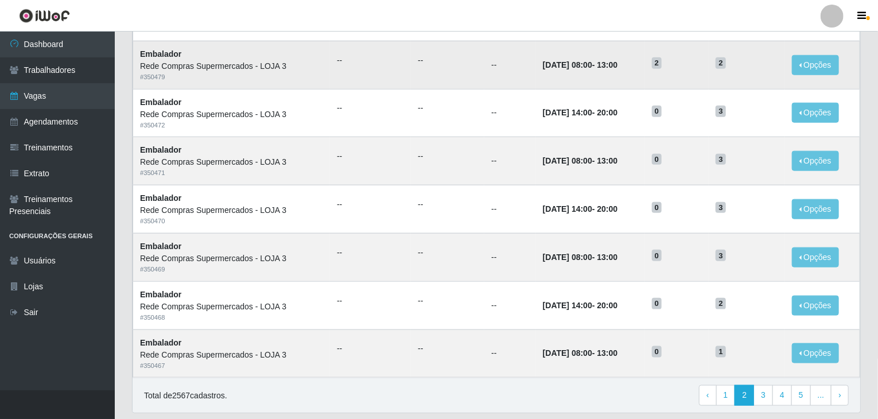
scroll to position [550, 0]
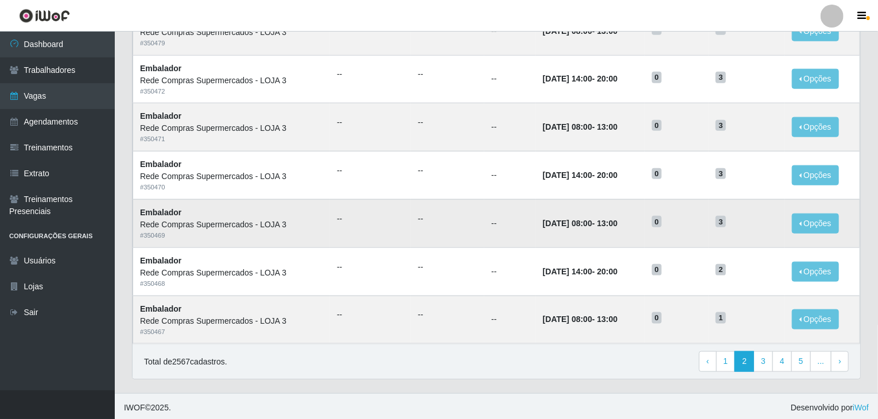
click at [415, 223] on td "--" at bounding box center [447, 223] width 73 height 48
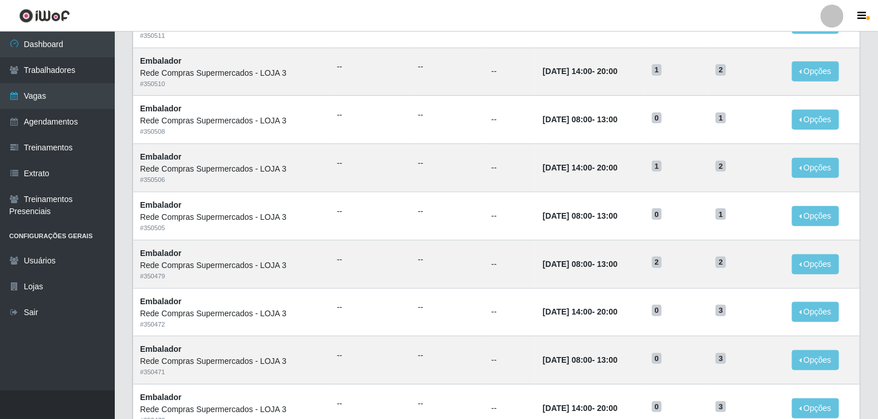
scroll to position [91, 0]
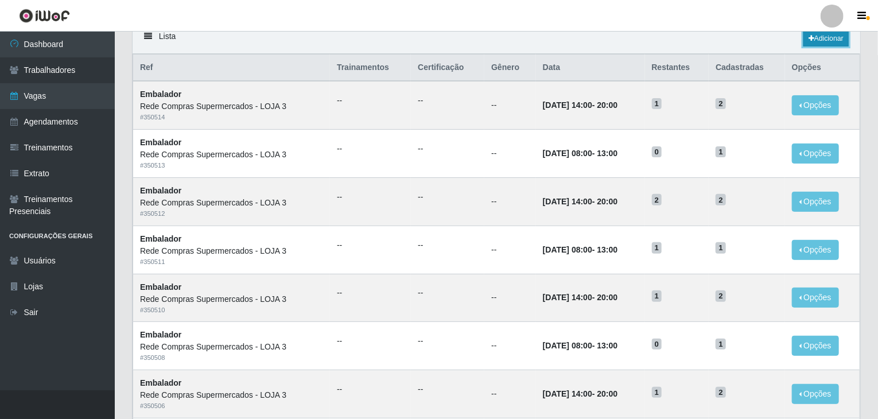
click at [830, 37] on link "Adicionar" at bounding box center [825, 38] width 45 height 16
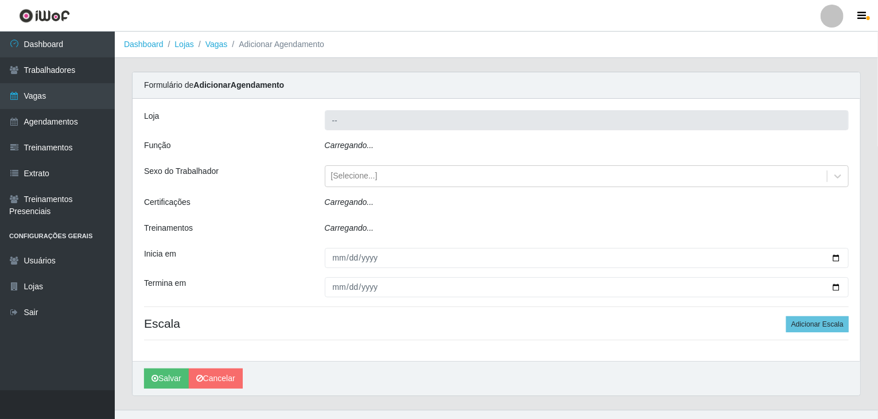
type input "Rede Compras Supermercados - LOJA 3"
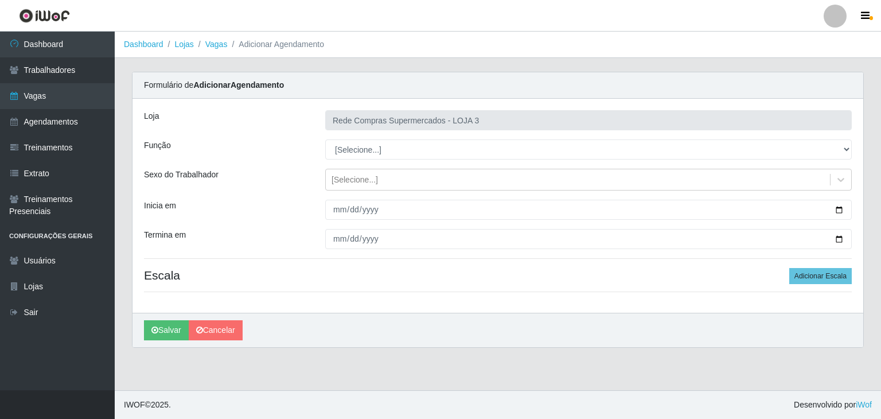
select select "1"
click at [325, 139] on select "[Selecione...] ASG ASG + ASG ++ Balconista Balconista + Balconista ++ Embalador…" at bounding box center [588, 149] width 527 height 20
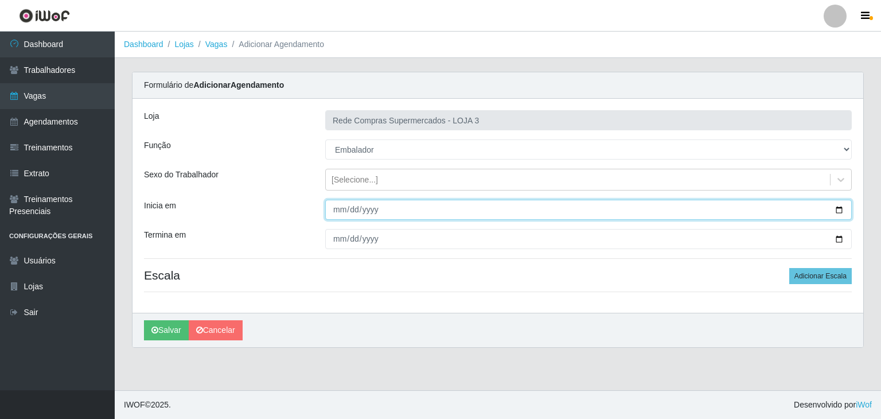
drag, startPoint x: 841, startPoint y: 208, endPoint x: 582, endPoint y: 236, distance: 260.3
click at [840, 208] on input "Inicia em" at bounding box center [588, 210] width 527 height 20
type input "2025-10-16"
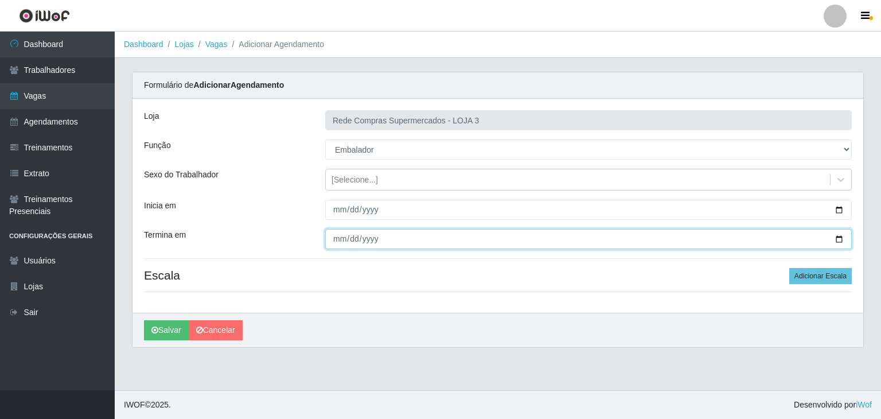
click at [840, 244] on input "Termina em" at bounding box center [588, 239] width 527 height 20
click at [839, 241] on input "Termina em" at bounding box center [588, 239] width 527 height 20
type input "2025-10-16"
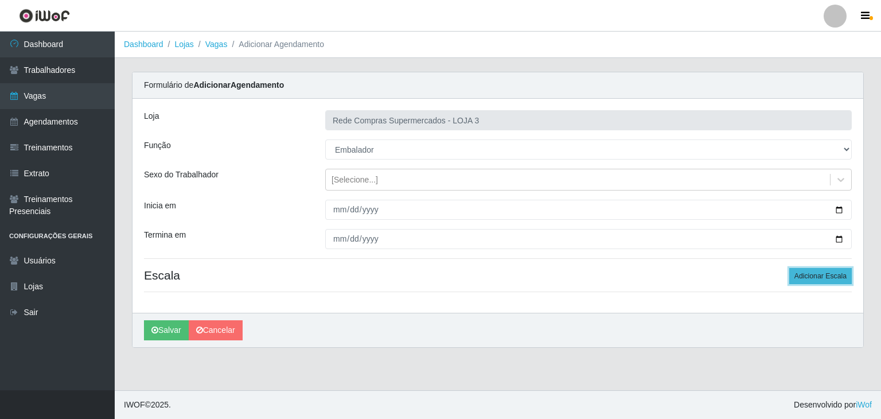
click at [842, 277] on button "Adicionar Escala" at bounding box center [821, 276] width 63 height 16
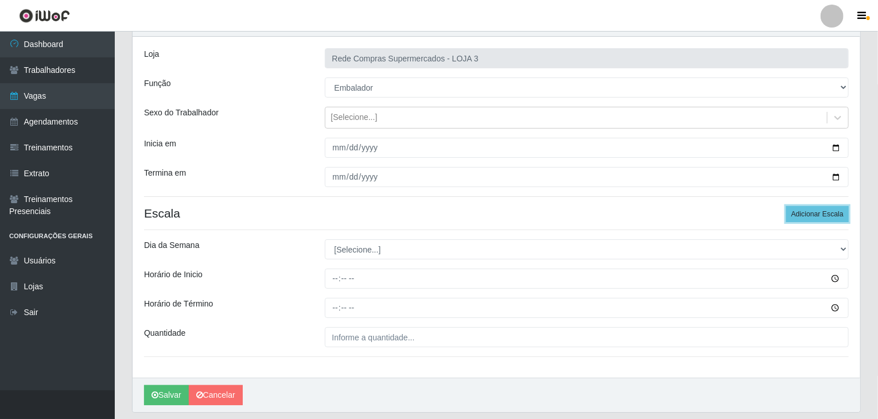
scroll to position [97, 0]
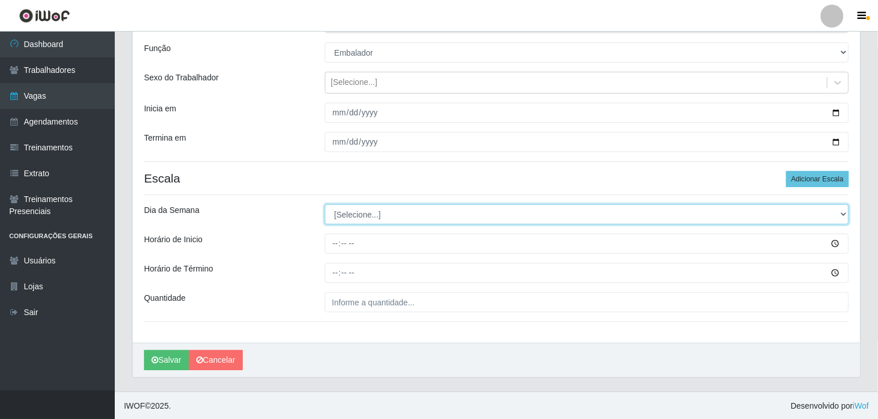
click at [351, 211] on select "[Selecione...] Segunda Terça Quarta Quinta Sexta Sábado Domingo" at bounding box center [587, 214] width 524 height 20
select select "4"
click at [325, 204] on select "[Selecione...] Segunda Terça Quarta Quinta Sexta Sábado Domingo" at bounding box center [587, 214] width 524 height 20
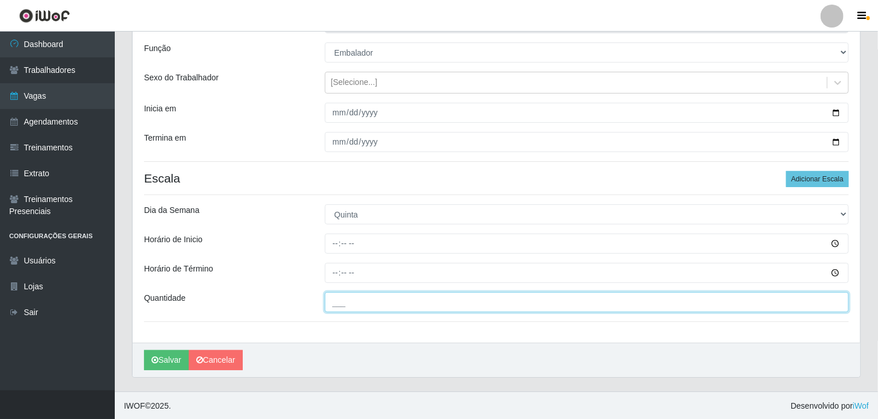
click at [376, 298] on input "___" at bounding box center [587, 302] width 524 height 20
type input "1__"
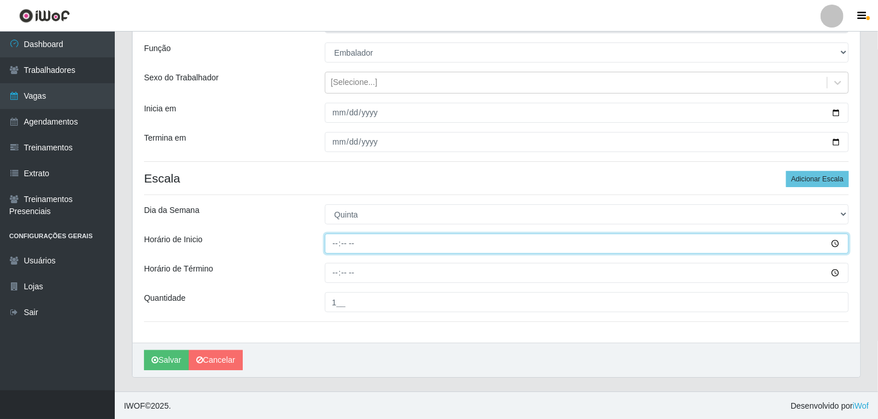
click at [335, 237] on input "Horário de Inicio" at bounding box center [587, 244] width 524 height 20
type input "07:00"
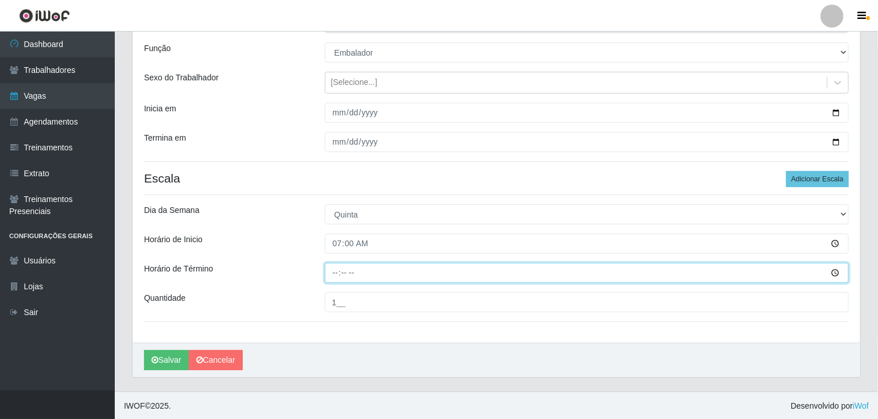
click at [332, 272] on input "Horário de Término" at bounding box center [587, 273] width 524 height 20
type input "12:00"
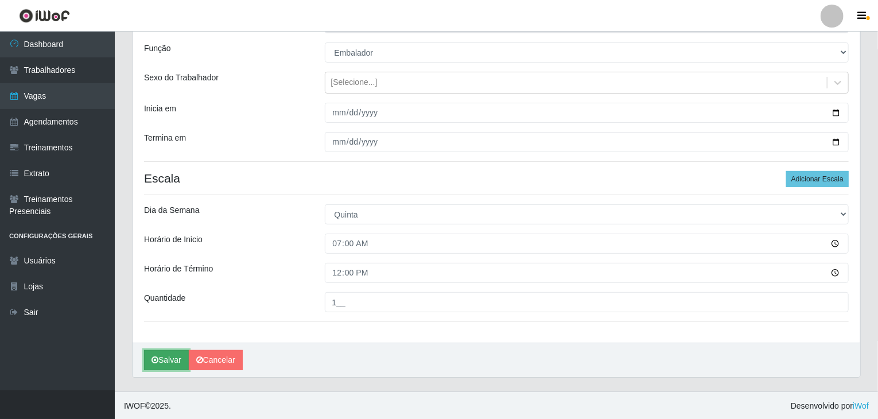
click at [163, 354] on button "Salvar" at bounding box center [166, 360] width 45 height 20
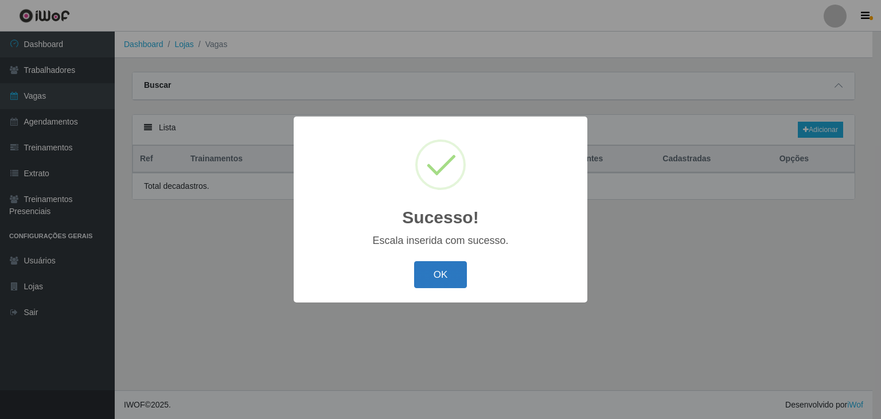
click at [441, 277] on button "OK" at bounding box center [440, 274] width 53 height 27
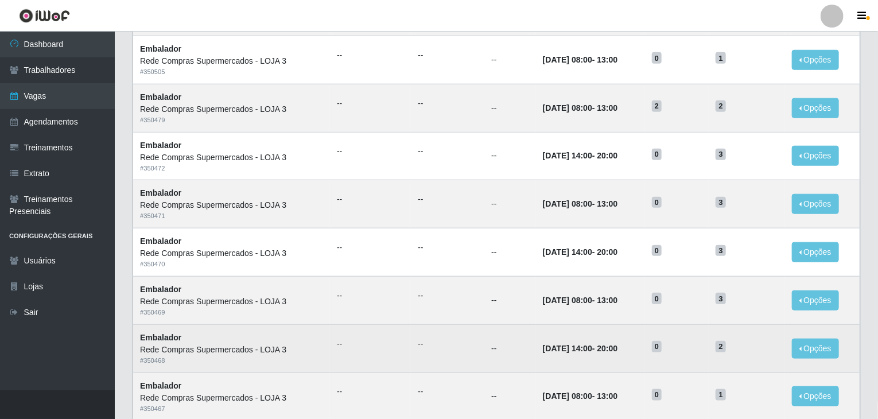
scroll to position [550, 0]
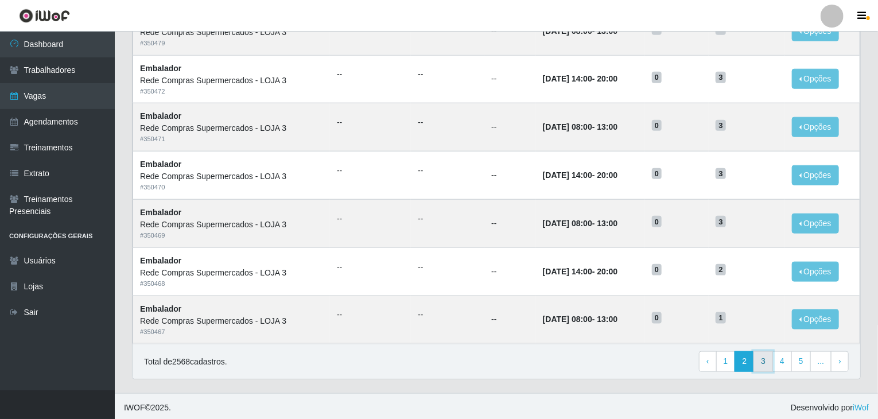
click at [761, 364] on link "3" at bounding box center [763, 361] width 20 height 21
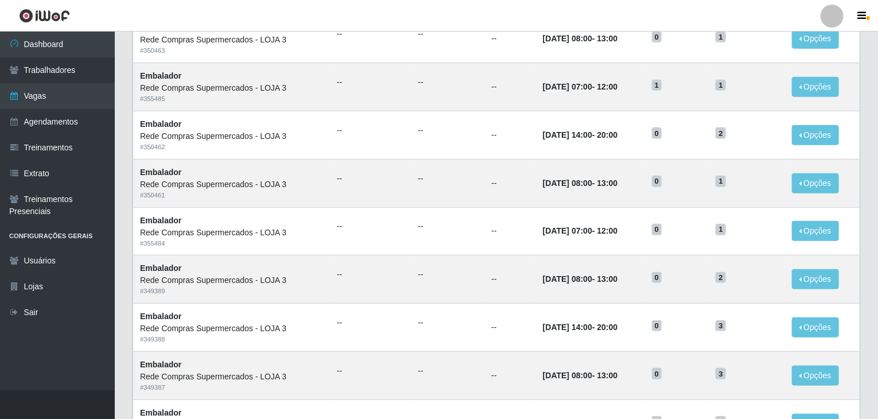
scroll to position [550, 0]
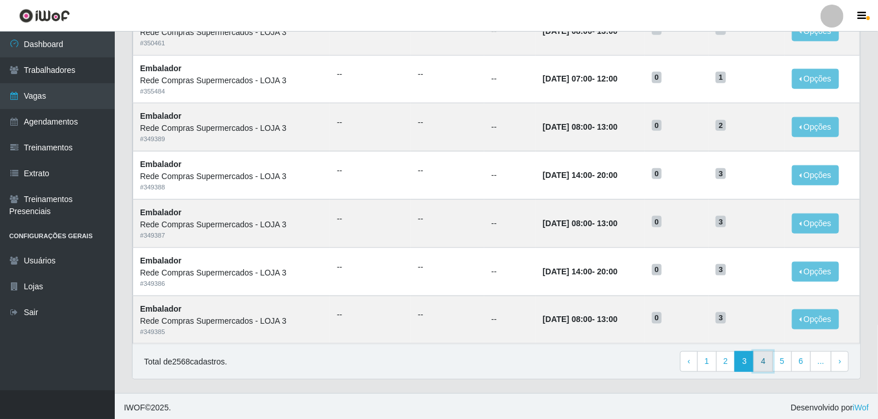
click at [769, 361] on link "4" at bounding box center [763, 361] width 20 height 21
